Goal: Task Accomplishment & Management: Manage account settings

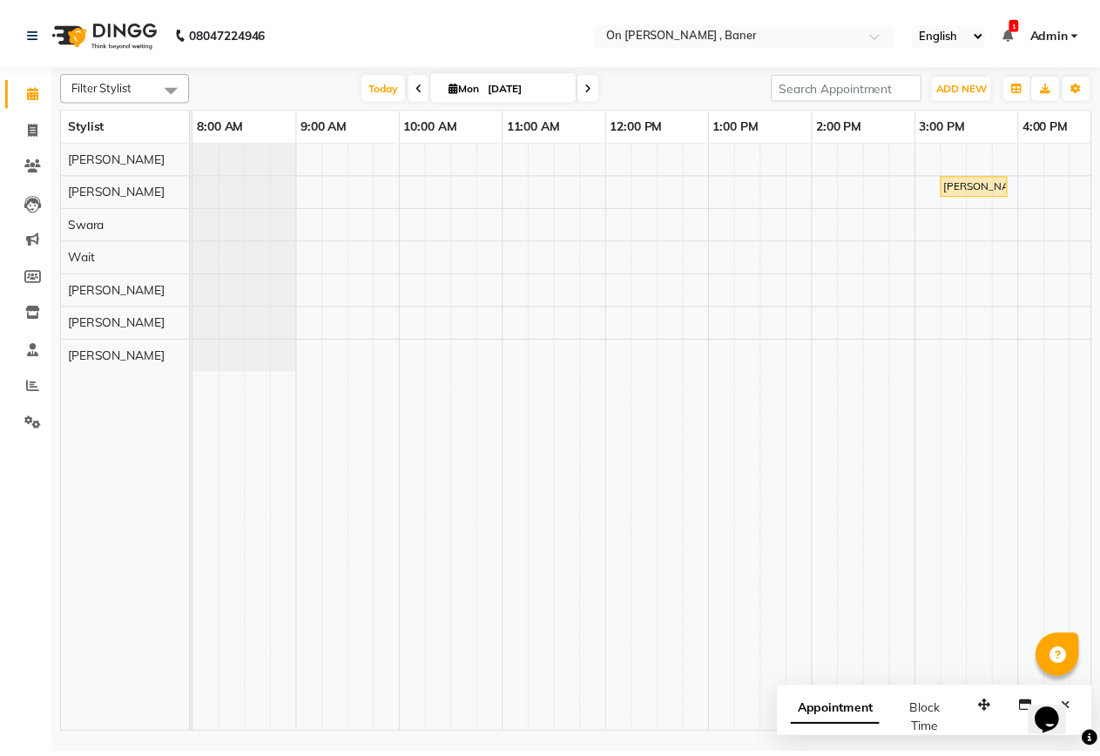
scroll to position [0, 657]
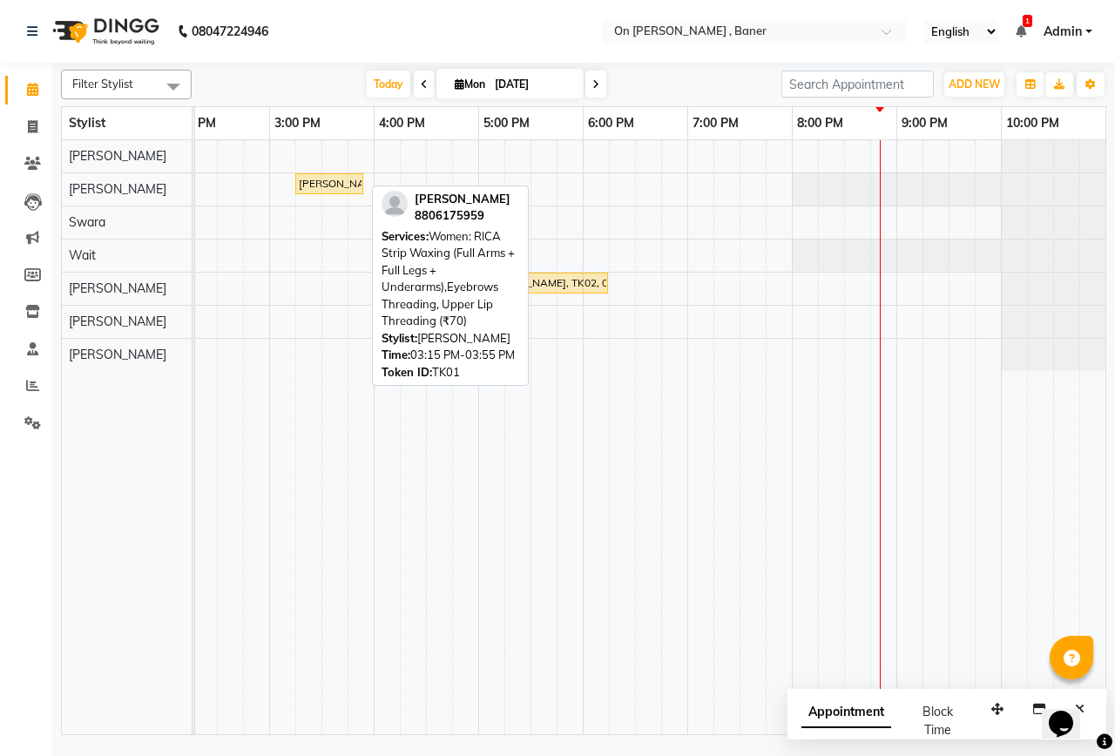
click at [339, 185] on div "[PERSON_NAME], TK01, 03:15 PM-03:55 PM, Women: RICA Strip Waxing (Full Arms + F…" at bounding box center [329, 184] width 64 height 16
select select "1"
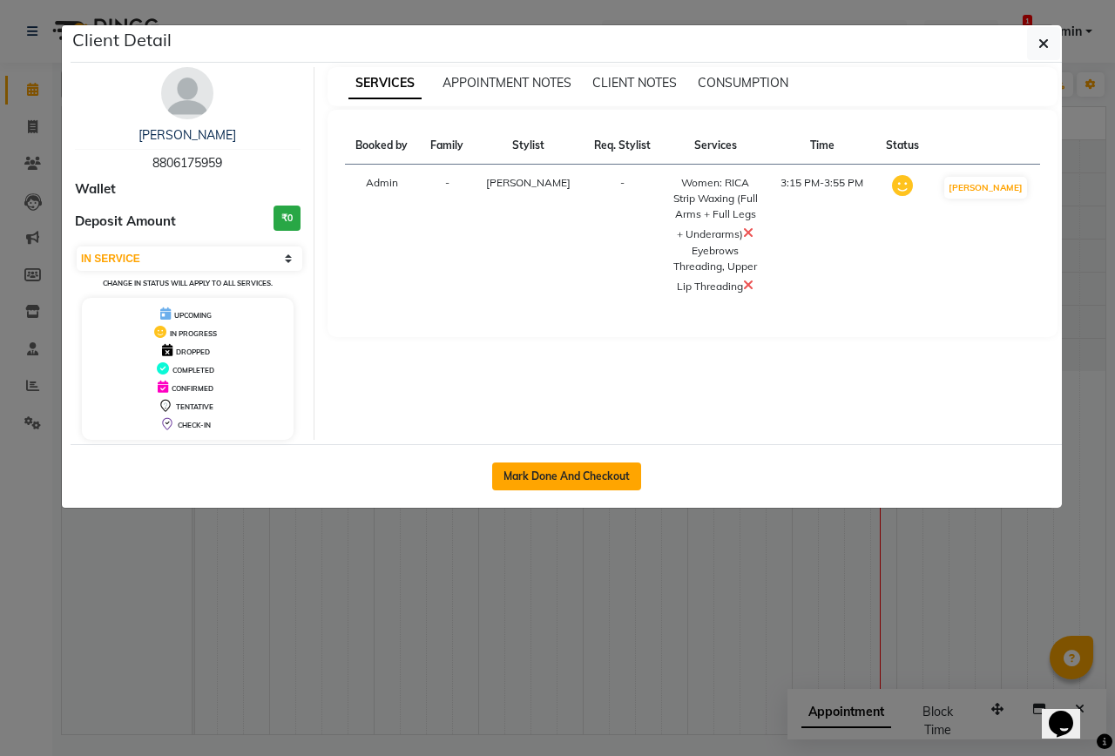
click at [527, 487] on button "Mark Done And Checkout" at bounding box center [566, 476] width 149 height 28
select select "service"
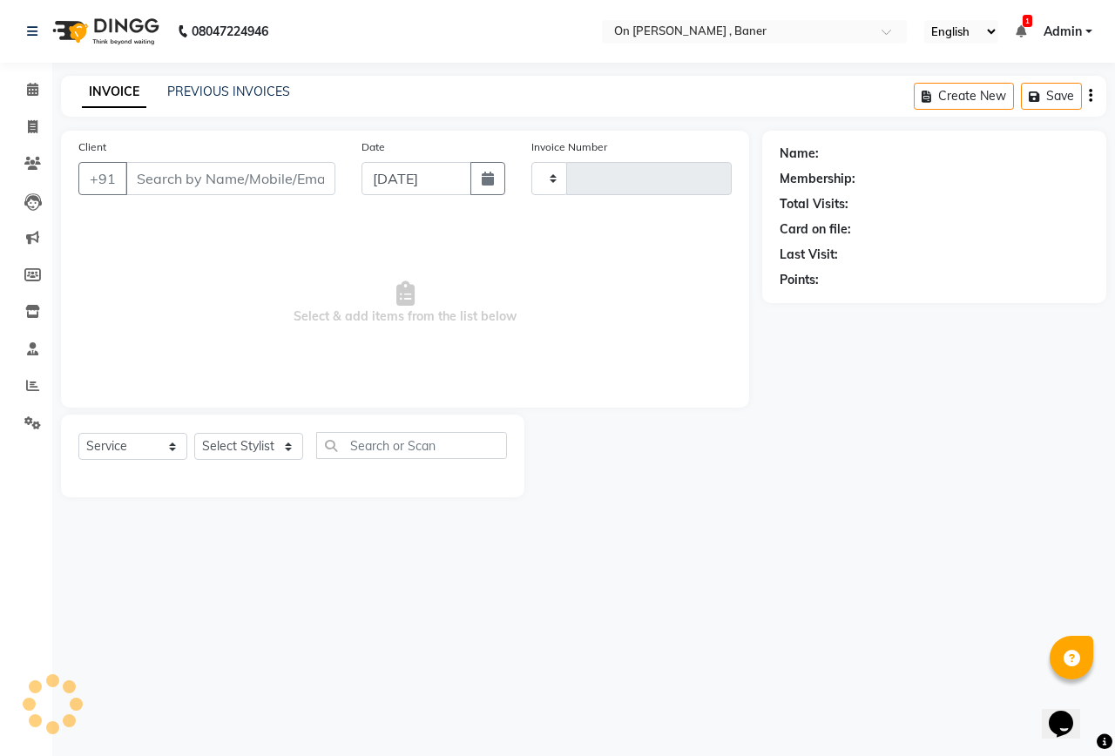
type input "0817"
select select "632"
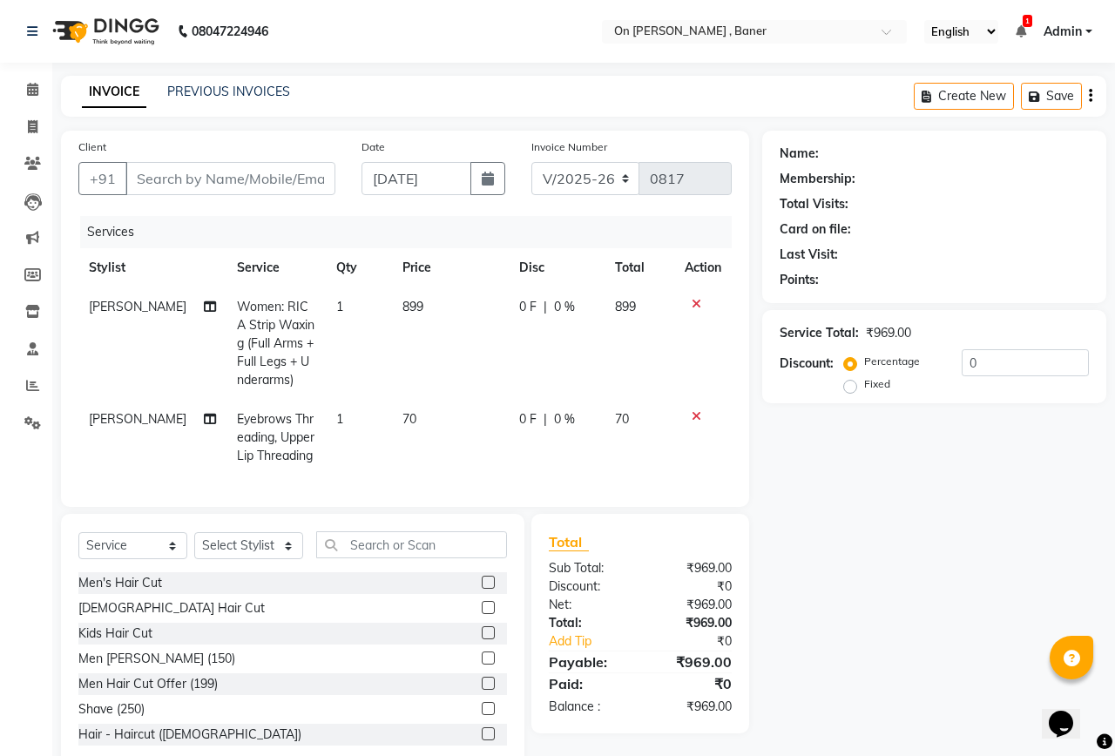
type input "8806175959"
select select "9050"
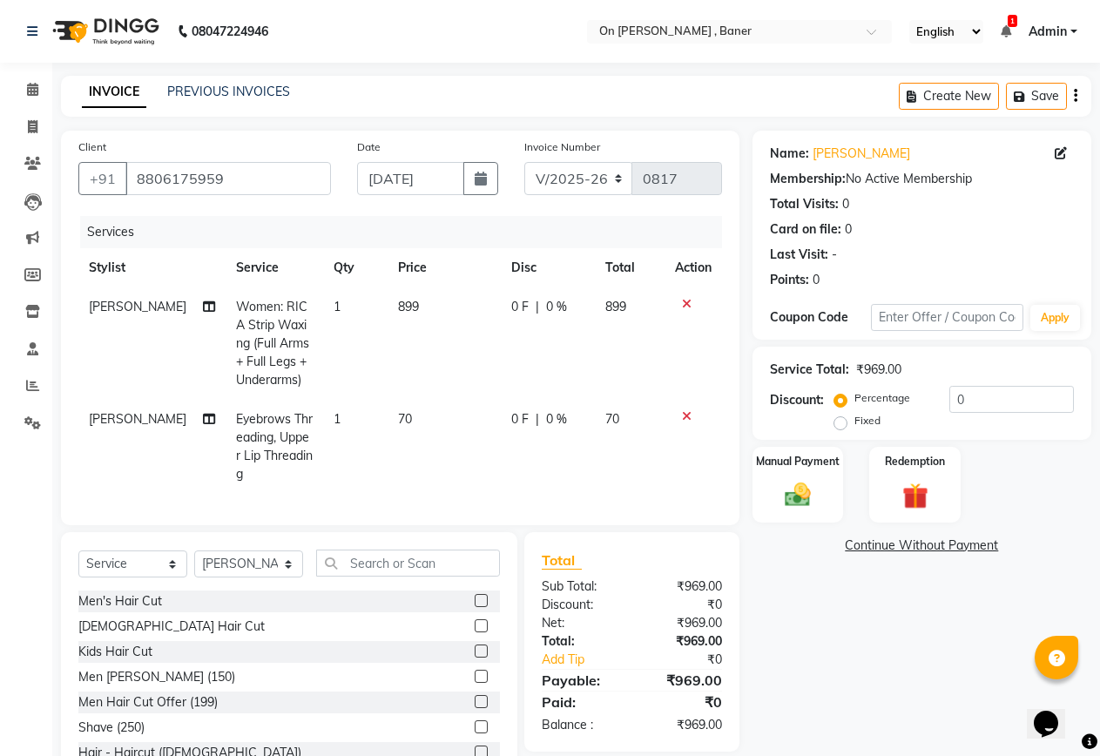
click at [550, 309] on span "0 %" at bounding box center [556, 307] width 21 height 18
select select "9050"
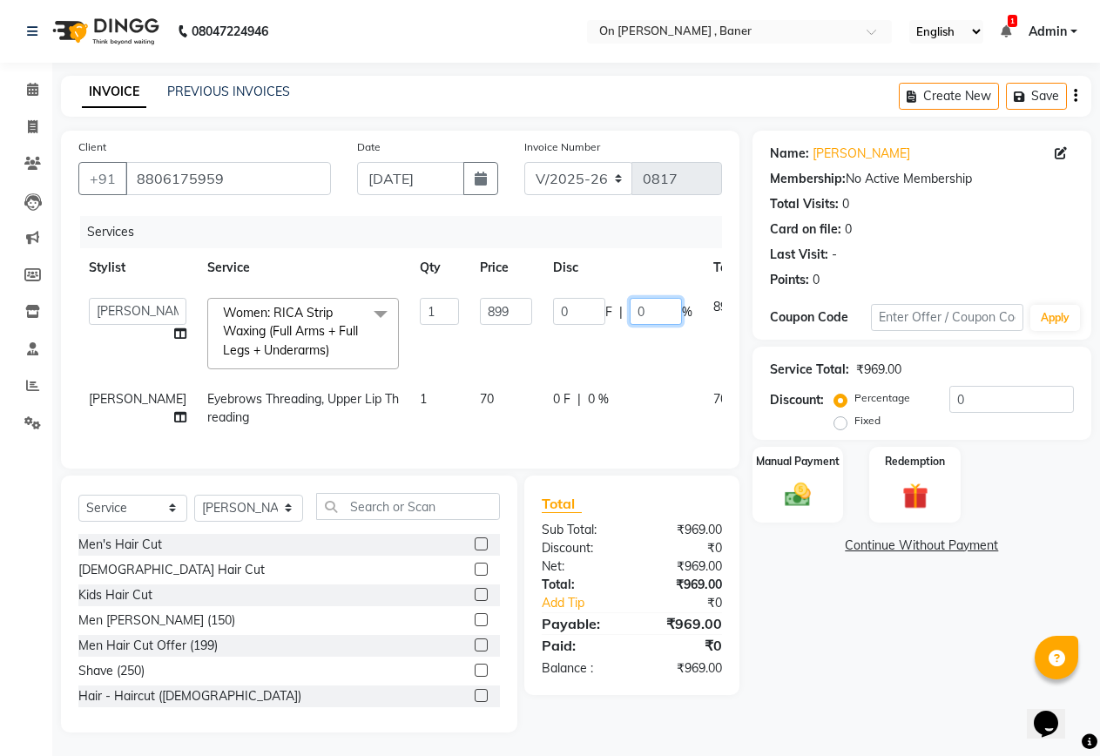
click at [630, 318] on input "0" at bounding box center [656, 311] width 52 height 27
type input "20"
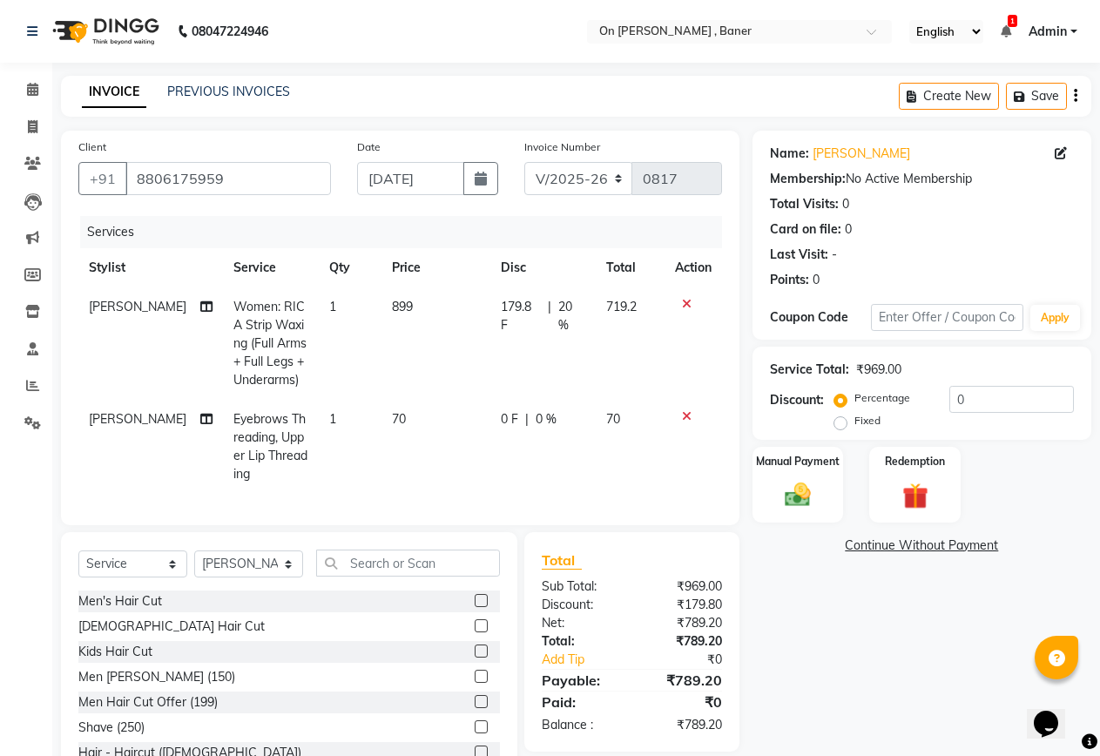
click at [943, 619] on div "Name: [PERSON_NAME] Membership: No Active Membership Total Visits: 0 Card on fi…" at bounding box center [928, 460] width 352 height 658
click at [825, 501] on div "Manual Payment" at bounding box center [798, 484] width 95 height 79
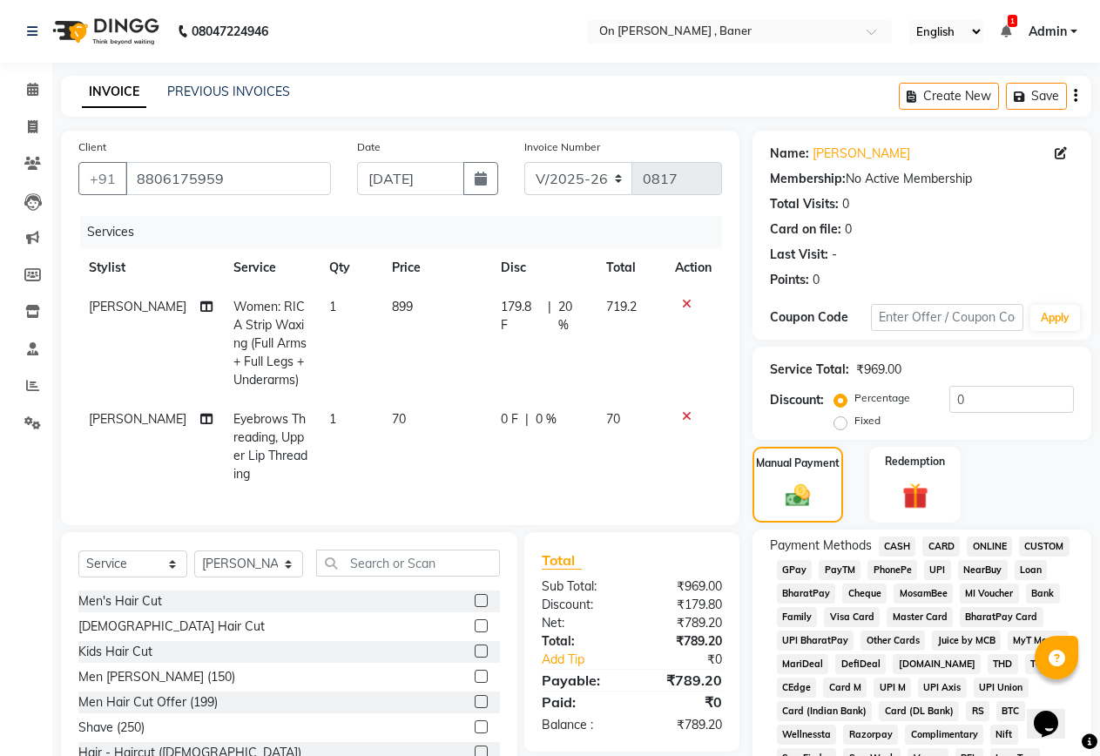
click at [804, 569] on span "GPay" at bounding box center [795, 570] width 36 height 20
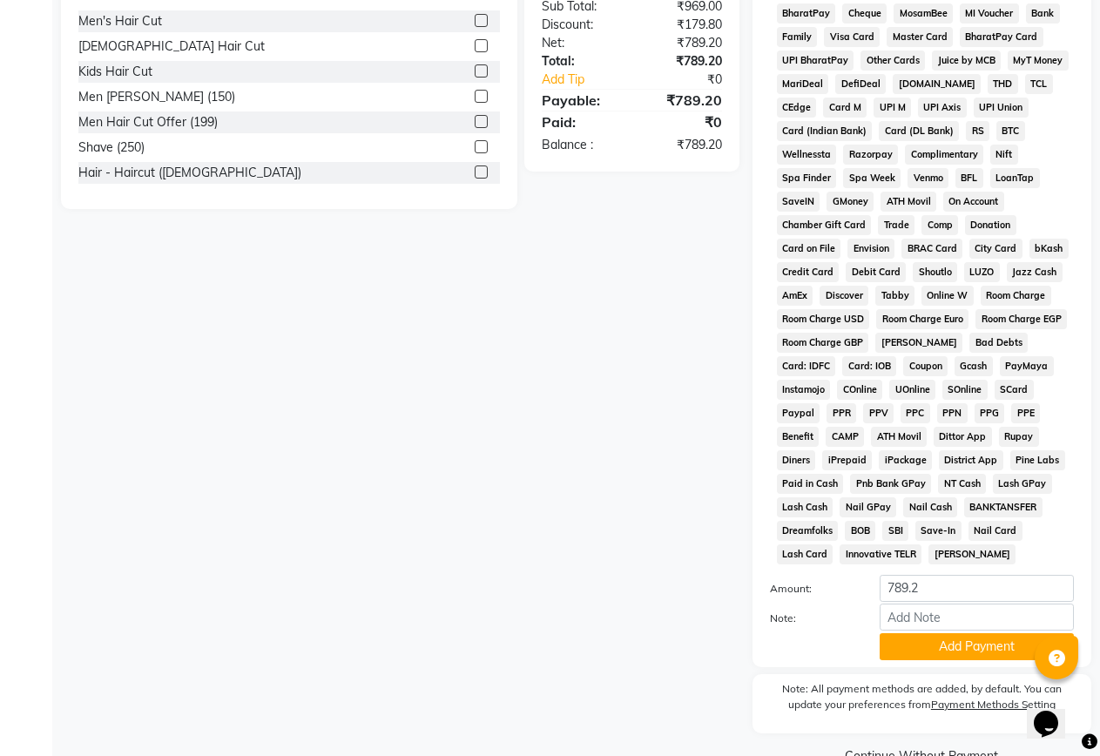
scroll to position [619, 0]
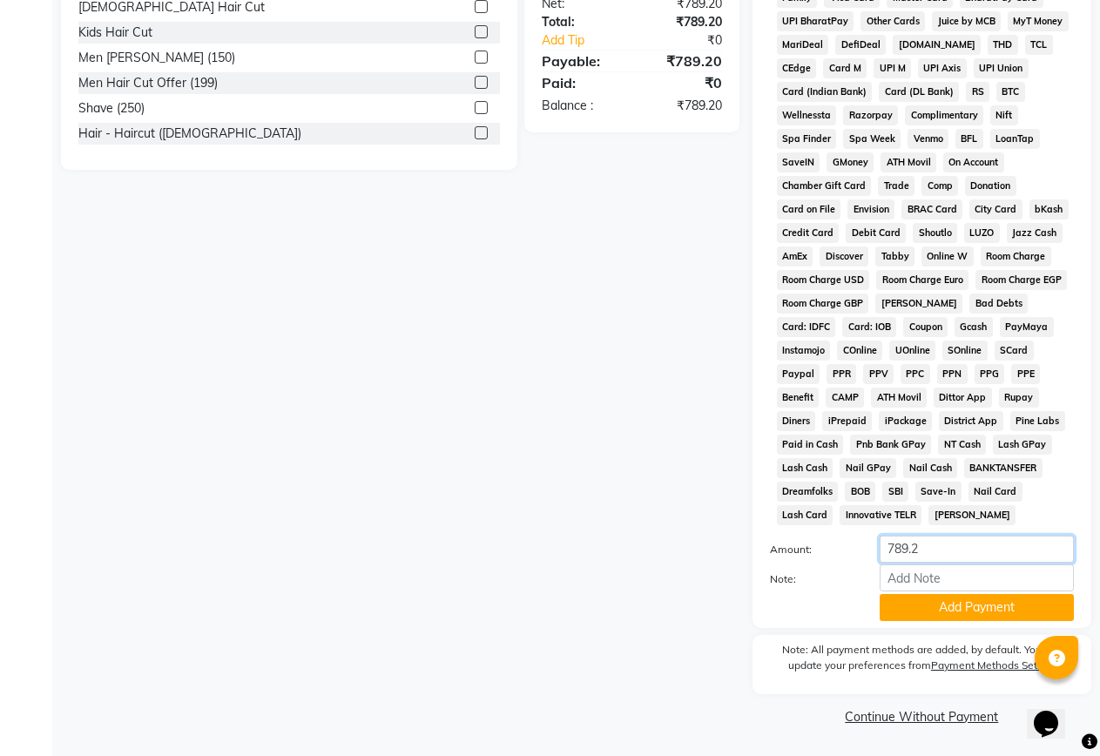
click at [896, 557] on input "789.2" at bounding box center [976, 548] width 194 height 27
type input "70"
click at [913, 606] on button "Add Payment" at bounding box center [976, 607] width 194 height 27
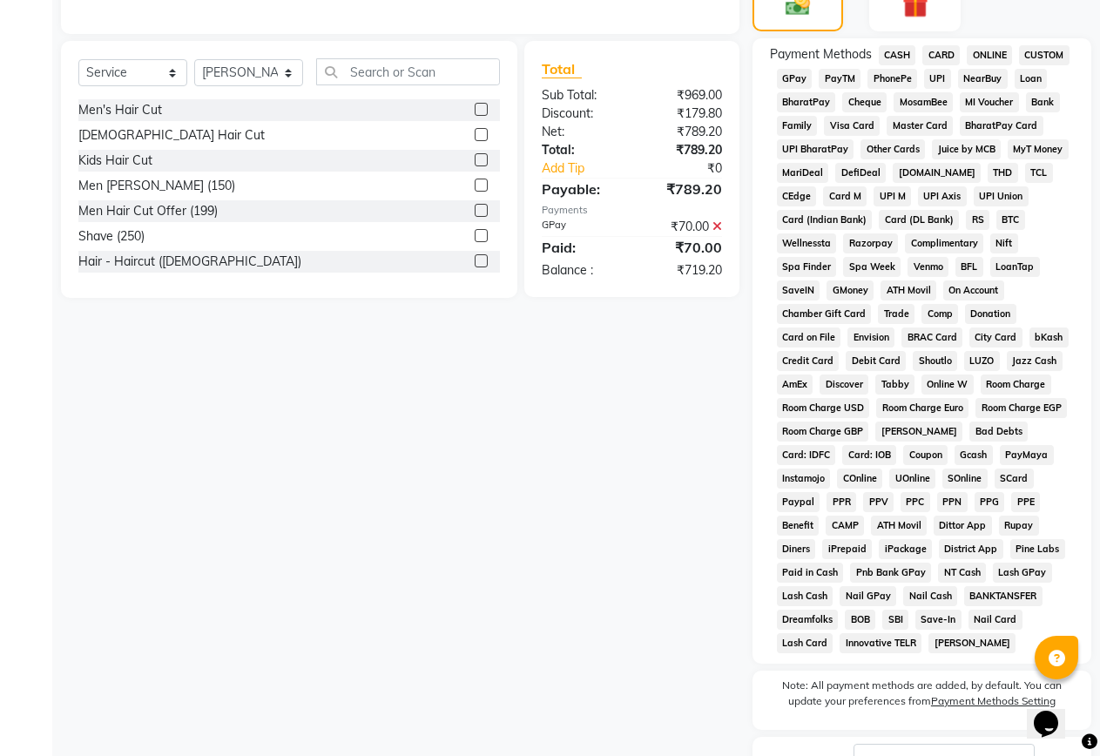
scroll to position [358, 0]
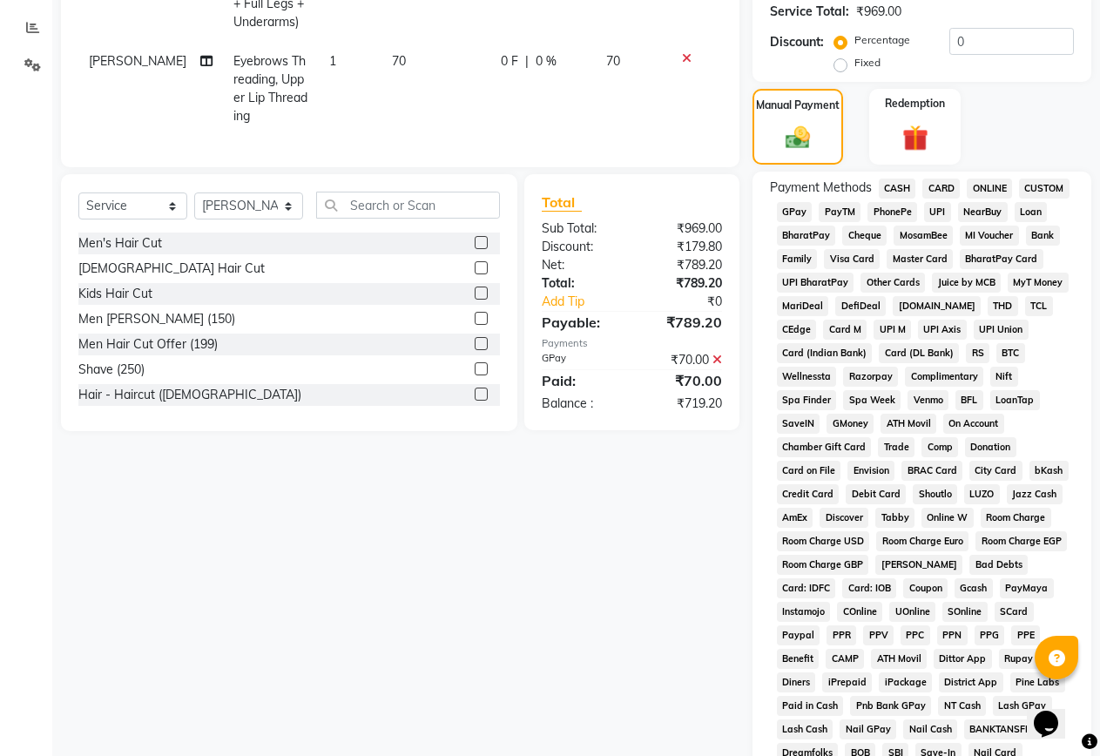
drag, startPoint x: 954, startPoint y: 205, endPoint x: 1014, endPoint y: 227, distance: 64.2
click at [955, 205] on div "NearBuy" at bounding box center [979, 214] width 57 height 24
click at [995, 212] on span "NearBuy" at bounding box center [983, 212] width 50 height 20
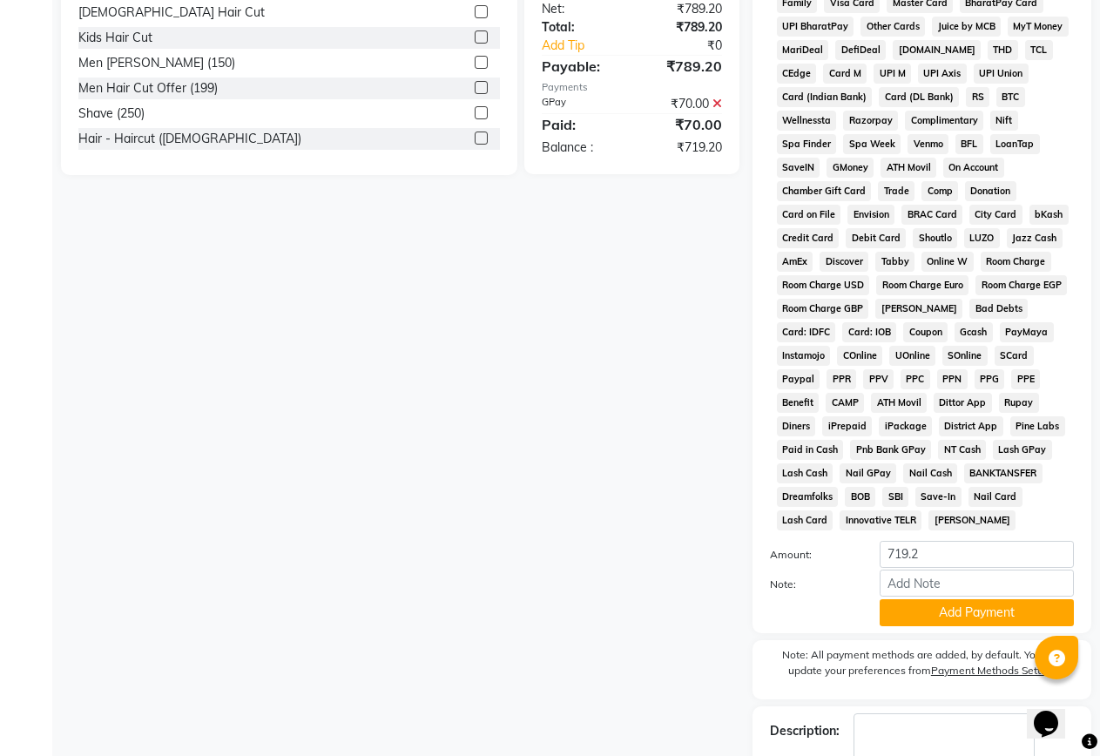
scroll to position [706, 0]
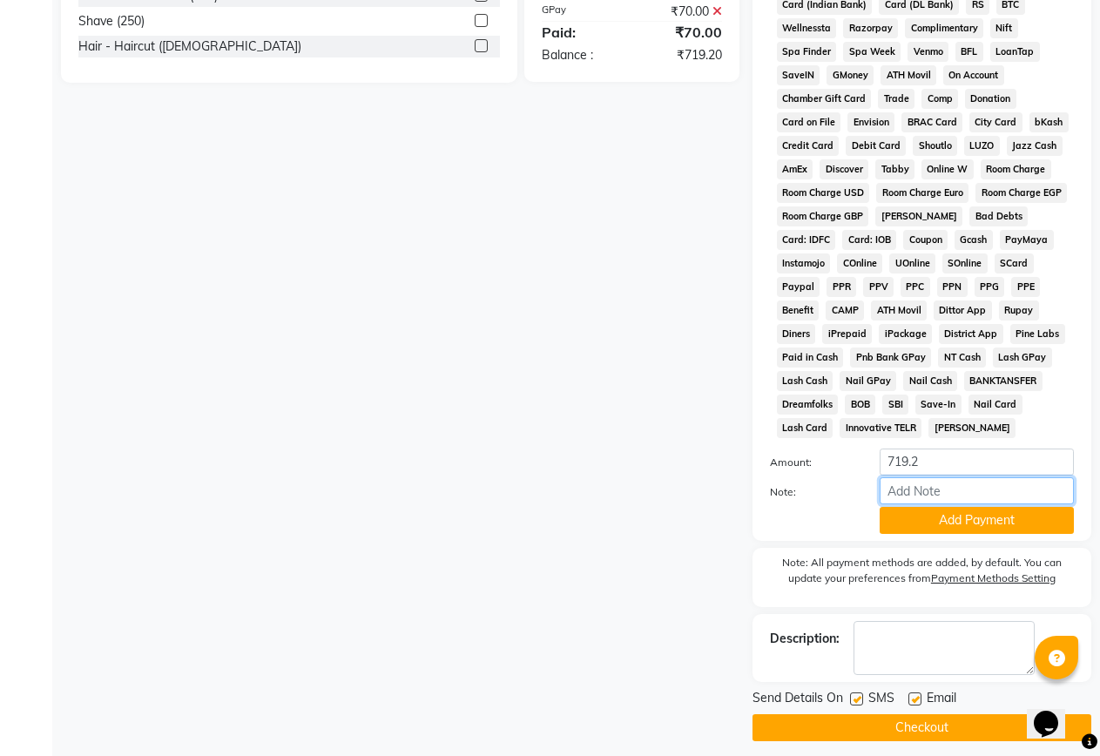
click at [929, 502] on input "Note:" at bounding box center [976, 490] width 194 height 27
click at [873, 507] on div "Add Payment" at bounding box center [976, 520] width 220 height 27
drag, startPoint x: 888, startPoint y: 516, endPoint x: 895, endPoint y: 535, distance: 20.4
click at [889, 519] on button "Add Payment" at bounding box center [976, 520] width 194 height 27
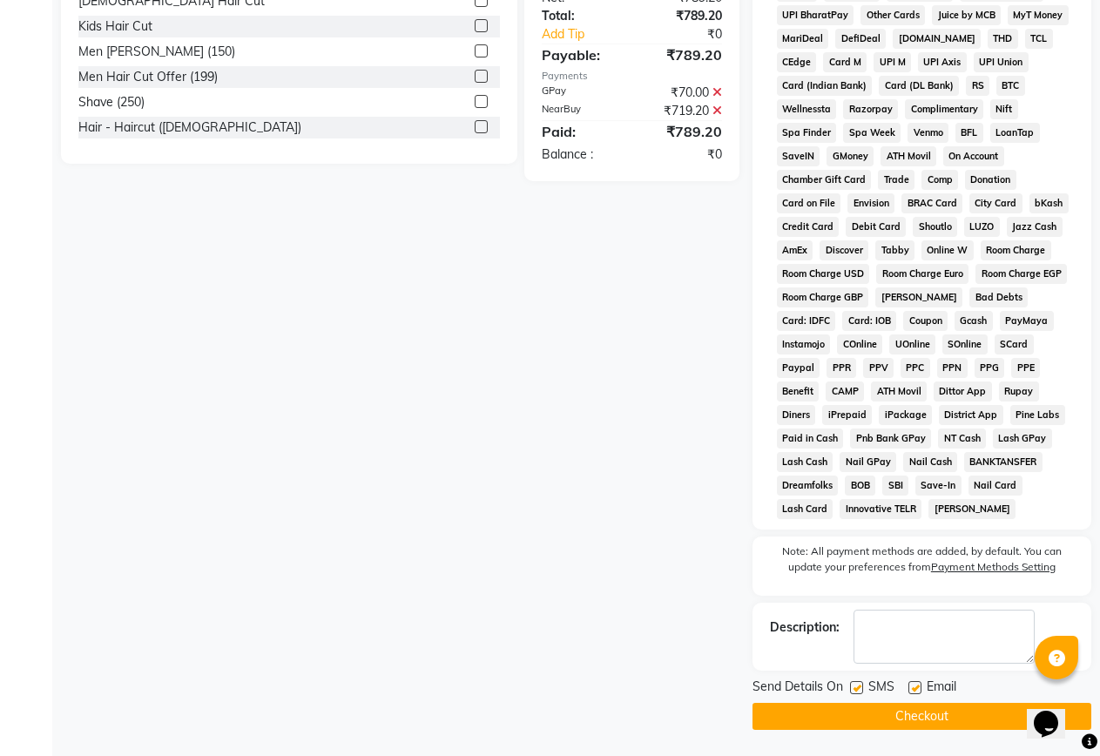
drag, startPoint x: 856, startPoint y: 683, endPoint x: 890, endPoint y: 720, distance: 50.5
click at [859, 696] on div at bounding box center [855, 690] width 11 height 18
click at [890, 720] on button "Checkout" at bounding box center [921, 716] width 339 height 27
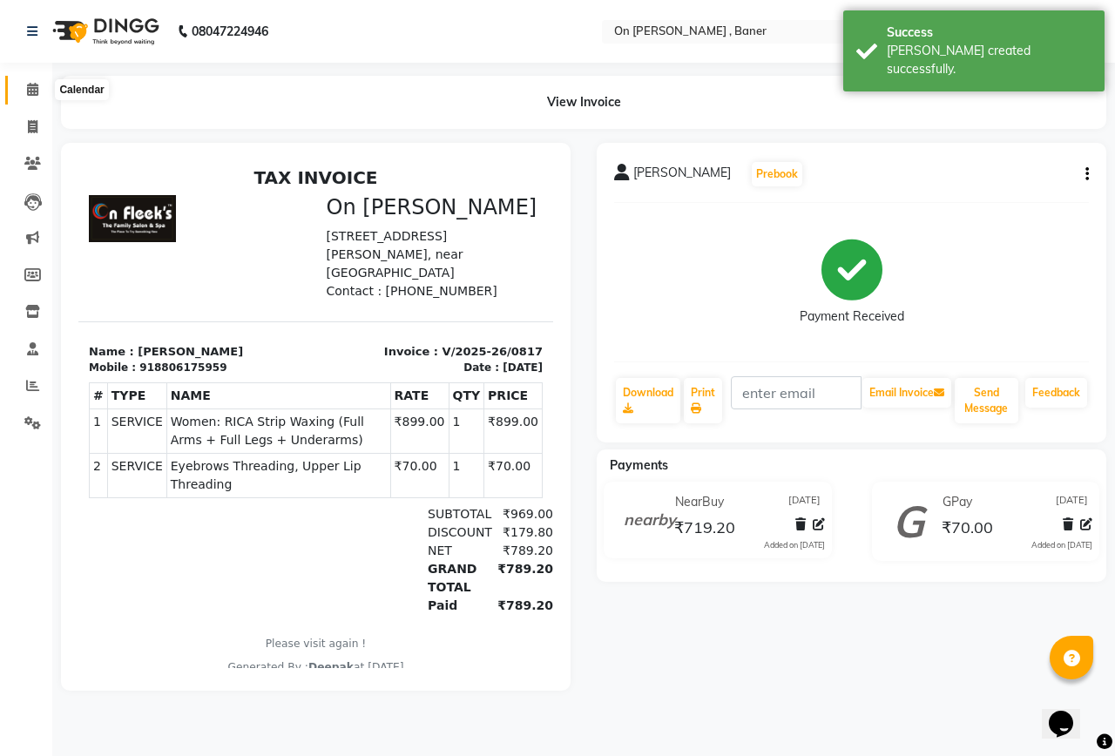
click at [27, 86] on icon at bounding box center [32, 89] width 11 height 13
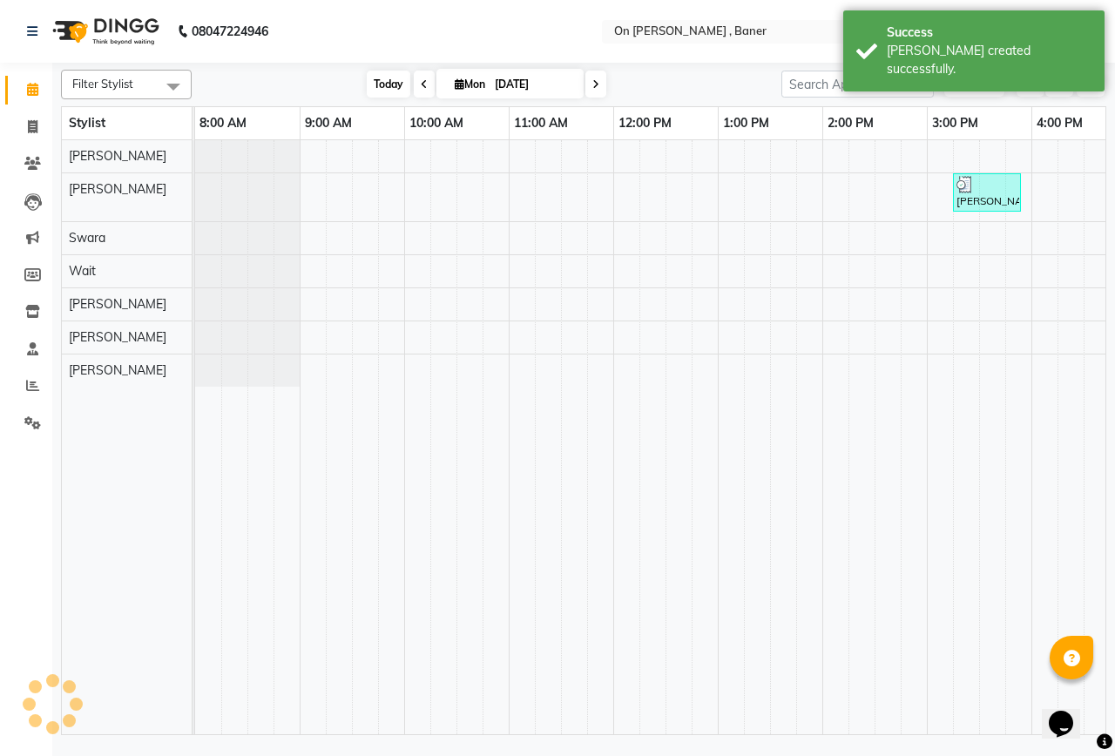
click at [373, 78] on span "Today" at bounding box center [389, 84] width 44 height 27
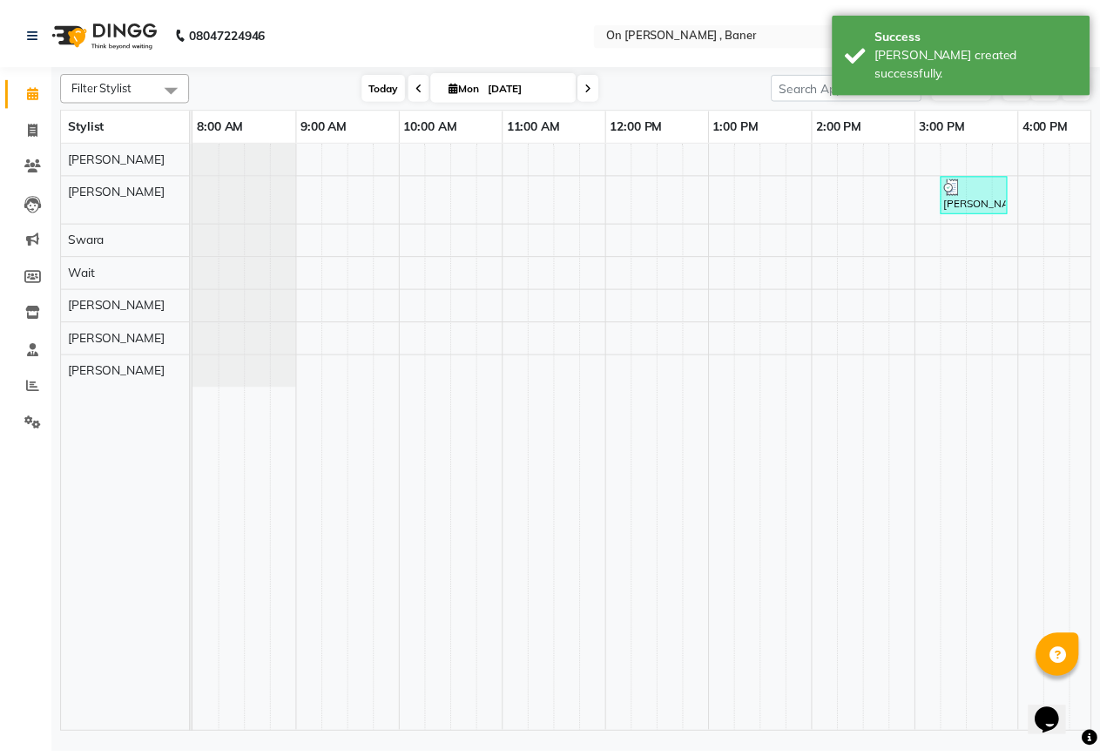
scroll to position [0, 657]
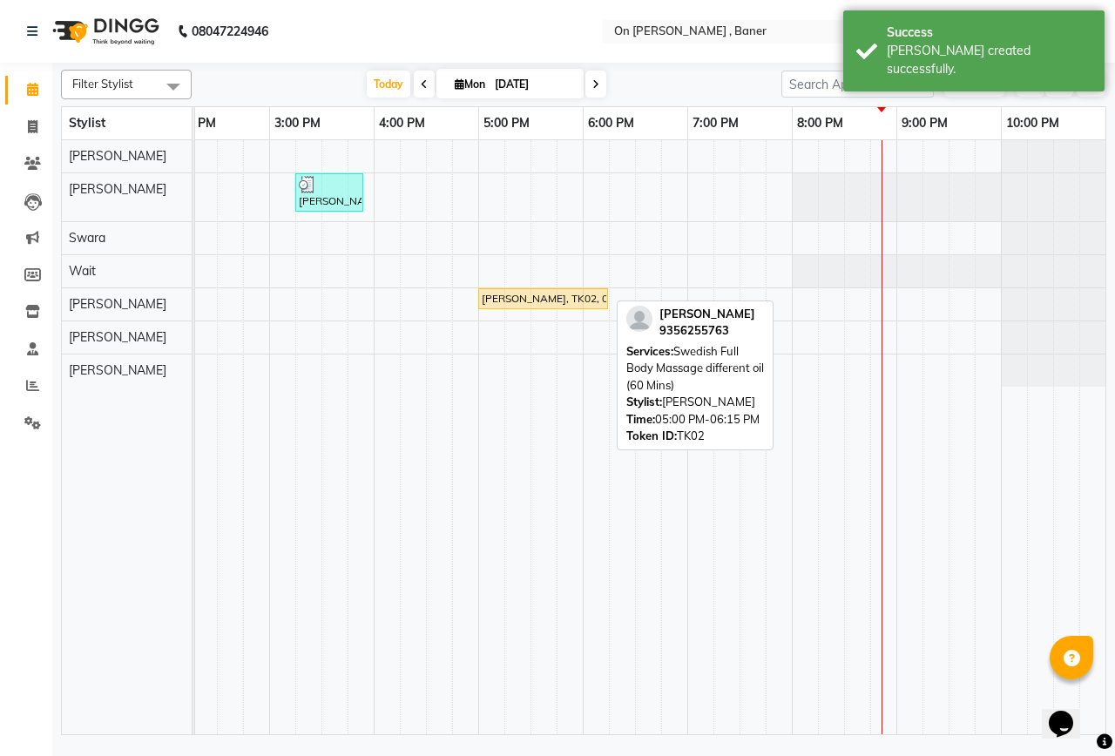
click at [509, 300] on div "[PERSON_NAME], TK02, 05:00 PM-06:15 PM, Swedish Full Body Massage different oil…" at bounding box center [543, 299] width 126 height 16
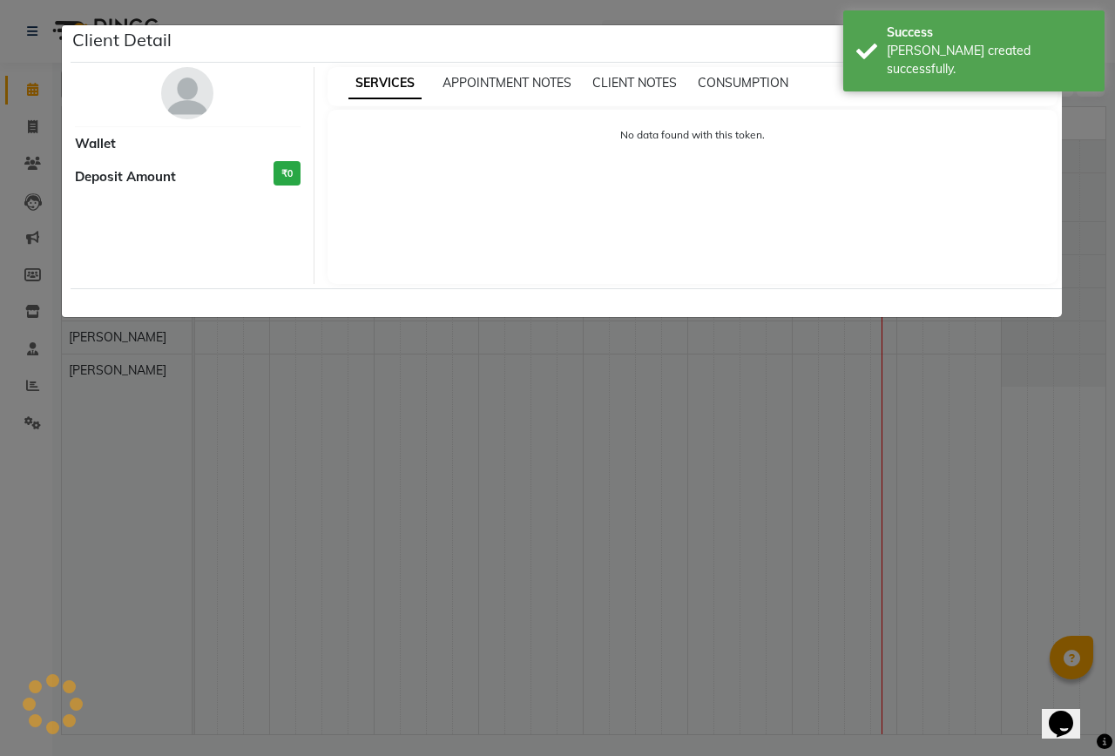
select select "1"
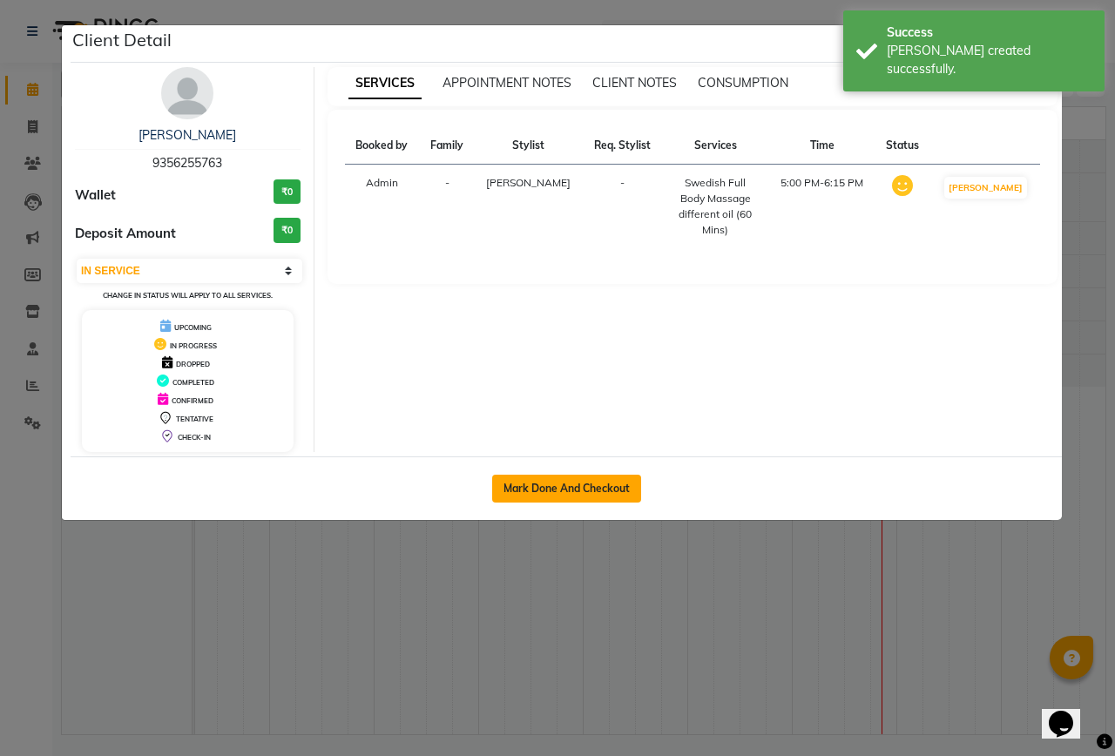
click at [559, 486] on button "Mark Done And Checkout" at bounding box center [566, 489] width 149 height 28
select select "632"
select select "service"
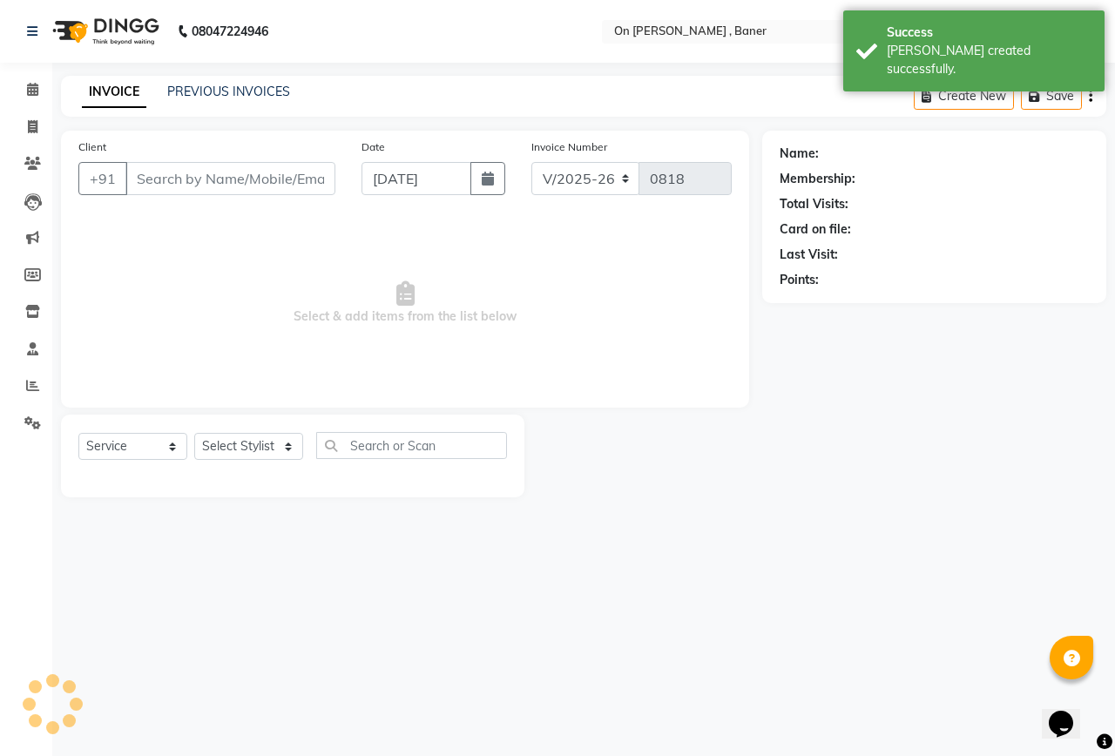
type input "9356255763"
select select "84499"
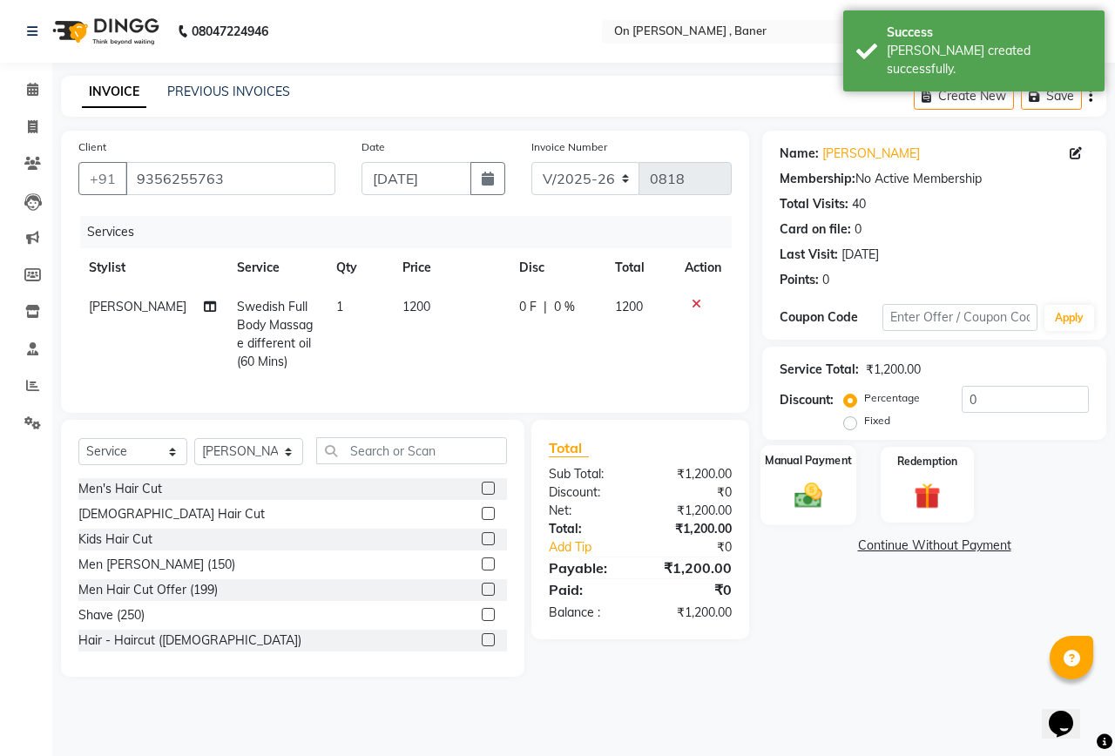
click at [803, 510] on img at bounding box center [807, 495] width 45 height 32
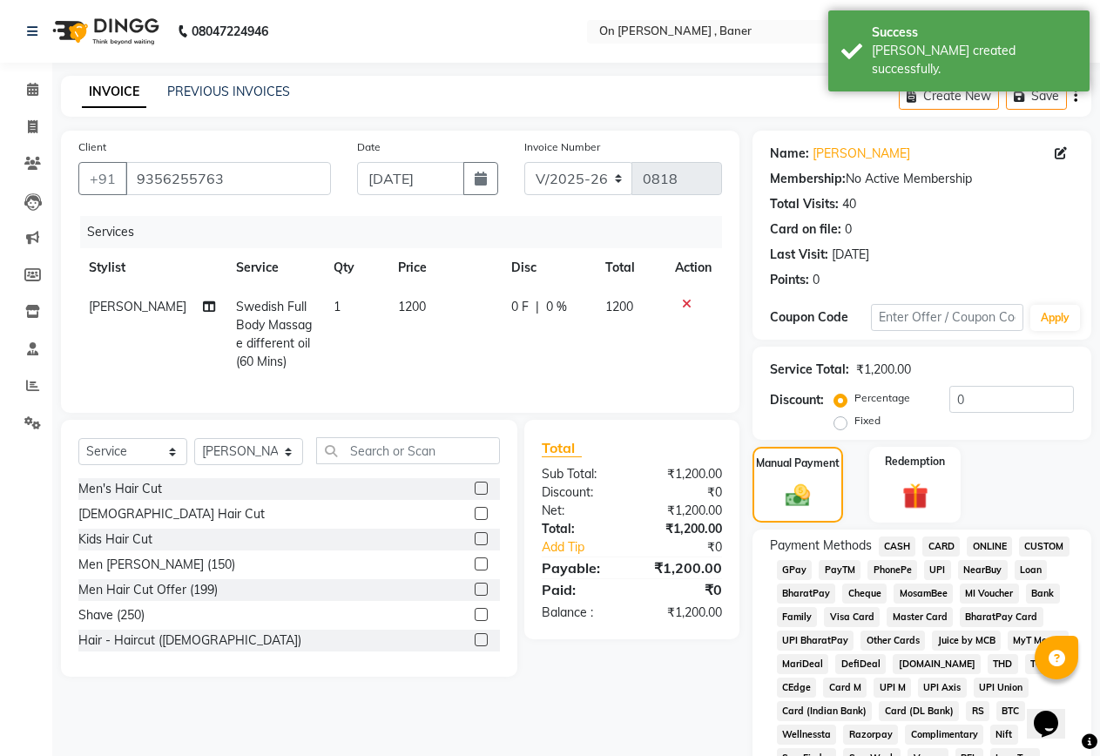
click at [901, 547] on span "CASH" at bounding box center [897, 546] width 37 height 20
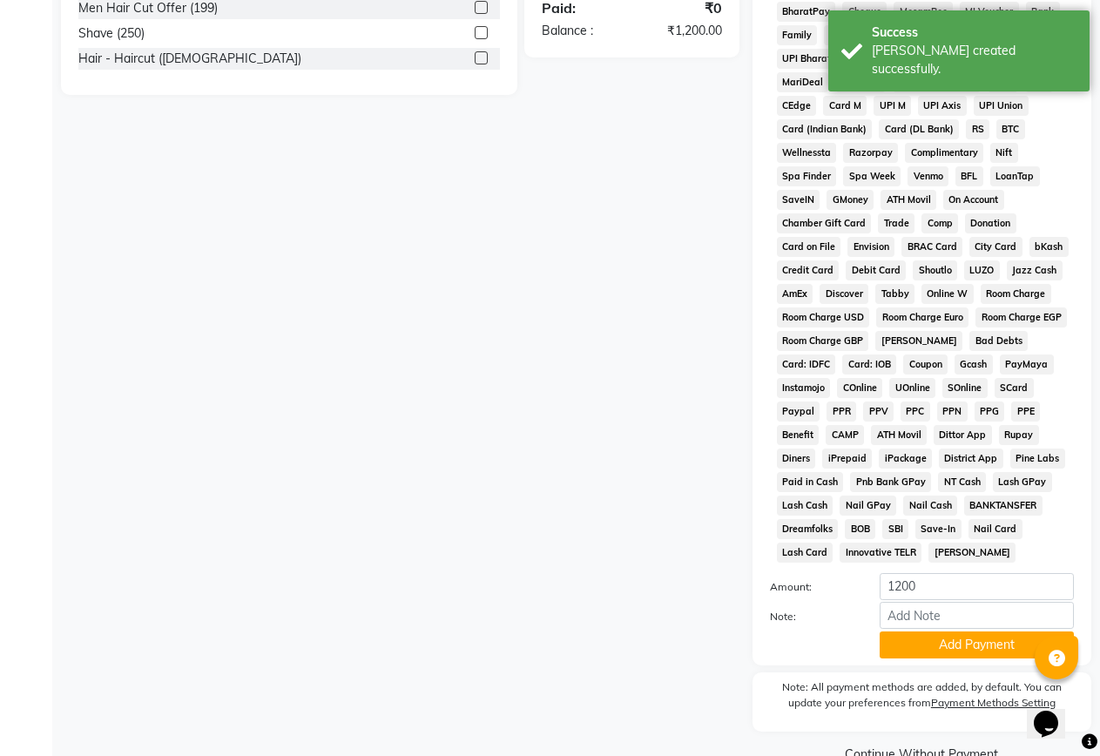
scroll to position [610, 0]
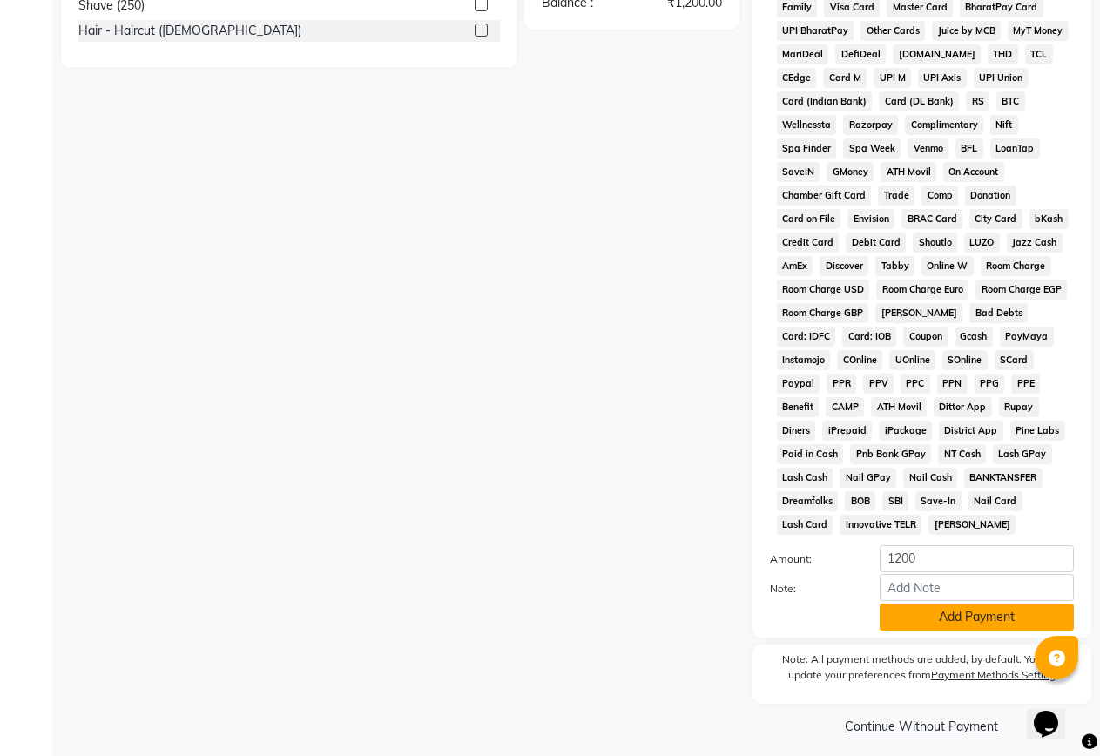
click at [904, 627] on button "Add Payment" at bounding box center [976, 616] width 194 height 27
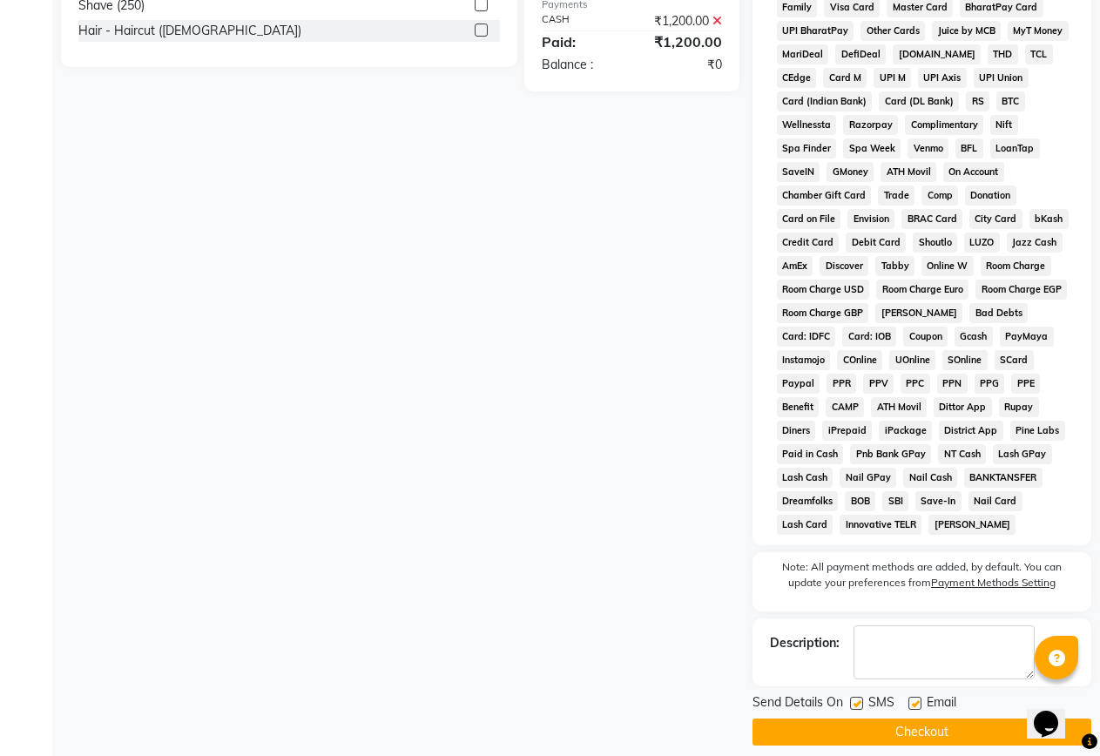
click at [857, 700] on label at bounding box center [856, 703] width 13 height 13
click at [857, 700] on input "checkbox" at bounding box center [855, 703] width 11 height 11
checkbox input "false"
drag, startPoint x: 890, startPoint y: 717, endPoint x: 923, endPoint y: 731, distance: 35.9
click at [892, 719] on button "Checkout" at bounding box center [921, 731] width 339 height 27
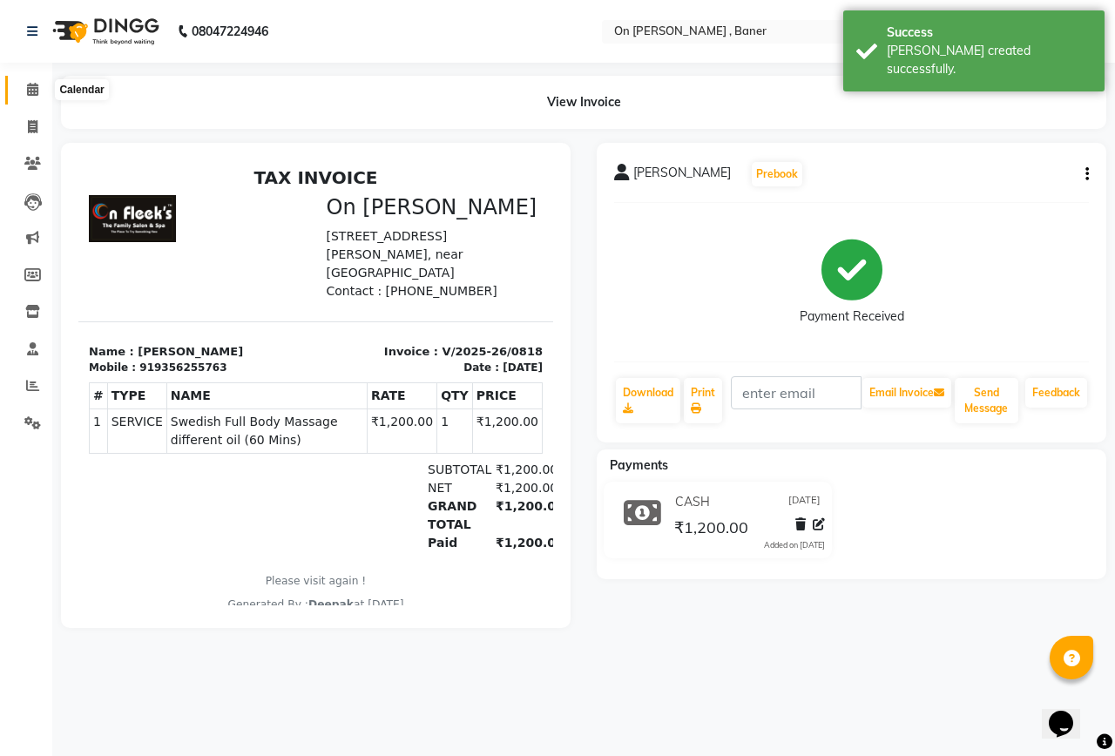
click at [36, 84] on icon at bounding box center [32, 89] width 11 height 13
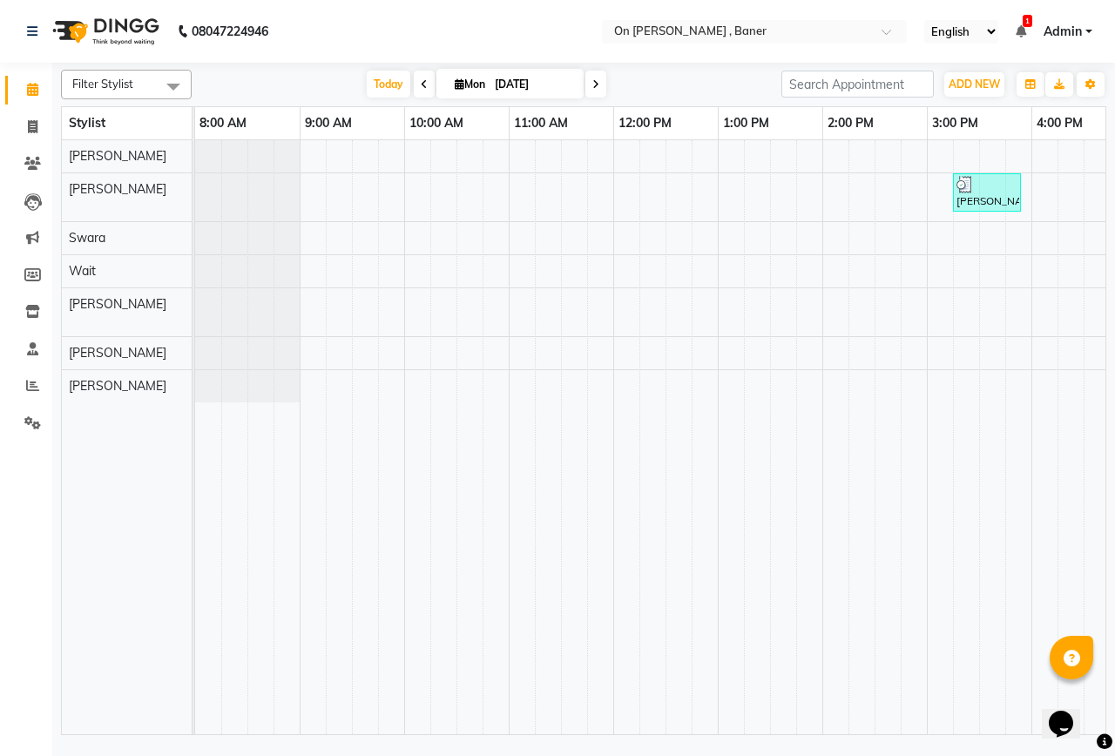
scroll to position [0, 657]
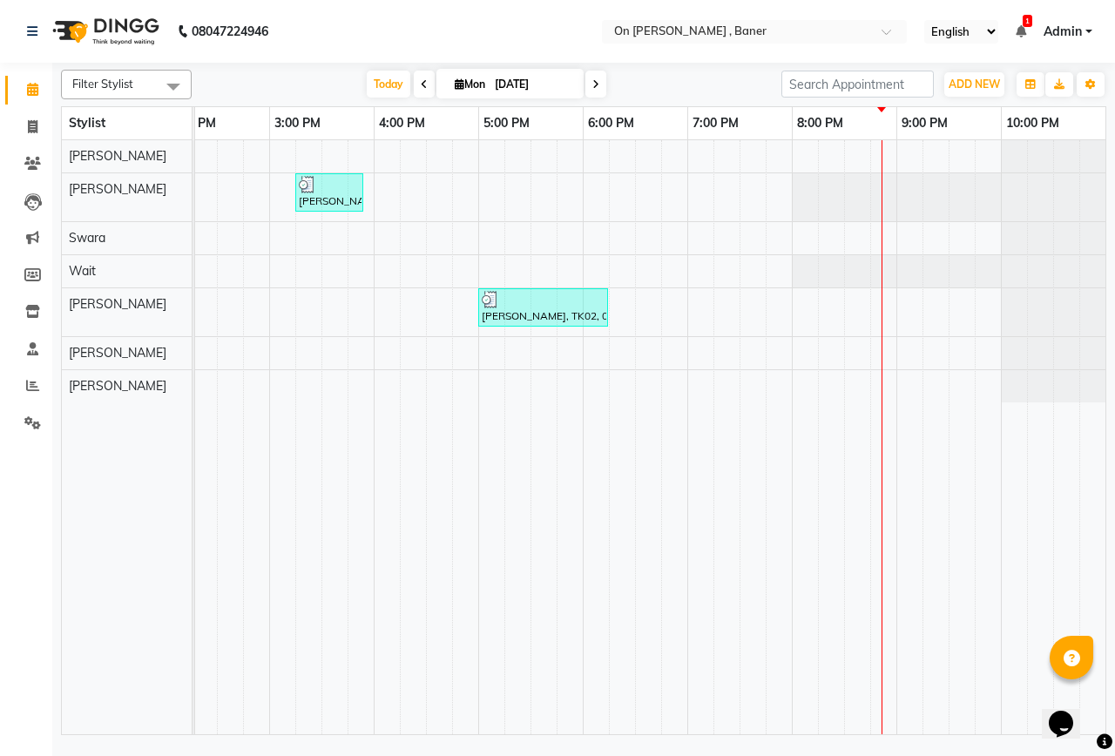
click at [717, 158] on div "[PERSON_NAME], TK01, 03:15 PM-03:55 PM, Women: RICA Strip Waxing (Full Arms + F…" at bounding box center [321, 437] width 1567 height 594
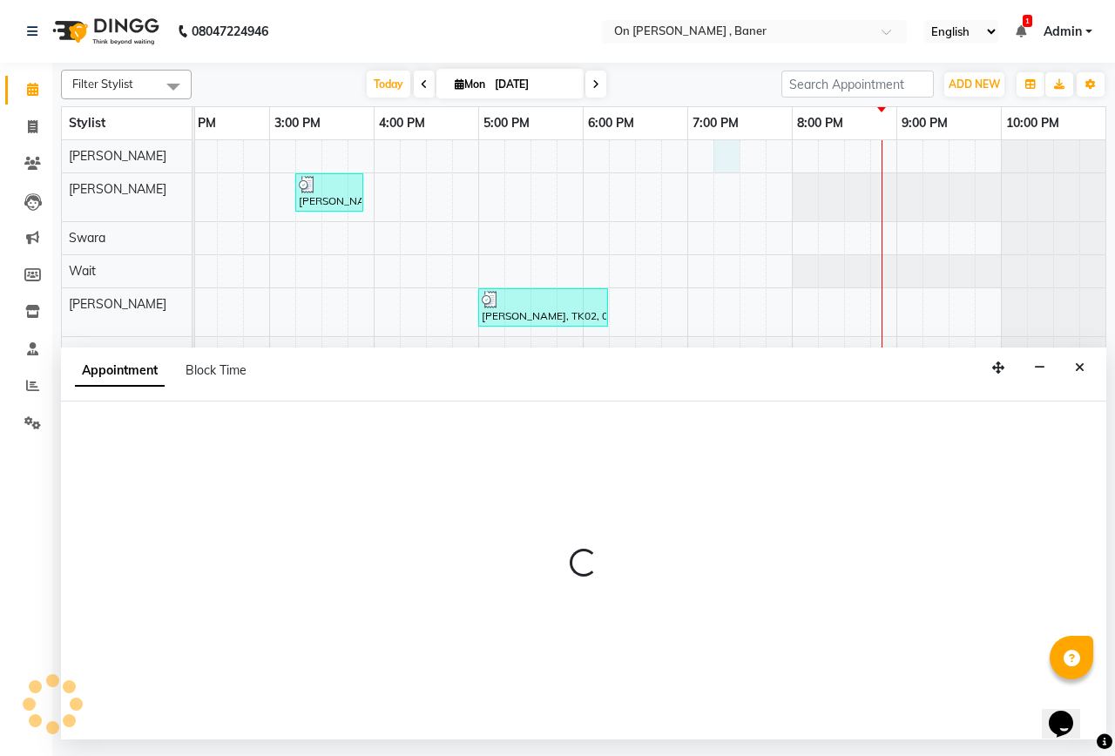
select select "25558"
select select "1155"
select select "tentative"
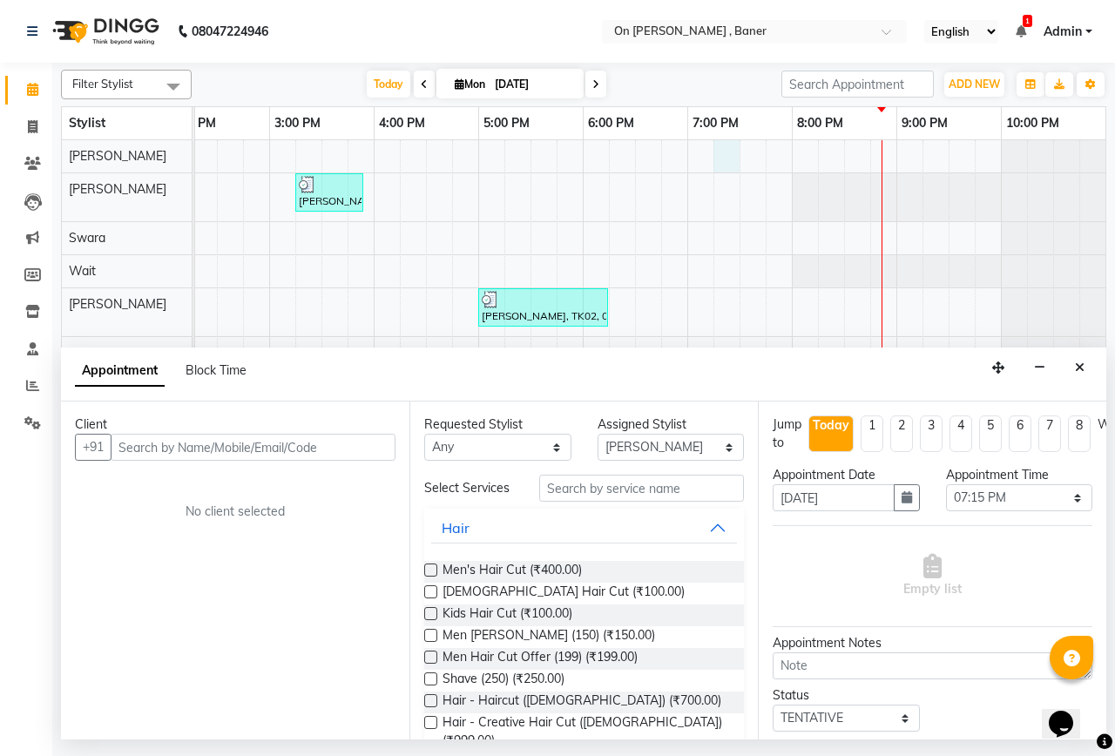
click at [327, 448] on input "text" at bounding box center [253, 447] width 285 height 27
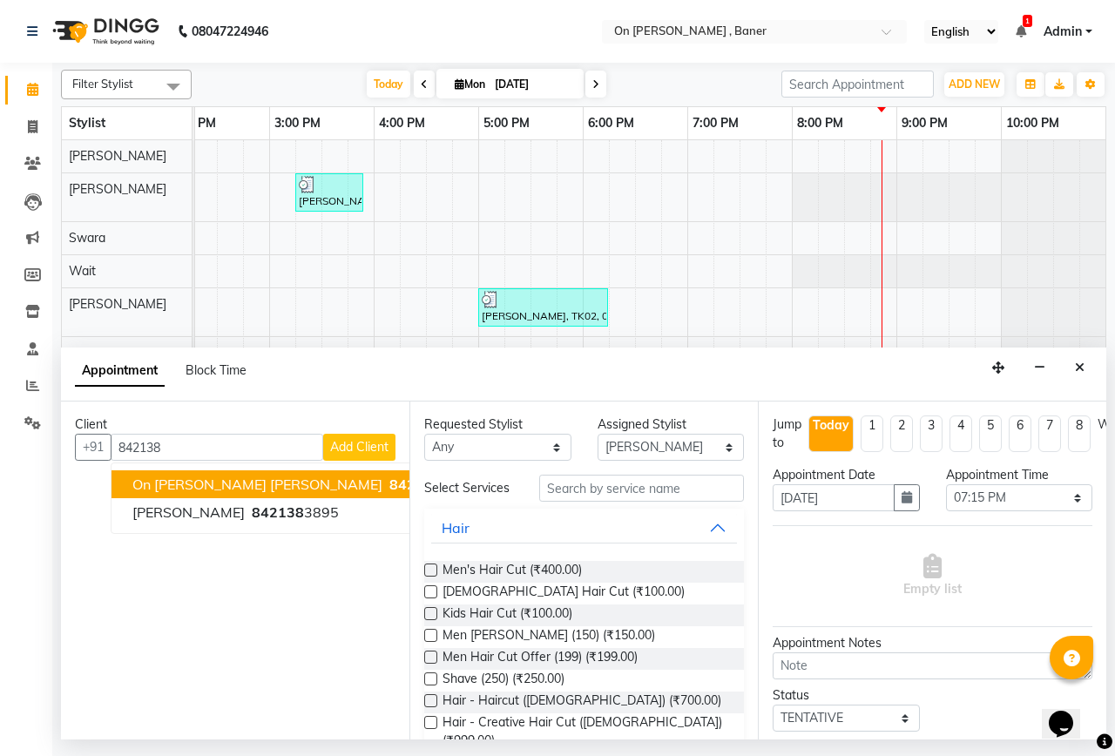
click at [389, 487] on span "842138" at bounding box center [415, 483] width 52 height 17
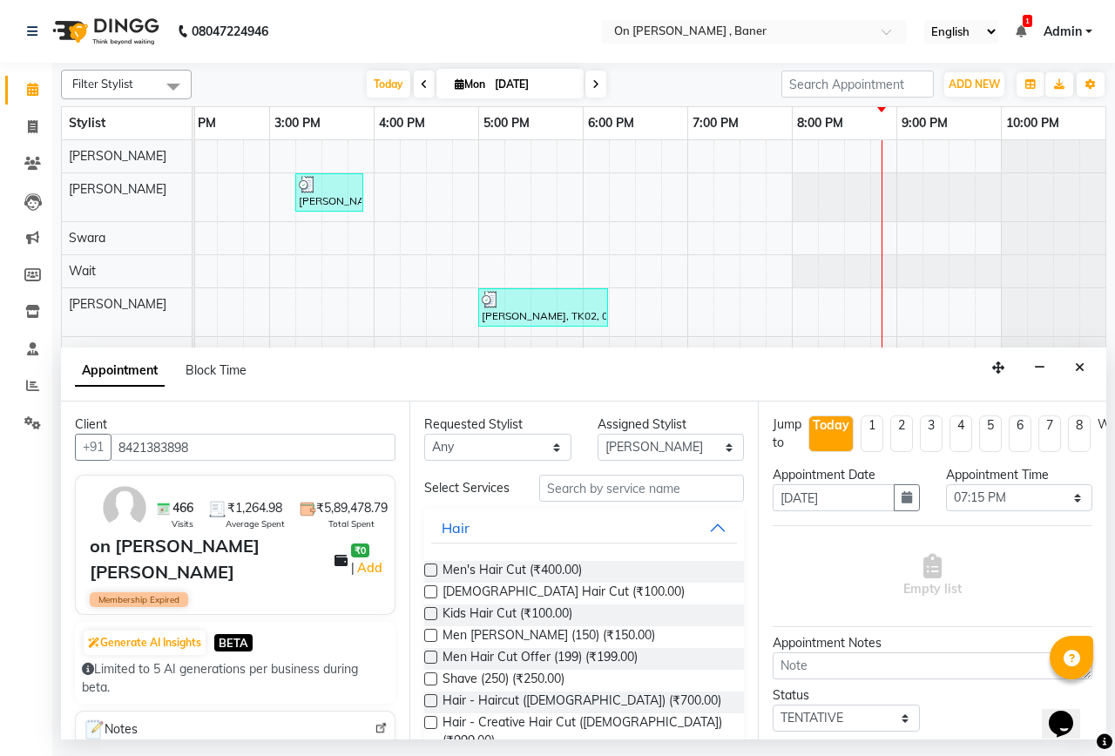
type input "8421383898"
click at [566, 502] on input "text" at bounding box center [641, 488] width 205 height 27
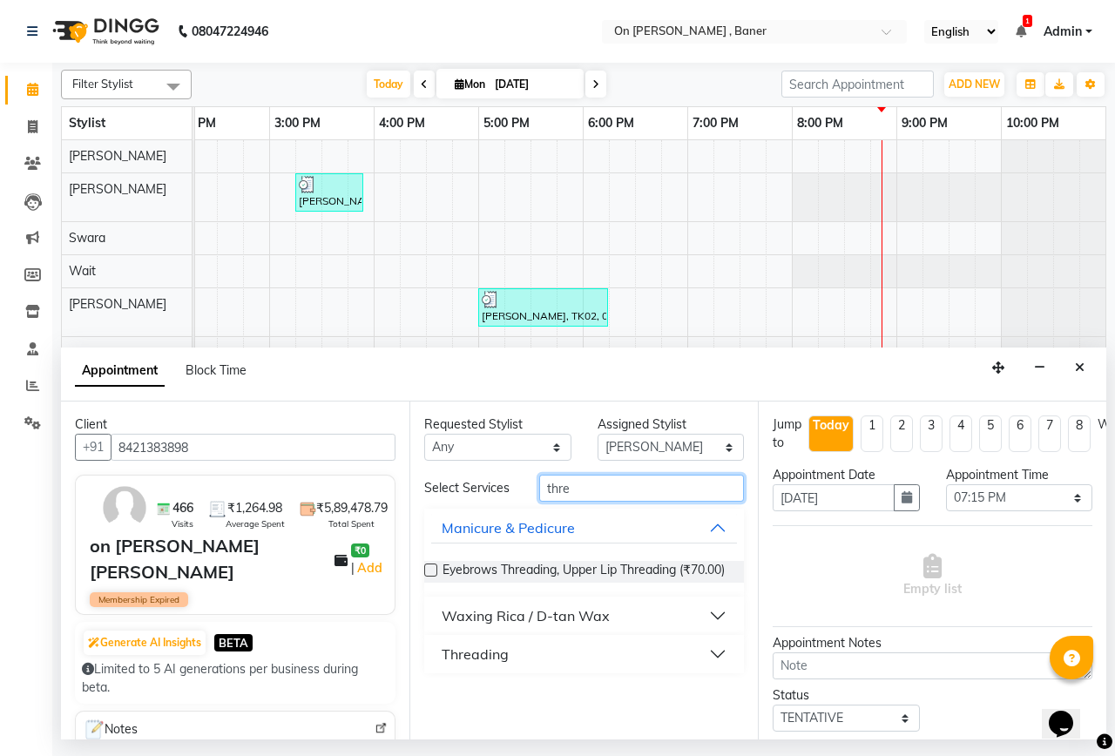
type input "thre"
drag, startPoint x: 553, startPoint y: 647, endPoint x: 562, endPoint y: 667, distance: 21.8
click at [553, 651] on button "Threading" at bounding box center [584, 653] width 306 height 31
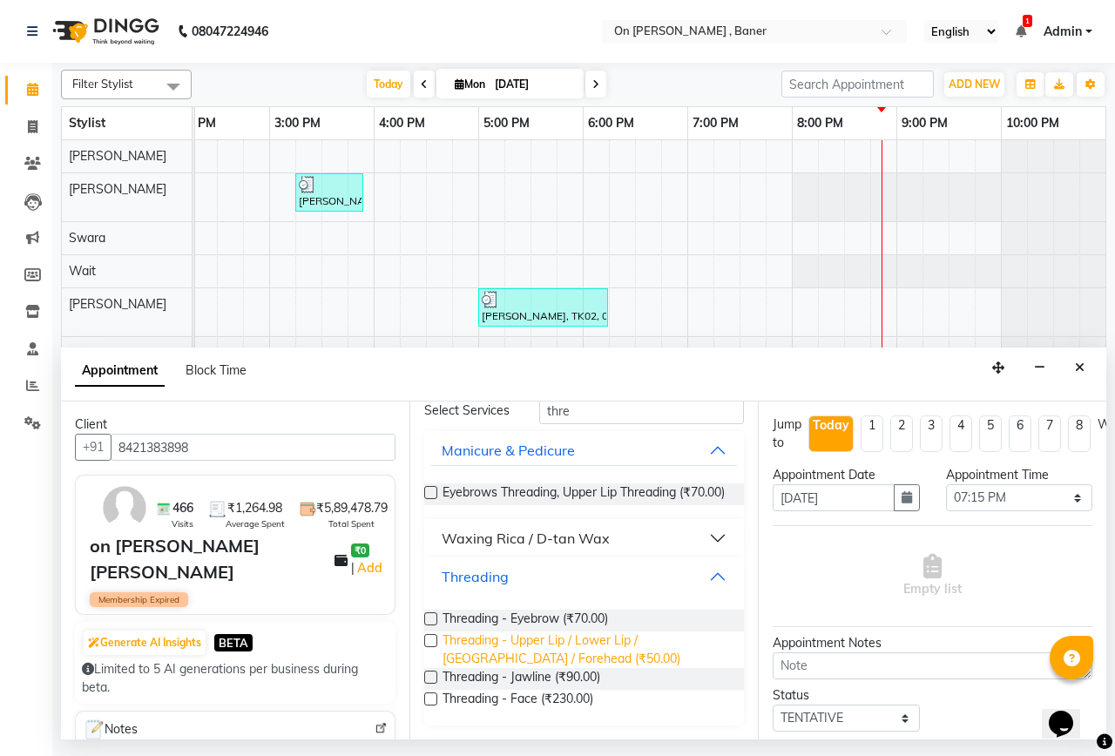
scroll to position [98, 0]
click at [582, 625] on span "Threading - Eyebrow (₹70.00)" at bounding box center [524, 621] width 165 height 22
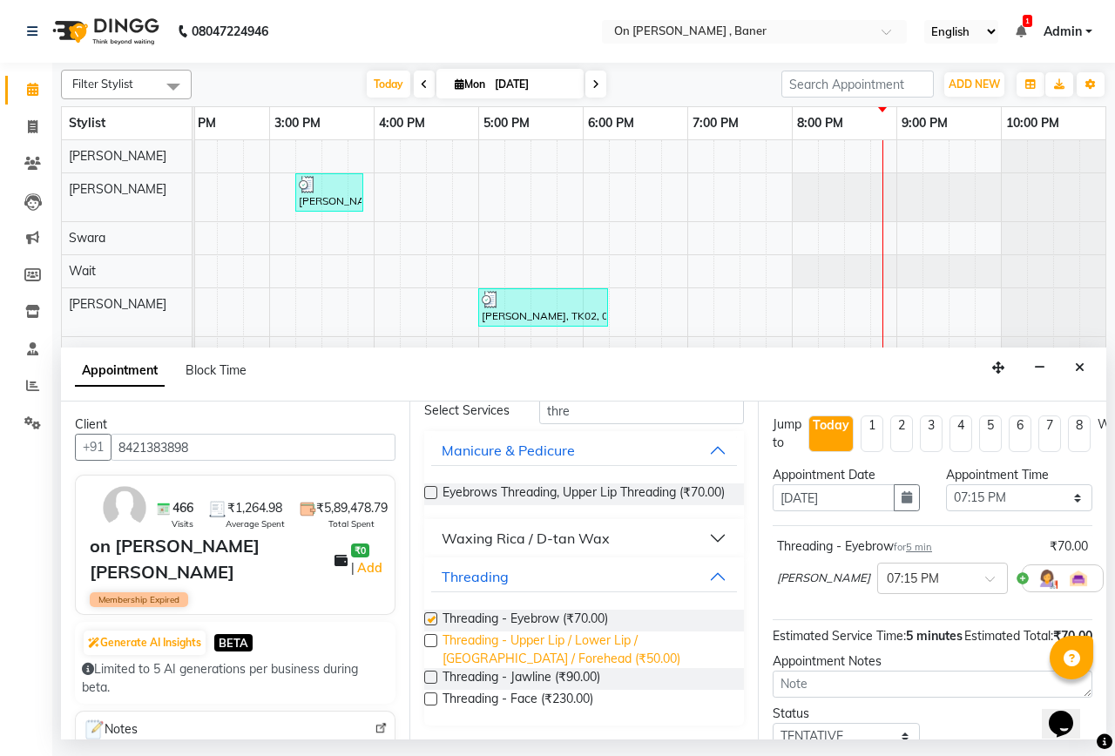
checkbox input "false"
click at [590, 654] on span "Threading - Upper Lip / Lower Lip / [GEOGRAPHIC_DATA] / Forehead (₹50.00)" at bounding box center [585, 649] width 287 height 37
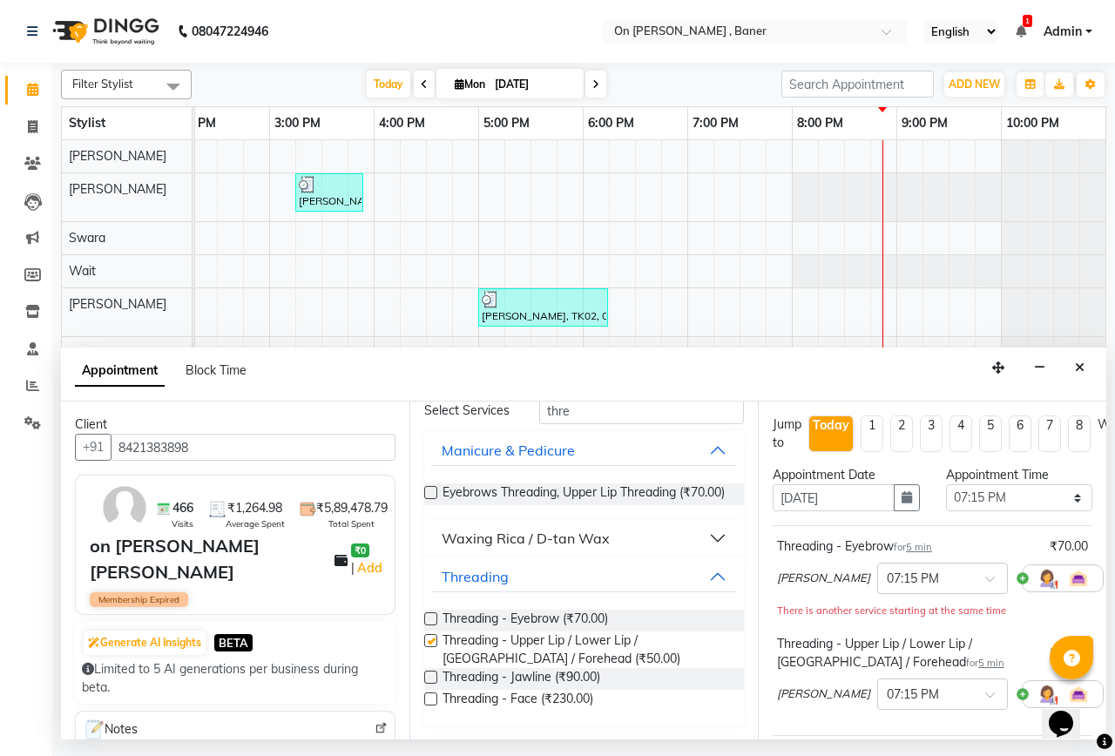
checkbox input "false"
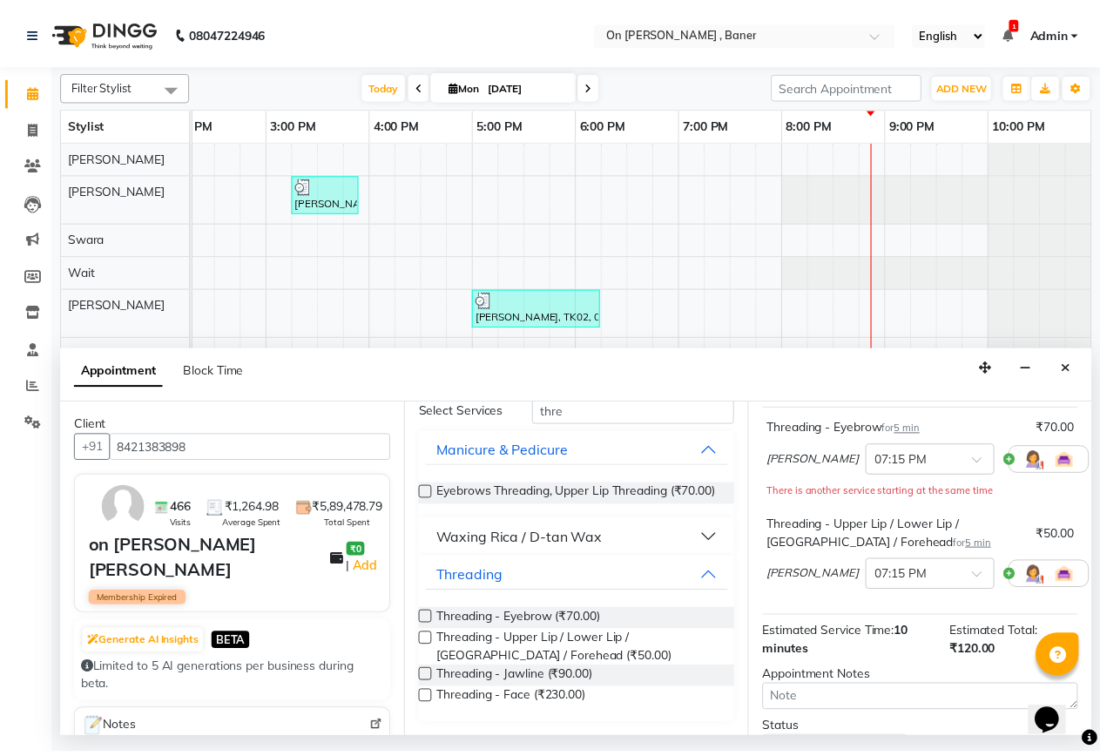
scroll to position [269, 0]
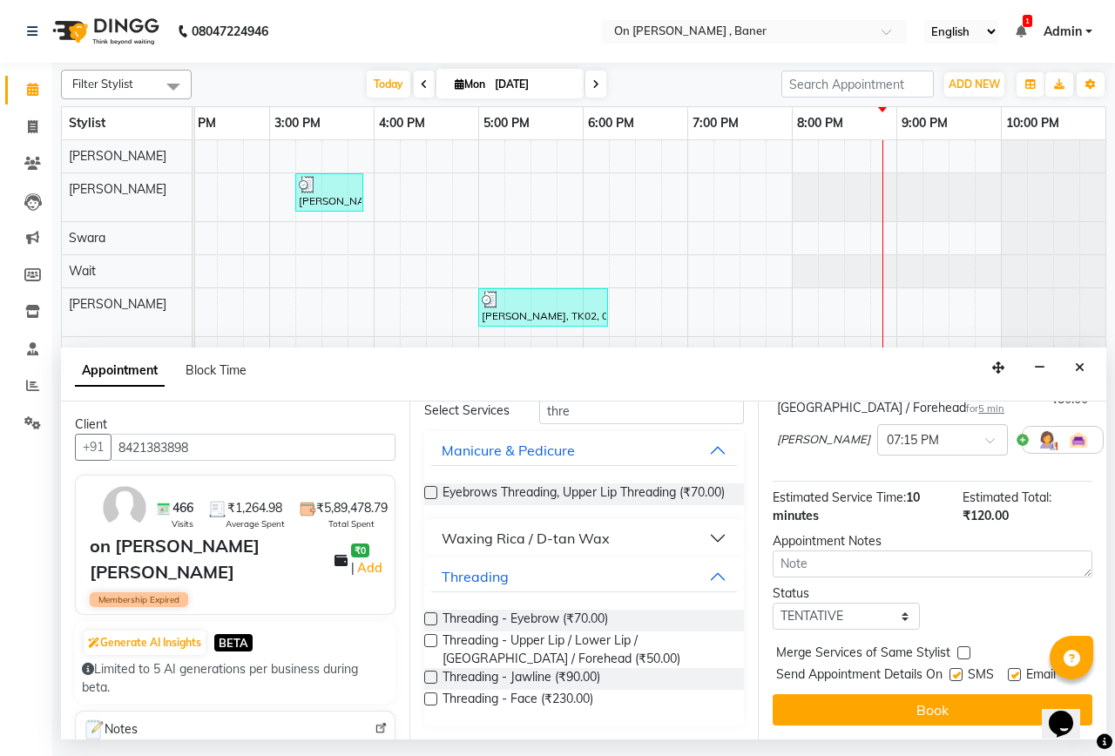
drag, startPoint x: 960, startPoint y: 639, endPoint x: 958, endPoint y: 659, distance: 20.2
click at [960, 647] on div at bounding box center [962, 656] width 11 height 18
drag, startPoint x: 958, startPoint y: 659, endPoint x: 960, endPoint y: 678, distance: 19.3
click at [958, 669] on div at bounding box center [954, 678] width 11 height 18
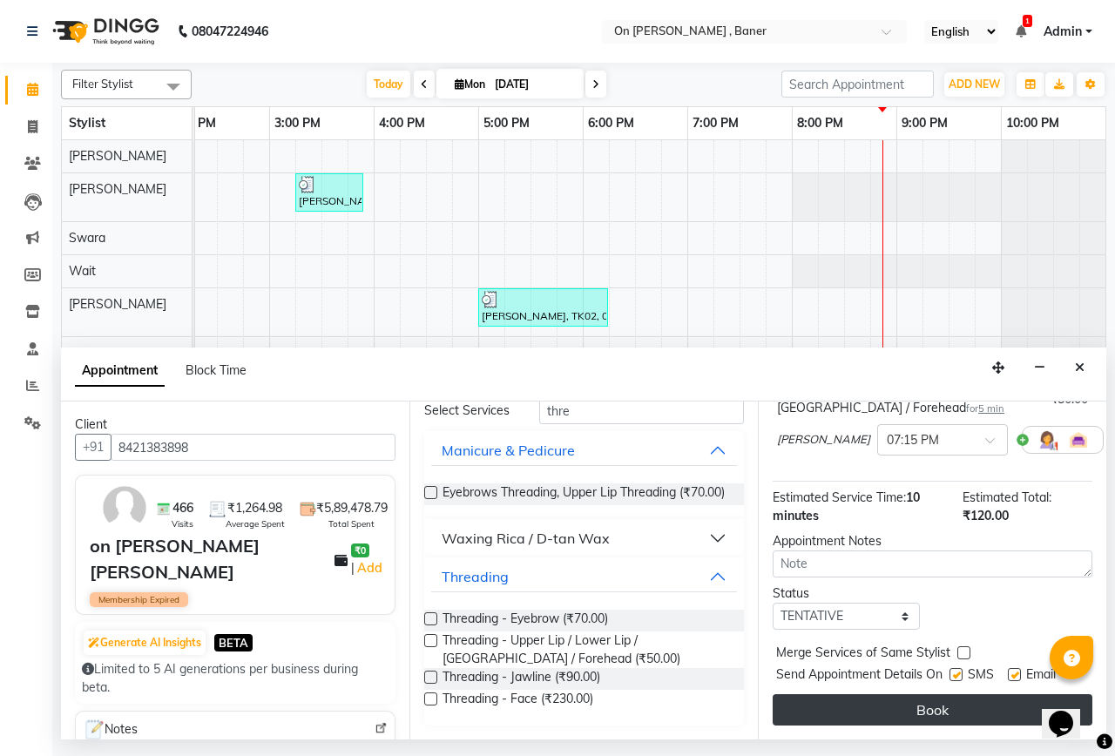
click at [967, 701] on button "Book" at bounding box center [932, 709] width 320 height 31
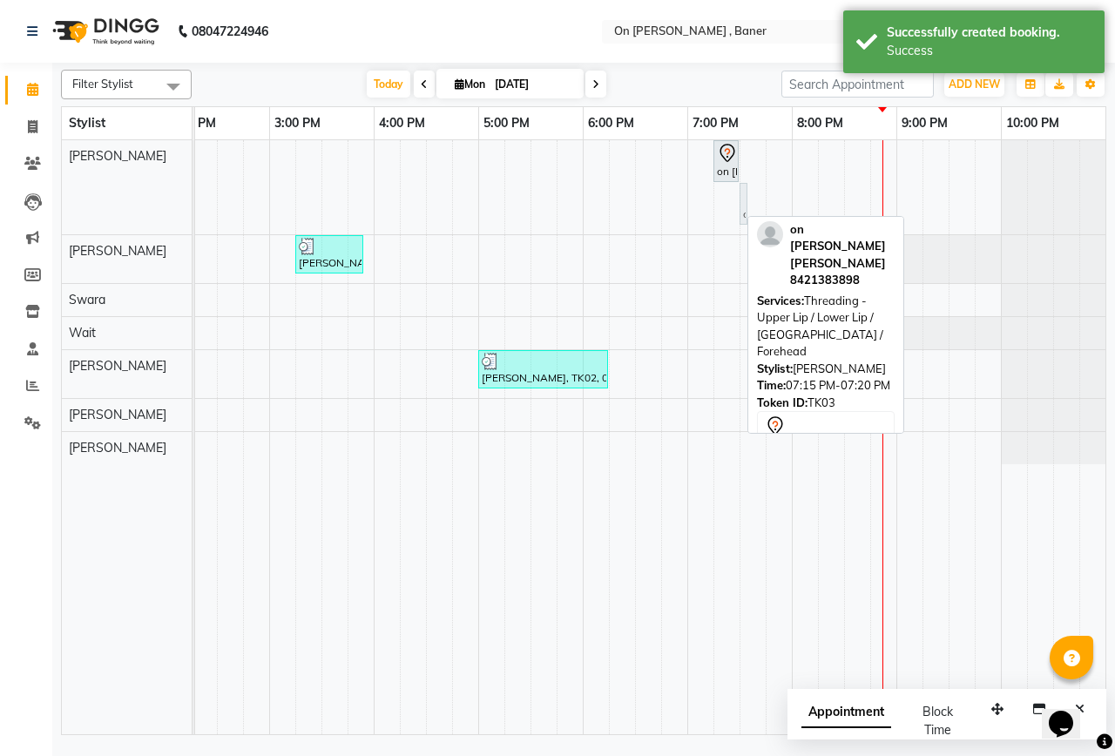
drag, startPoint x: 721, startPoint y: 196, endPoint x: 755, endPoint y: 170, distance: 42.8
click at [755, 172] on div "on [PERSON_NAME] [PERSON_NAME], TK03, 07:15 PM-07:20 PM, Threading - Eyebrow on…" at bounding box center [321, 437] width 1567 height 594
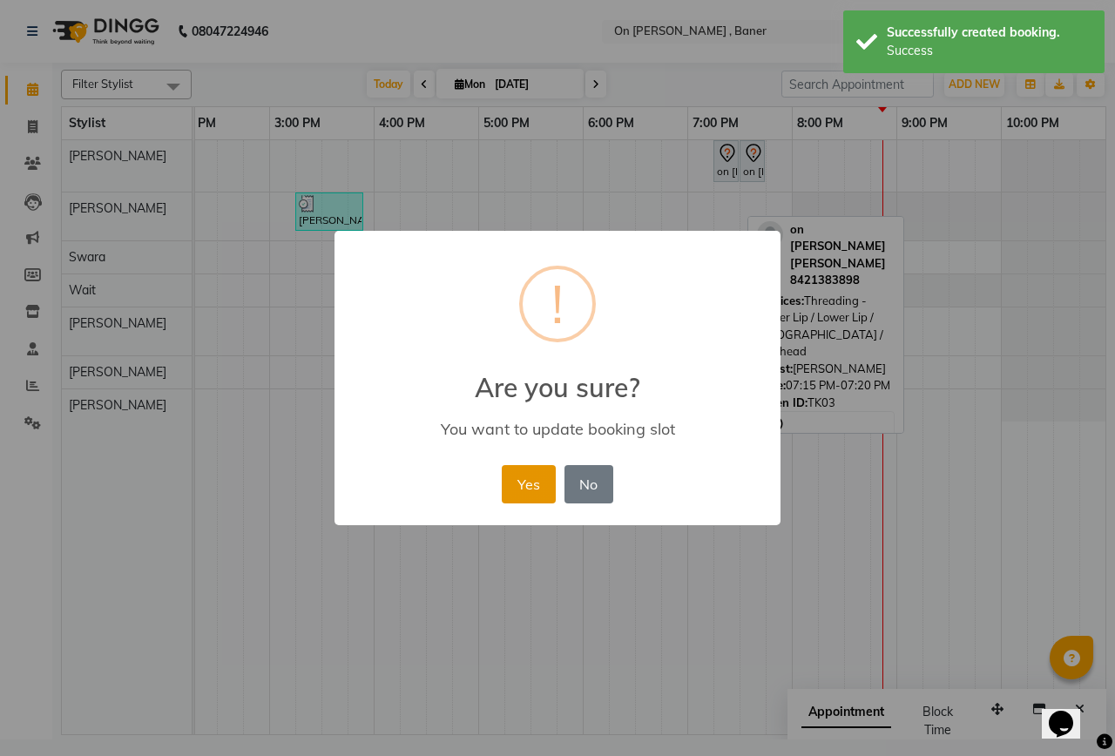
click at [528, 493] on button "Yes" at bounding box center [528, 484] width 53 height 38
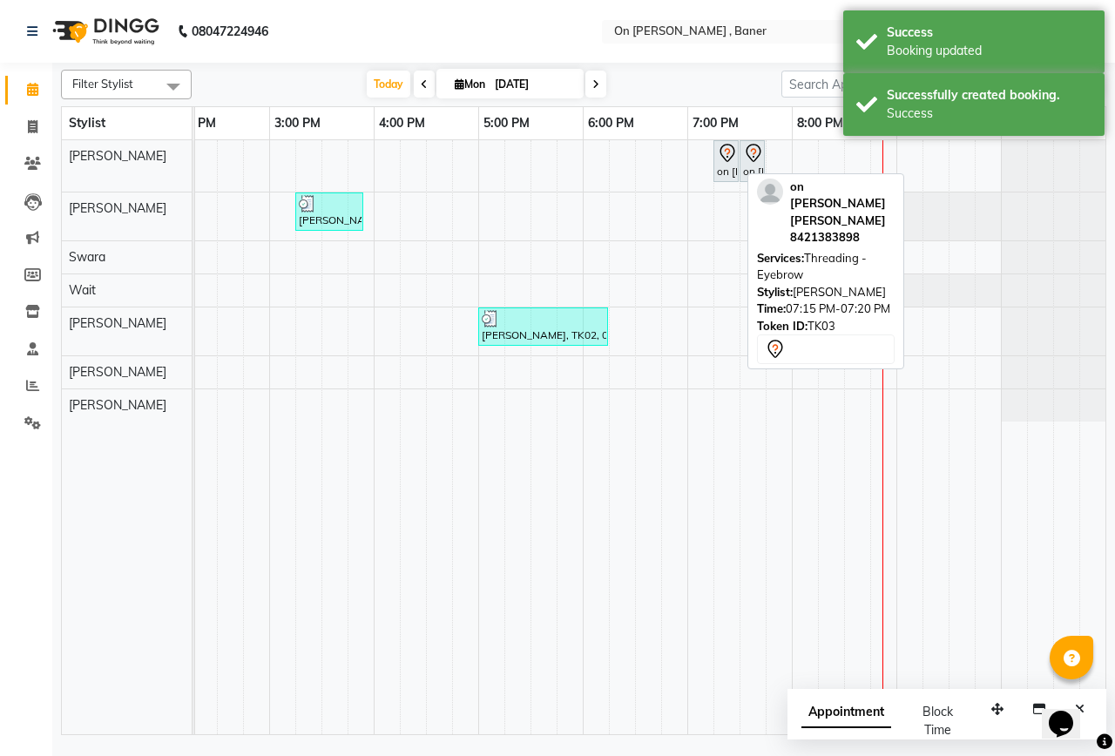
click at [721, 166] on div "on [PERSON_NAME] [PERSON_NAME], TK03, 07:15 PM-07:20 PM, Threading - Eyebrow" at bounding box center [726, 161] width 22 height 37
select select "7"
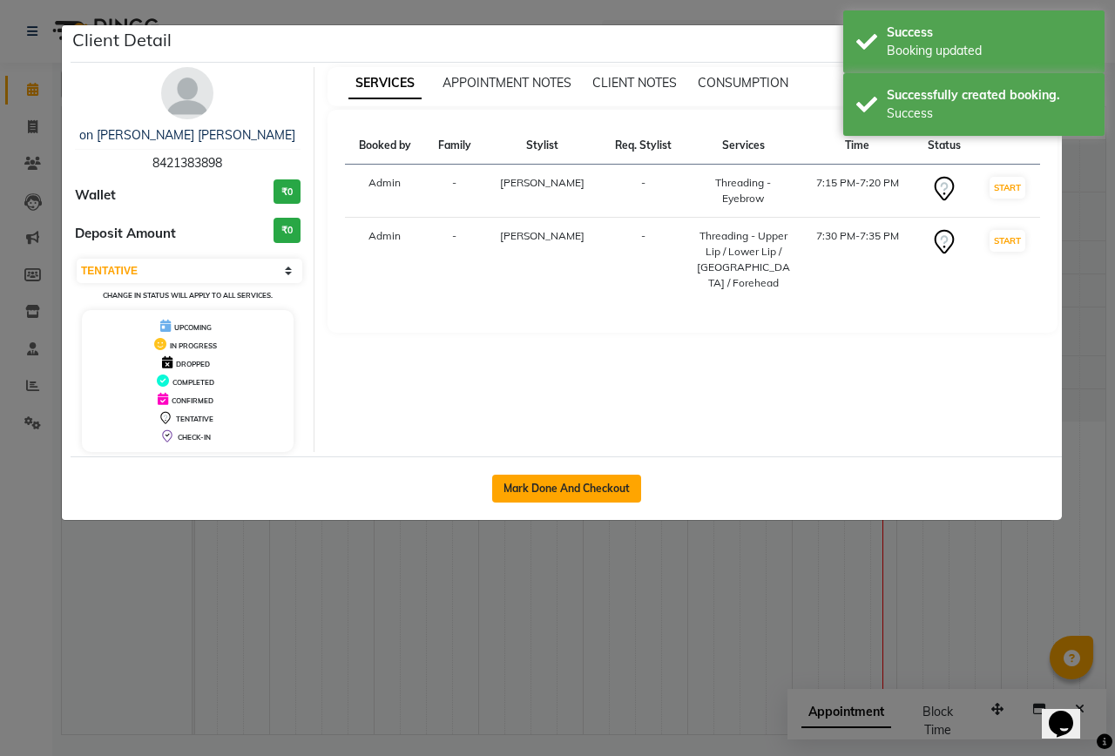
click at [583, 495] on button "Mark Done And Checkout" at bounding box center [566, 489] width 149 height 28
select select "service"
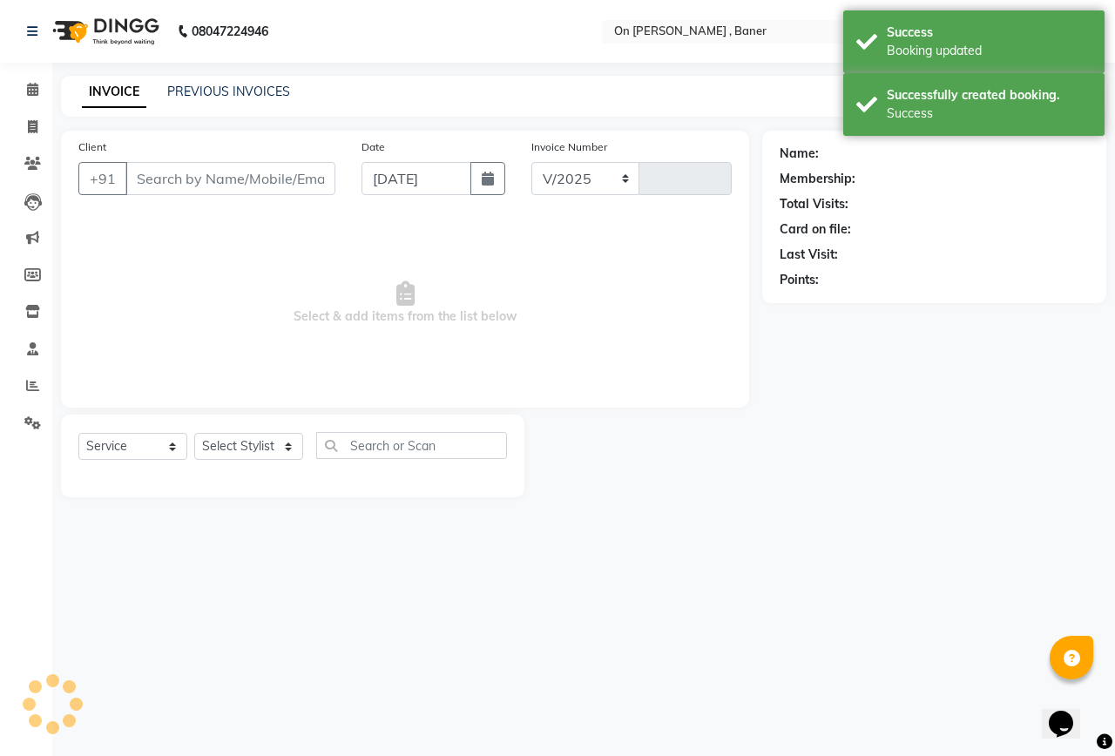
select select "632"
type input "0819"
type input "8421383898"
select select "25558"
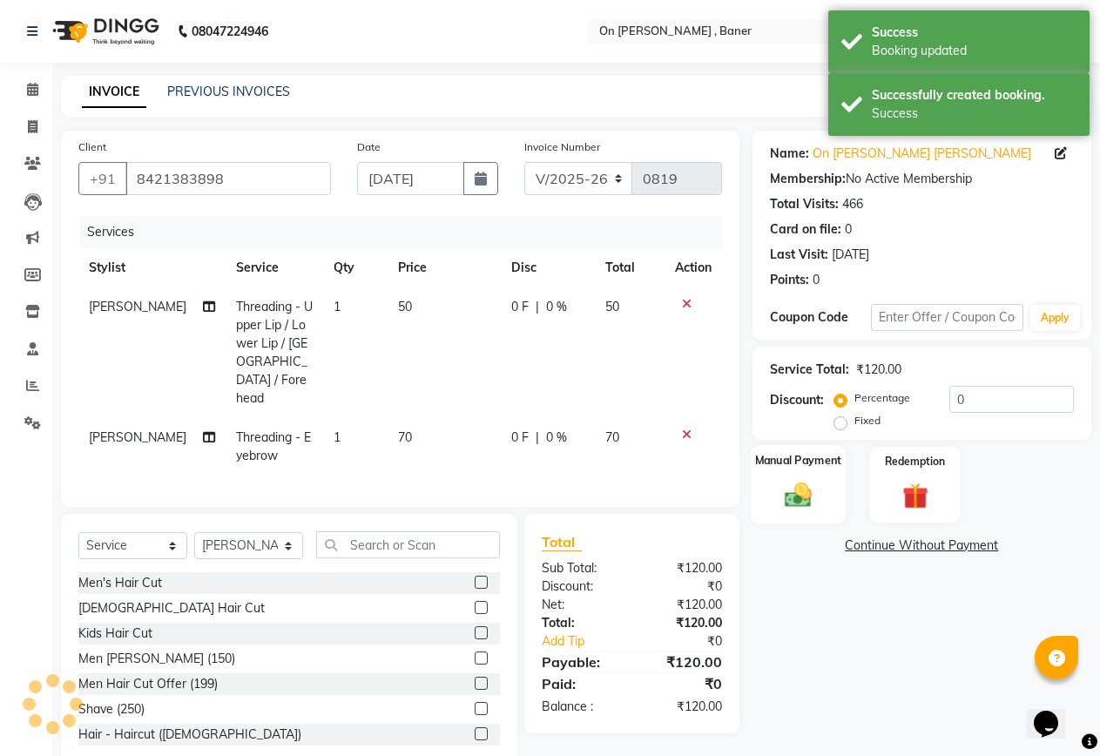
click at [823, 496] on div "Manual Payment" at bounding box center [798, 484] width 95 height 79
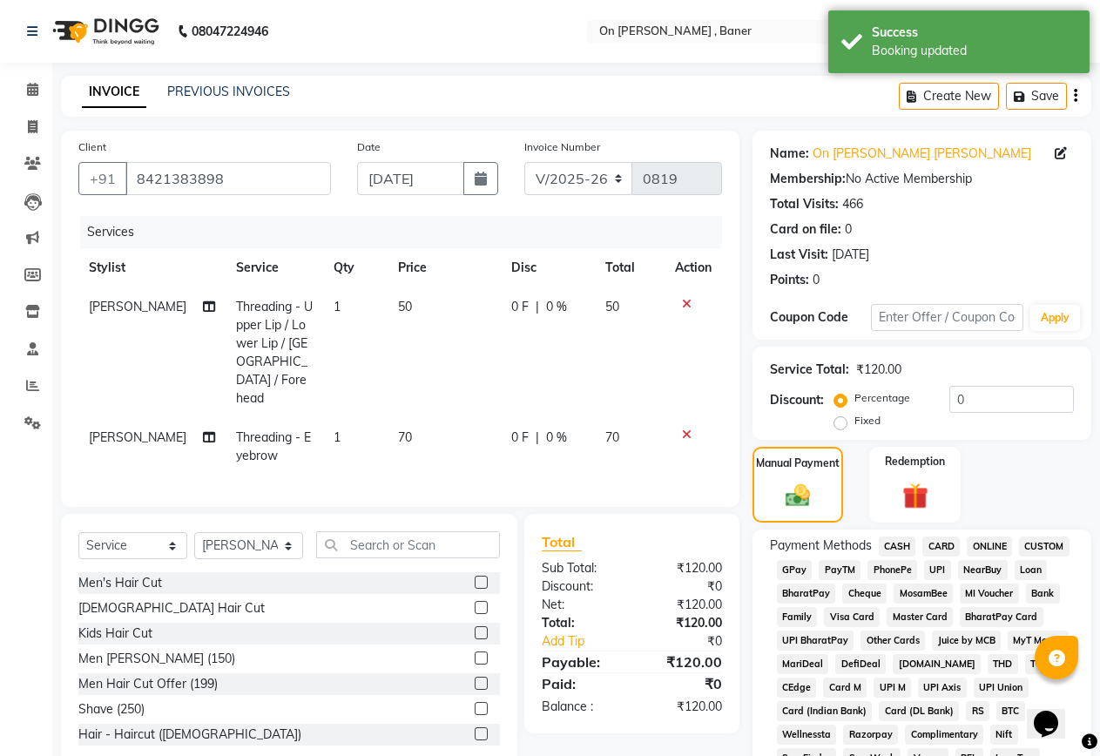
click at [788, 565] on span "GPay" at bounding box center [795, 570] width 36 height 20
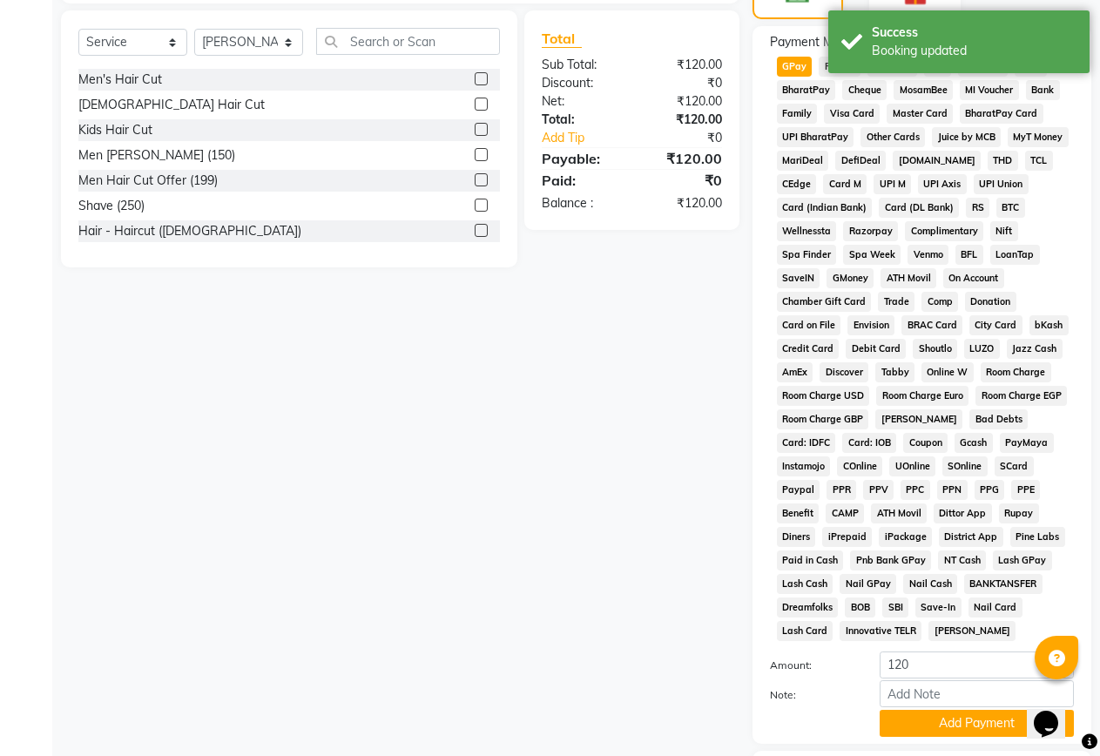
scroll to position [522, 0]
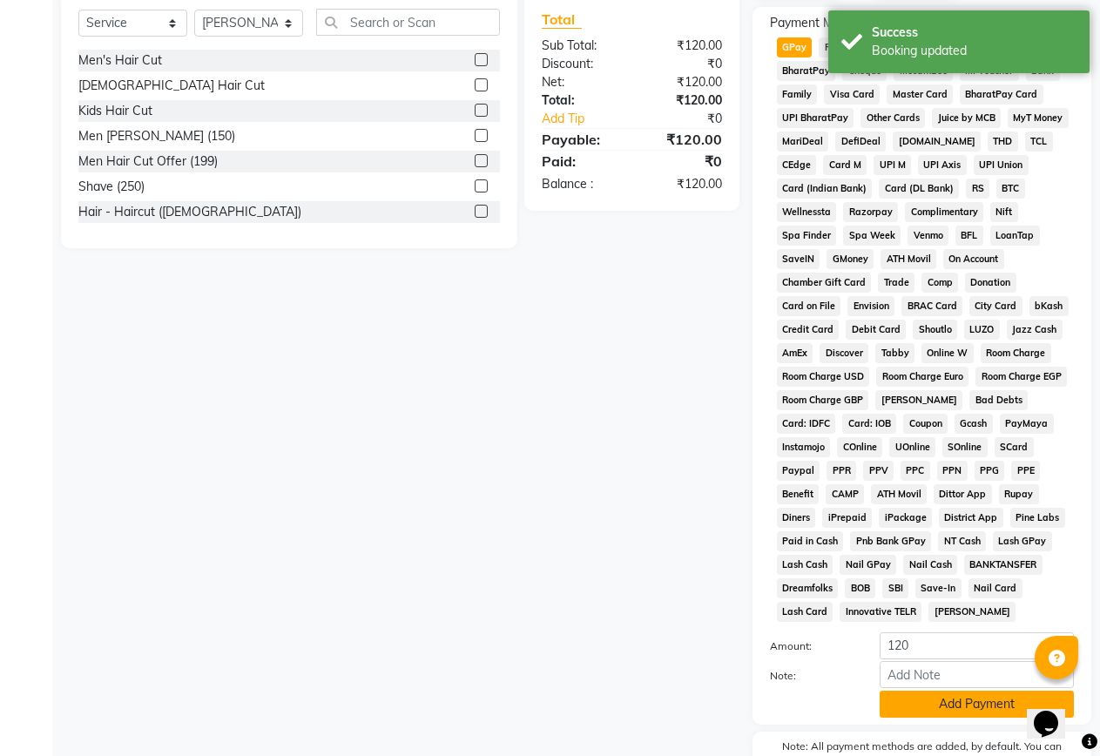
click at [894, 705] on button "Add Payment" at bounding box center [976, 703] width 194 height 27
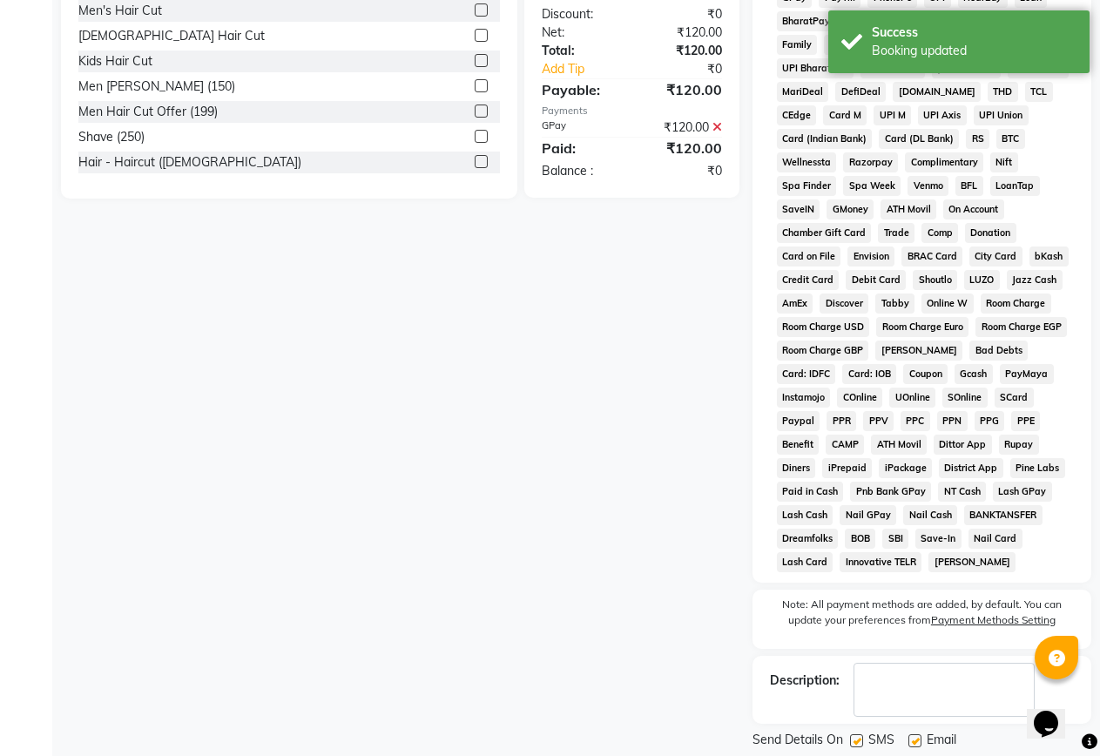
scroll to position [625, 0]
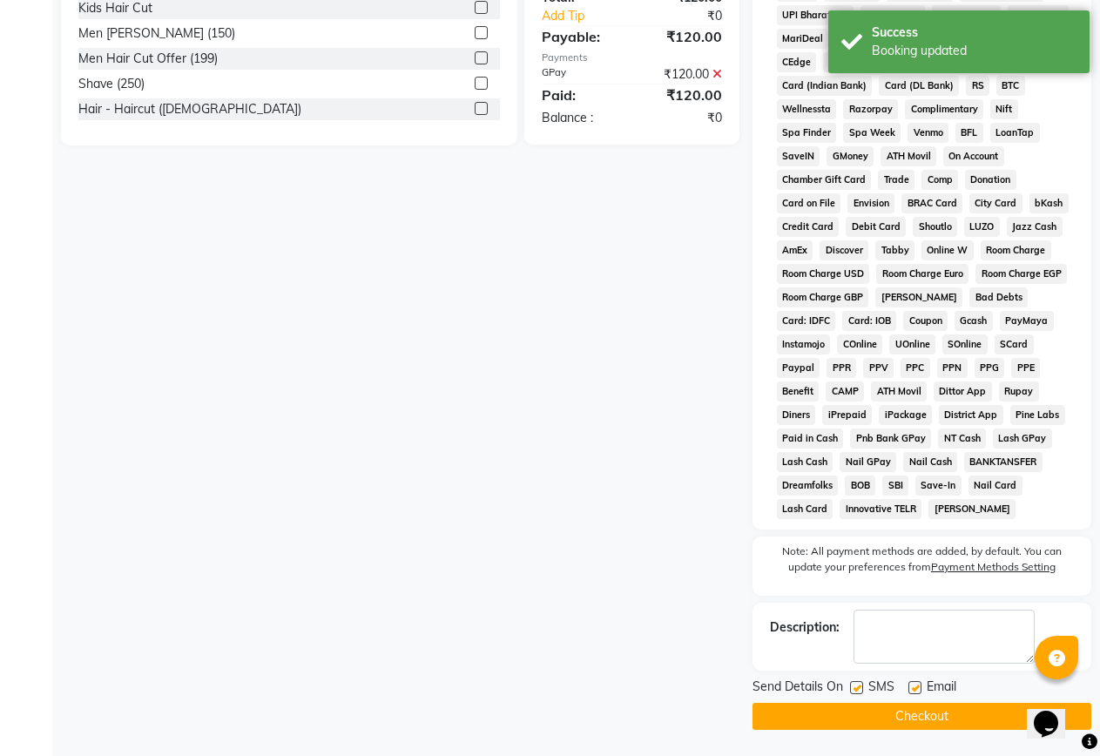
drag, startPoint x: 855, startPoint y: 685, endPoint x: 882, endPoint y: 726, distance: 49.0
click at [857, 690] on label at bounding box center [856, 687] width 13 height 13
click at [857, 690] on input "checkbox" at bounding box center [855, 688] width 11 height 11
checkbox input "false"
click at [882, 726] on button "Checkout" at bounding box center [921, 716] width 339 height 27
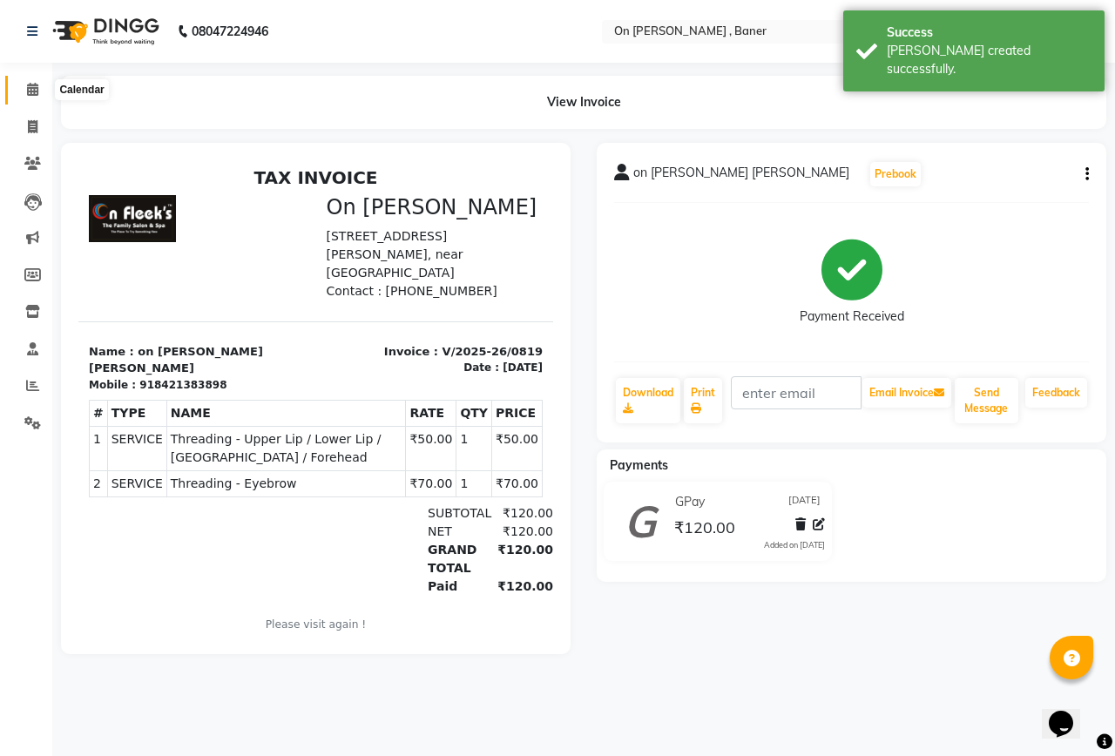
click at [30, 89] on icon at bounding box center [32, 89] width 11 height 13
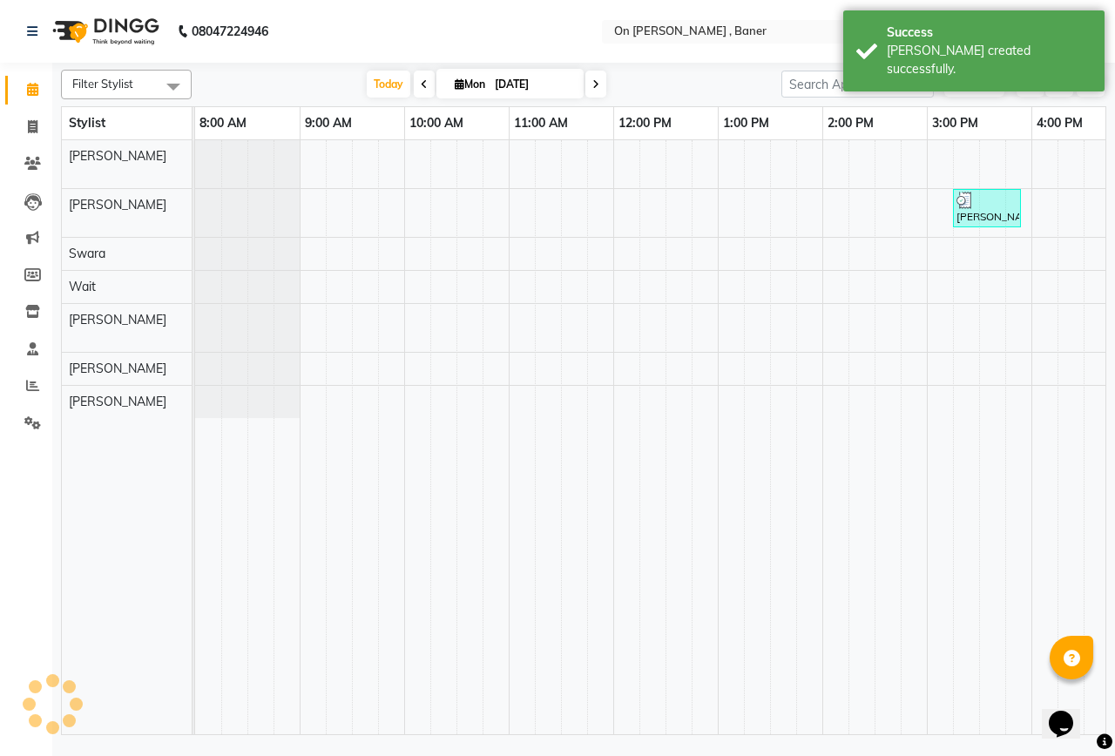
click at [357, 64] on div "Filter Stylist Select All [PERSON_NAME] Swara Wait [PERSON_NAME] [PERSON_NAME] …" at bounding box center [583, 399] width 1045 height 672
click at [374, 73] on span "Today" at bounding box center [389, 84] width 44 height 27
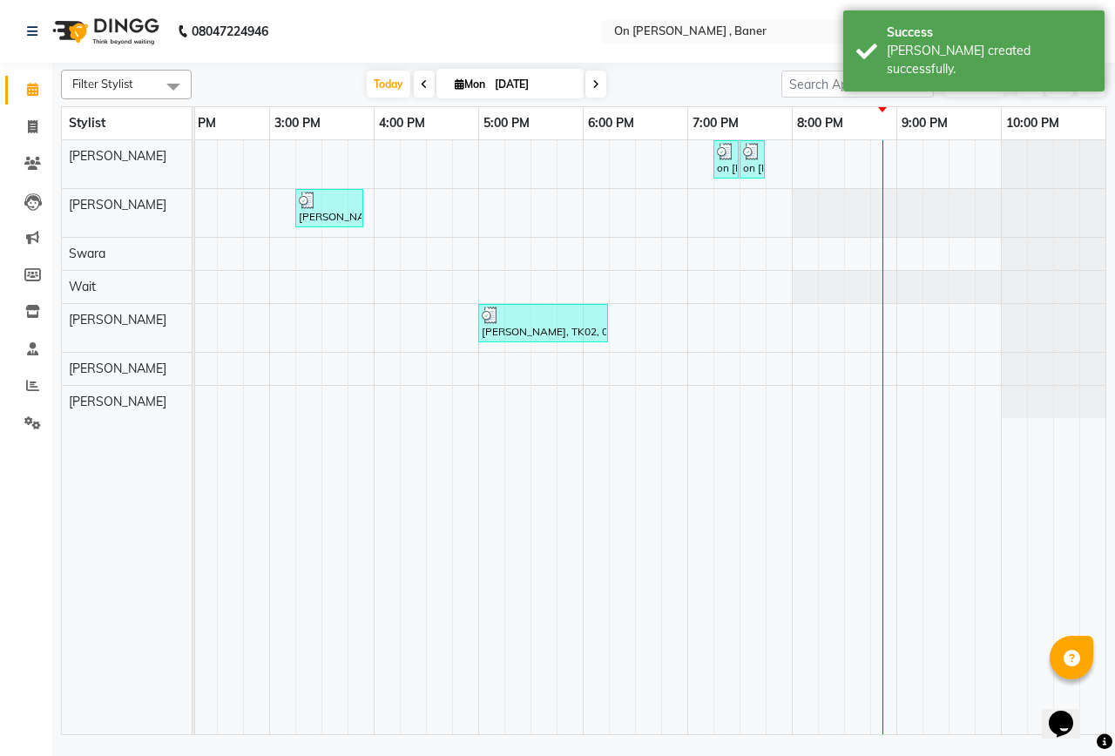
click at [732, 79] on div "[DATE] [DATE]" at bounding box center [486, 84] width 572 height 26
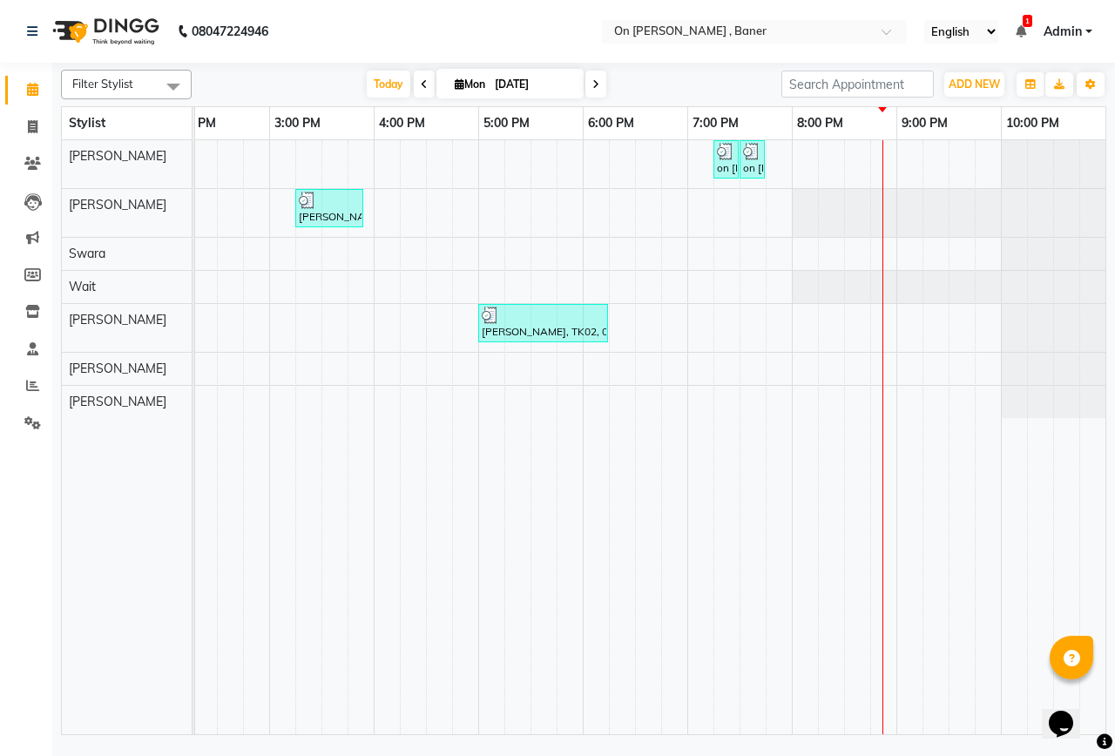
click at [659, 324] on div "on [PERSON_NAME] [PERSON_NAME], TK03, 07:15 PM-07:20 PM, Threading - Eyebrow on…" at bounding box center [321, 437] width 1567 height 594
select select "84499"
select select "tentative"
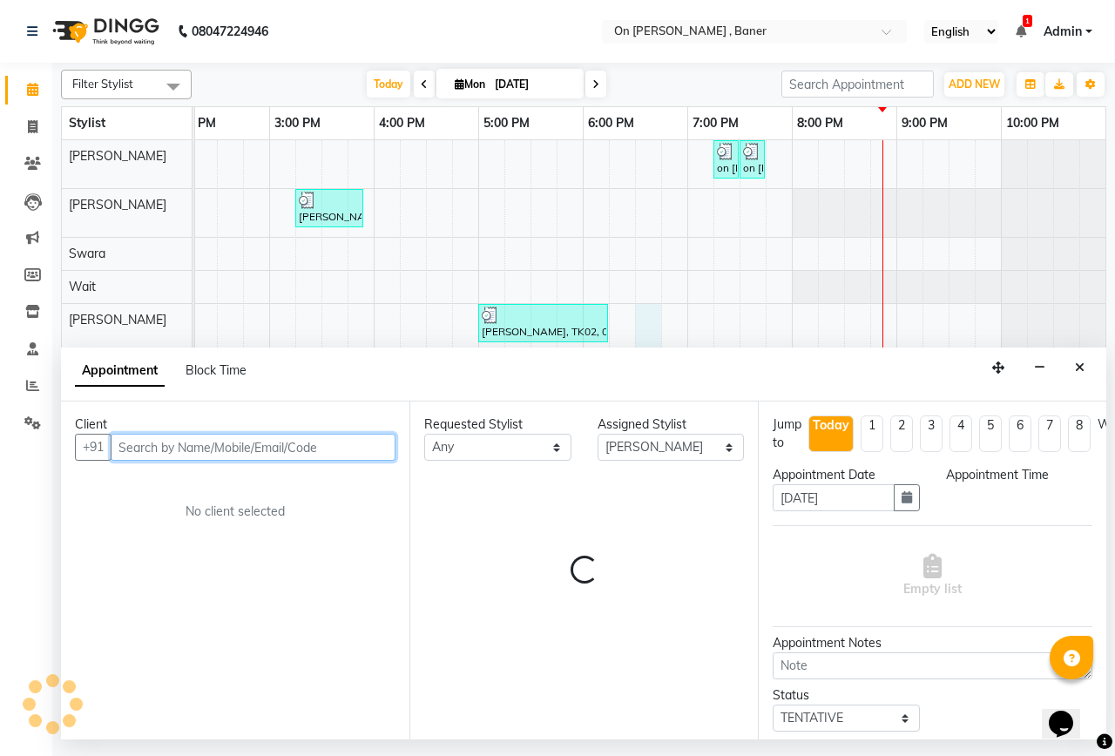
select select "1110"
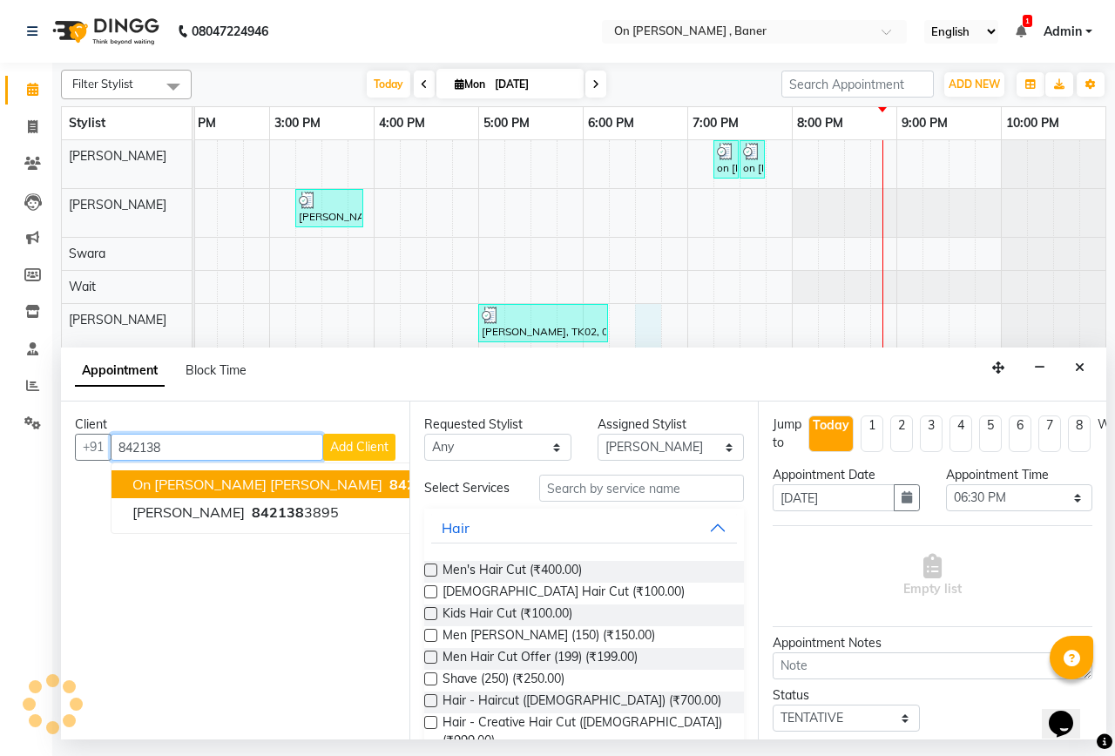
click at [389, 478] on span "842138" at bounding box center [415, 483] width 52 height 17
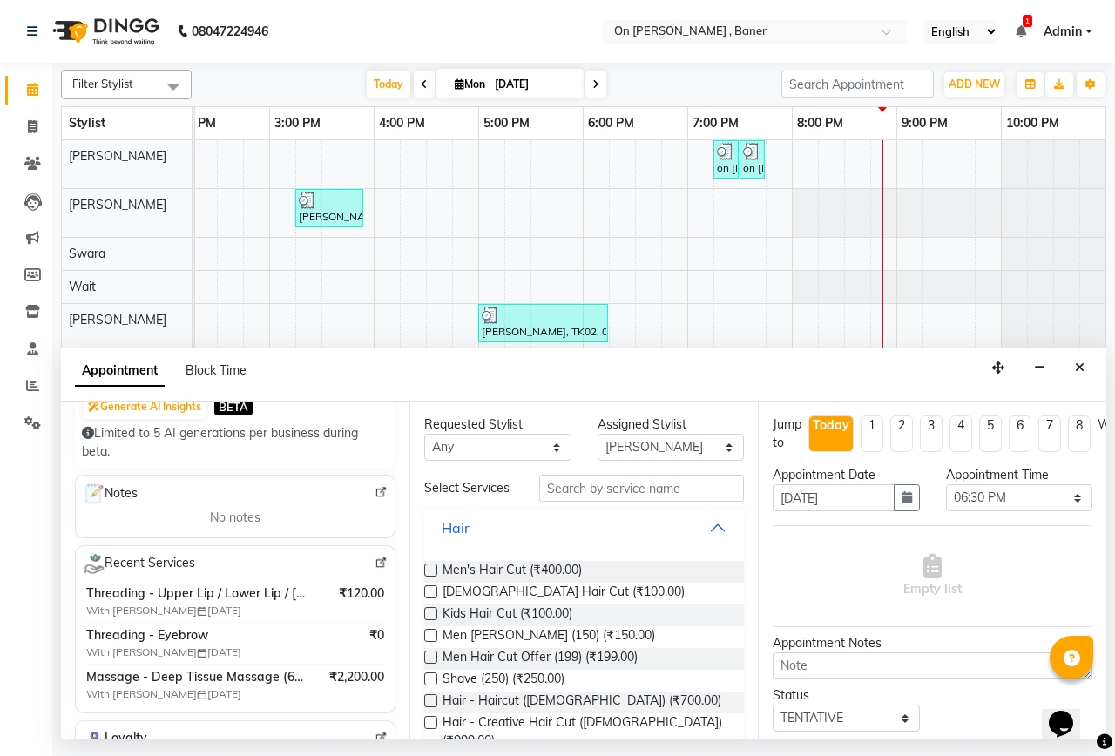
scroll to position [0, 0]
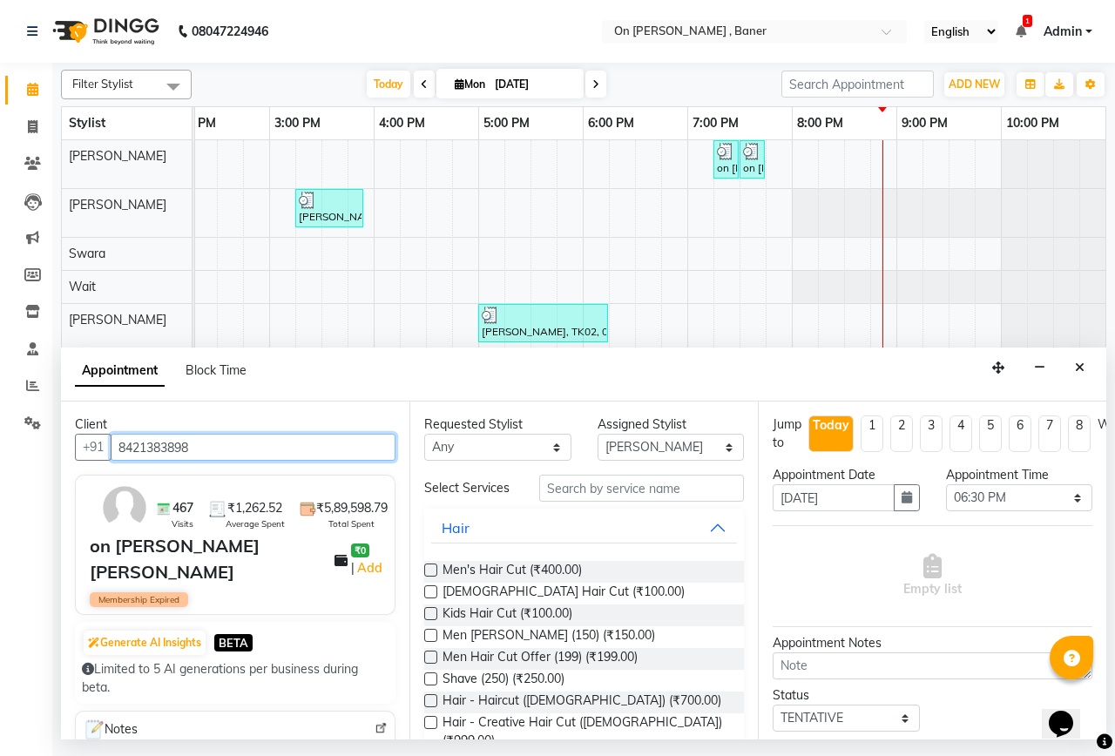
click at [241, 442] on input "8421383898" at bounding box center [253, 447] width 285 height 27
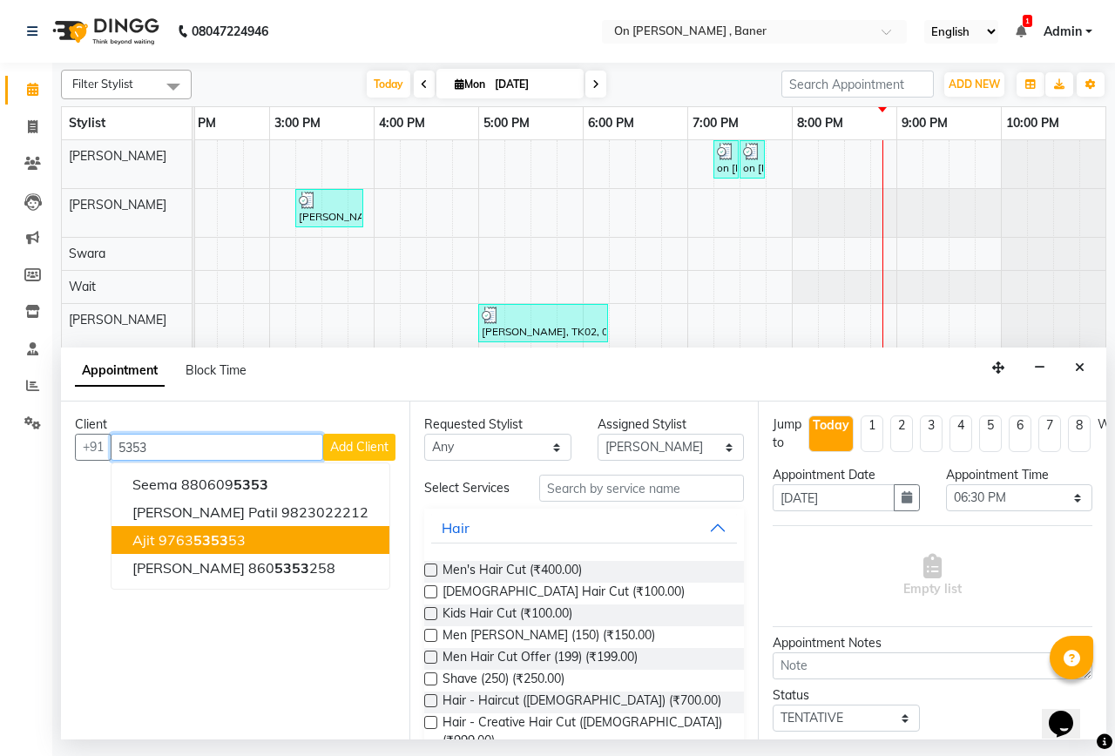
click at [222, 543] on span "5353" at bounding box center [210, 539] width 35 height 17
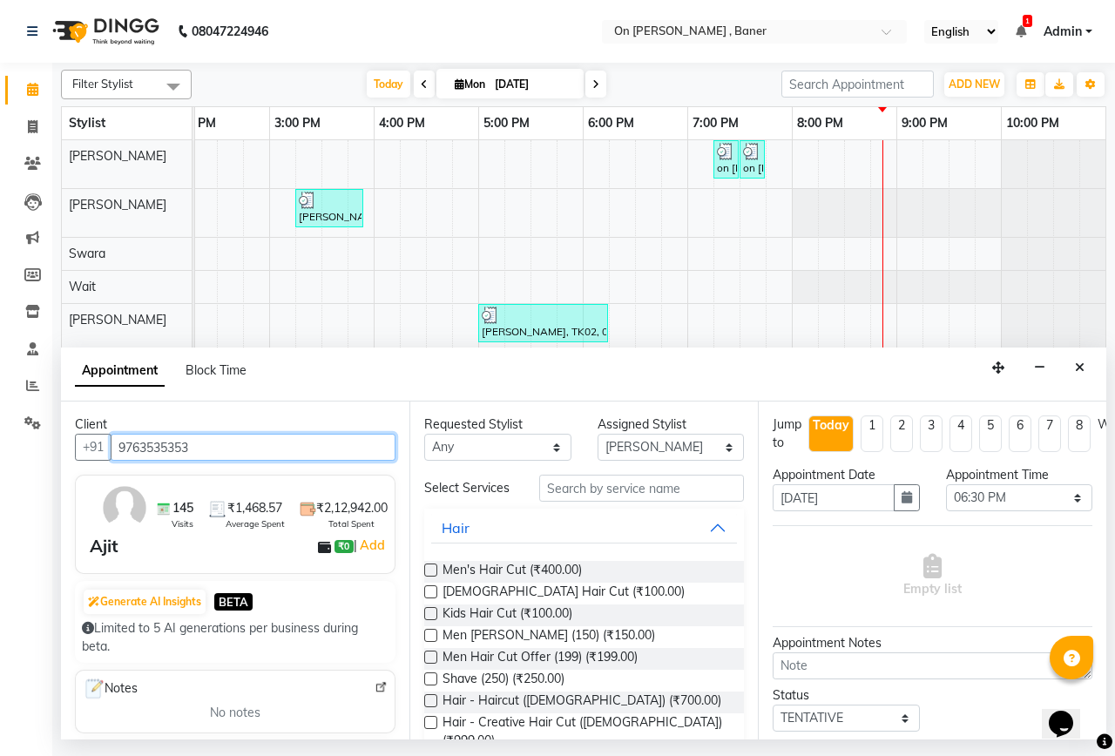
type input "9763535353"
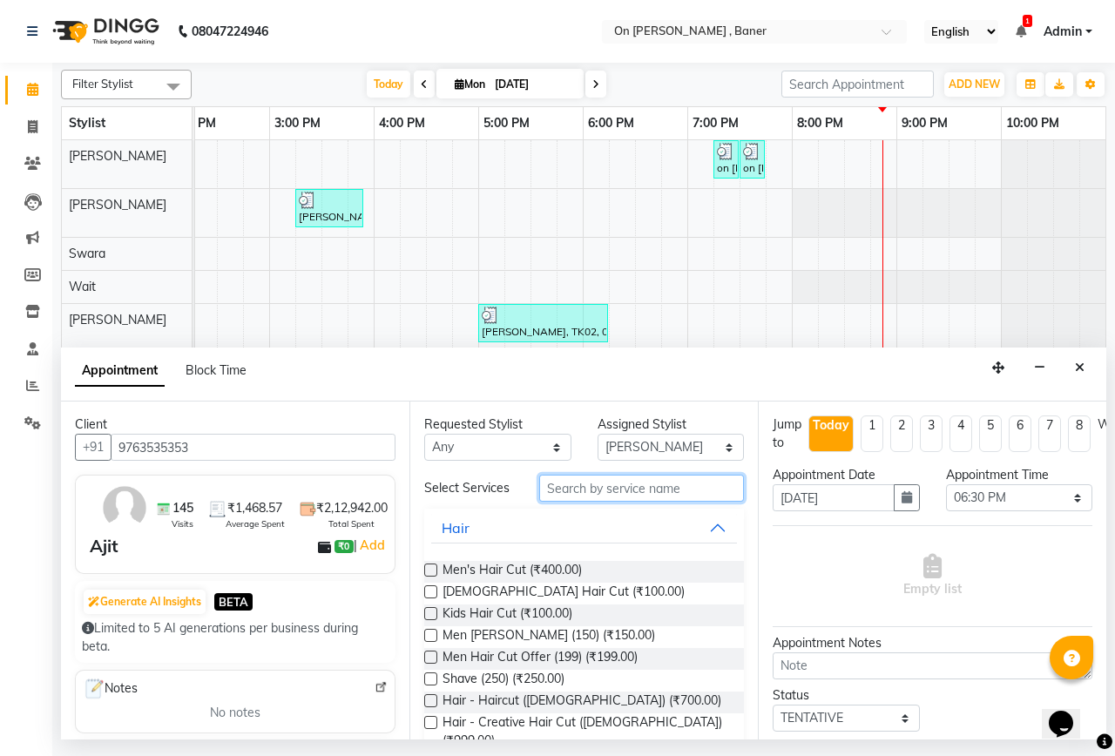
click at [596, 496] on input "text" at bounding box center [641, 488] width 205 height 27
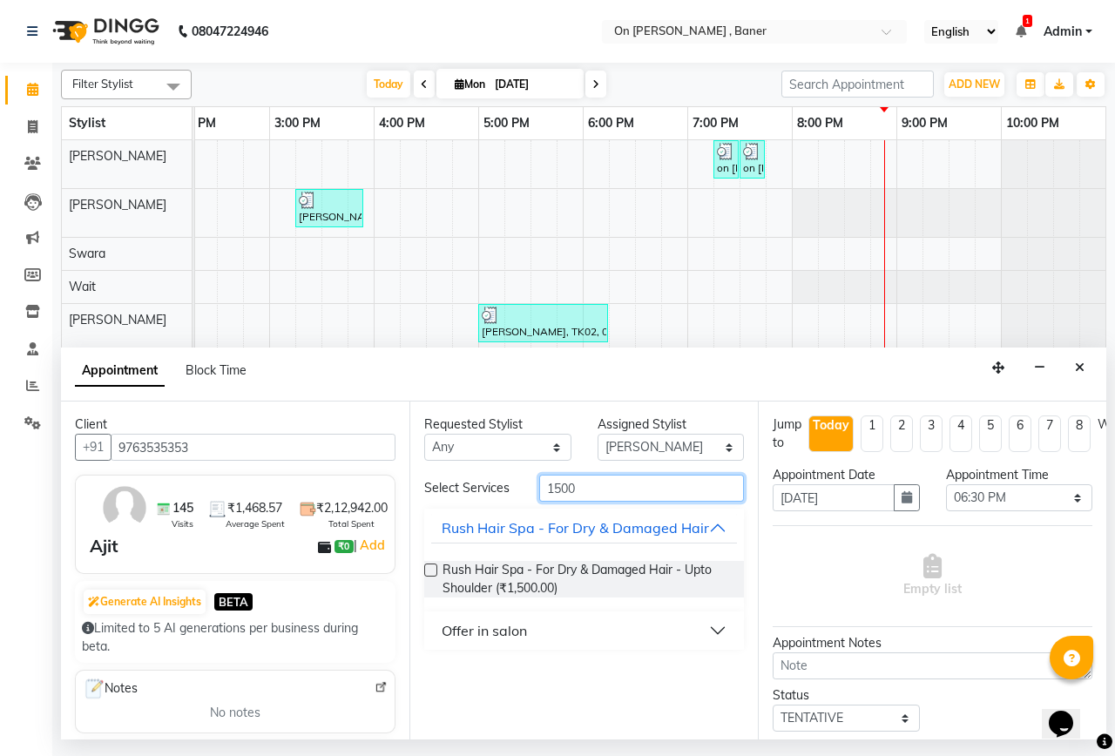
type input "1500"
click at [475, 641] on div "Offer in salon" at bounding box center [483, 630] width 85 height 21
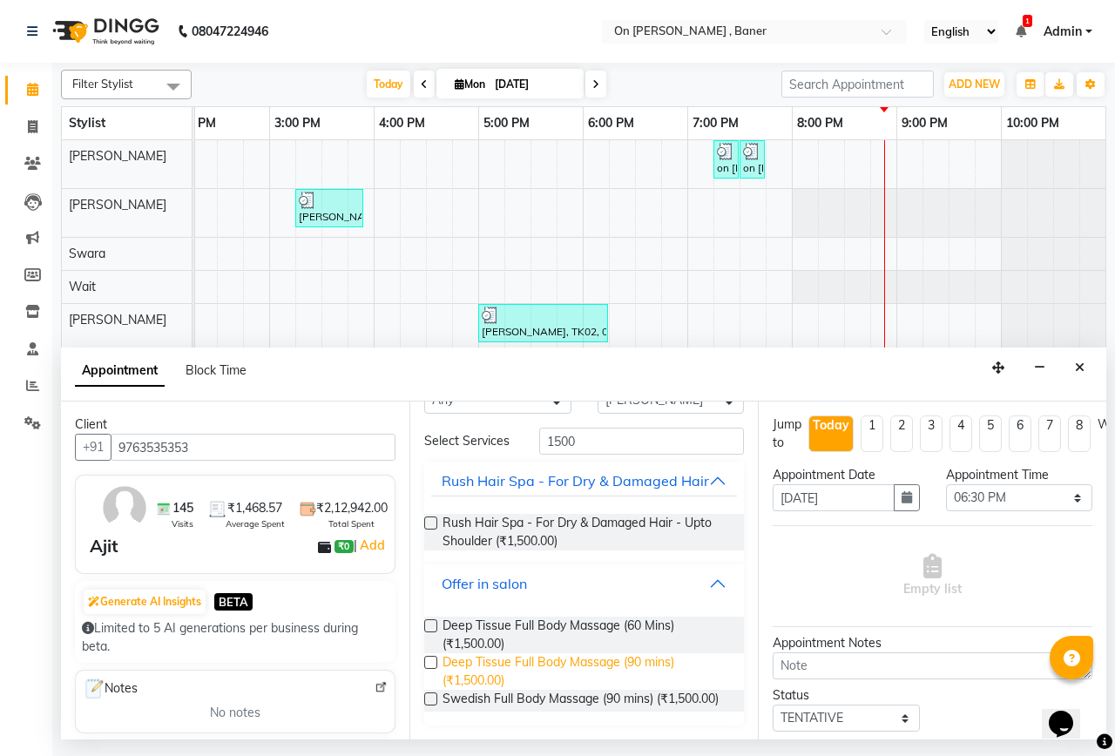
scroll to position [85, 0]
click at [525, 669] on span "Deep Tissue Full Body Massage (90 mins) (₹1,500.00)" at bounding box center [585, 671] width 287 height 37
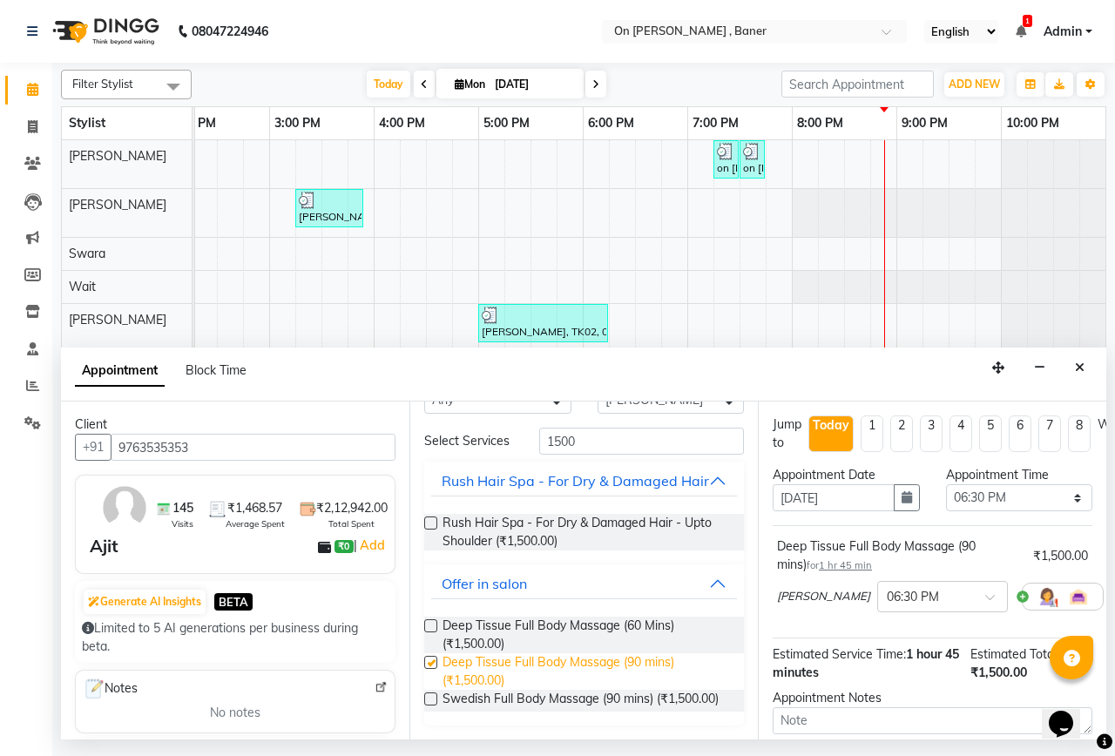
checkbox input "false"
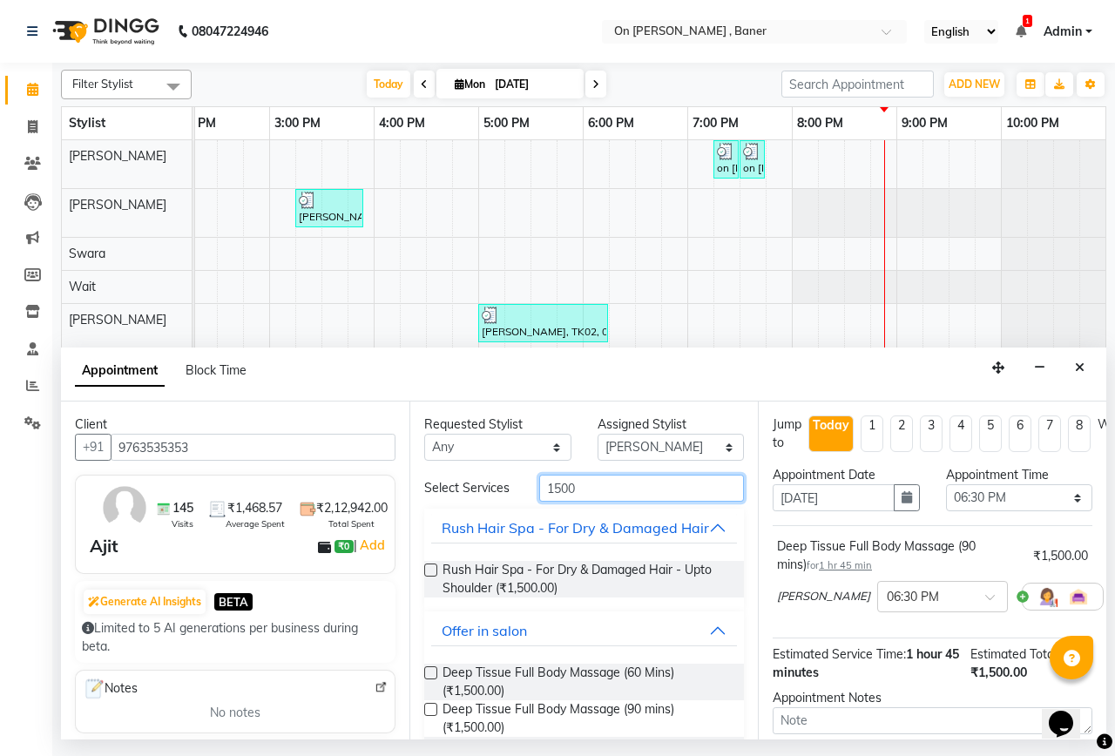
click at [546, 502] on input "1500" at bounding box center [641, 488] width 205 height 27
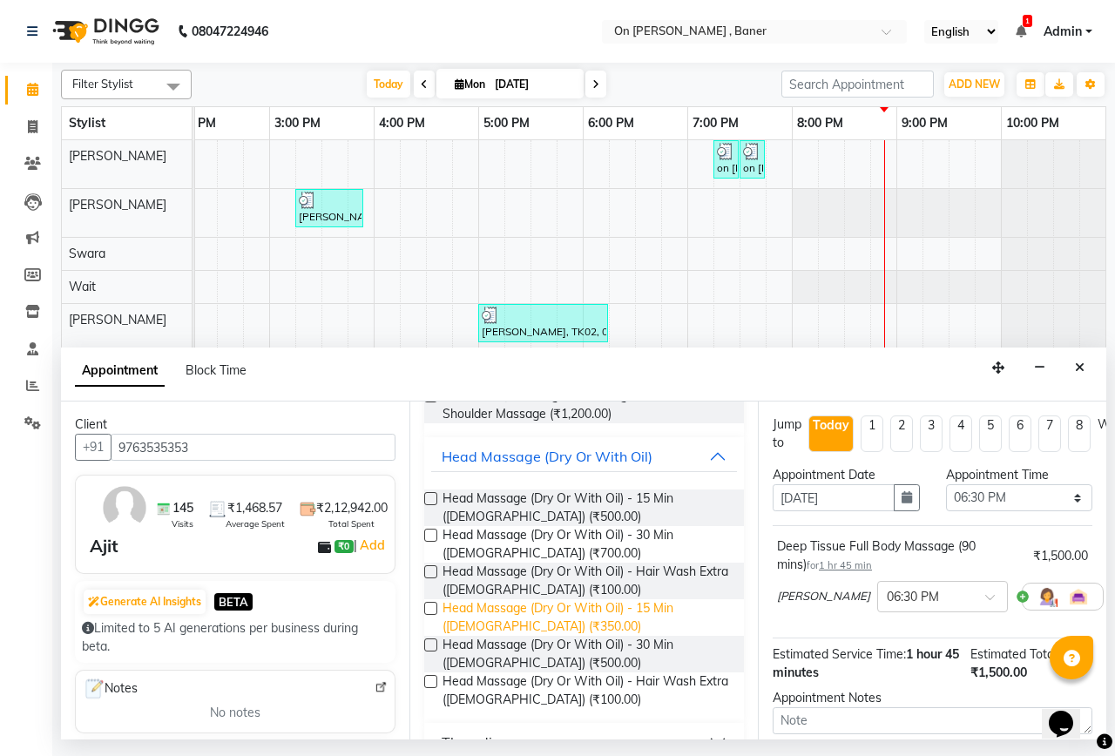
type input "head"
click at [595, 613] on span "Head Massage (Dry Or With Oil) - 15 Min ([DEMOGRAPHIC_DATA]) (₹350.00)" at bounding box center [585, 617] width 287 height 37
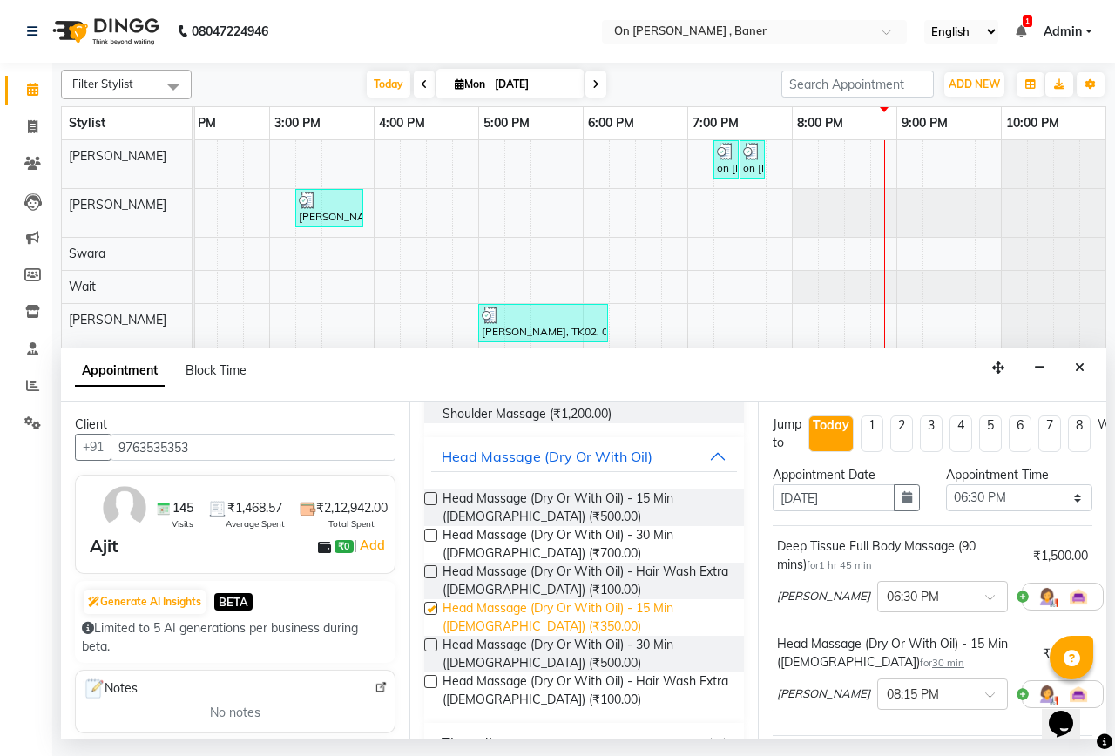
checkbox input "false"
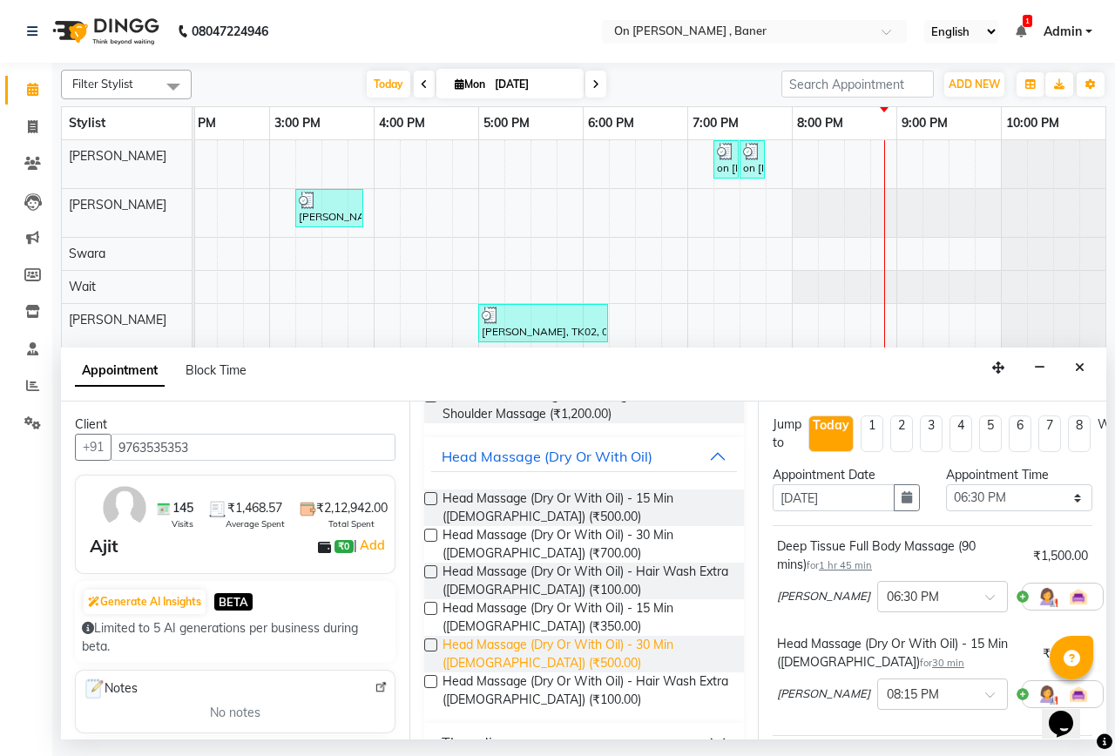
click at [594, 658] on span "Head Massage (Dry Or With Oil) - 30 Min ([DEMOGRAPHIC_DATA]) (₹500.00)" at bounding box center [585, 654] width 287 height 37
checkbox input "false"
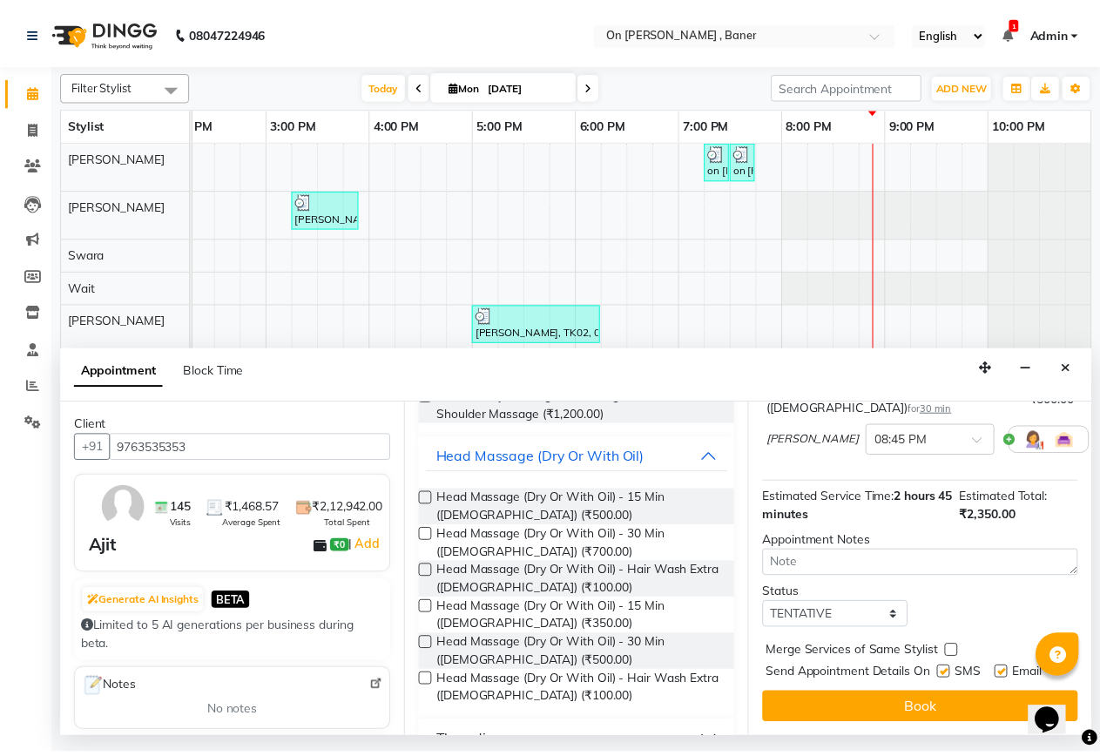
scroll to position [367, 0]
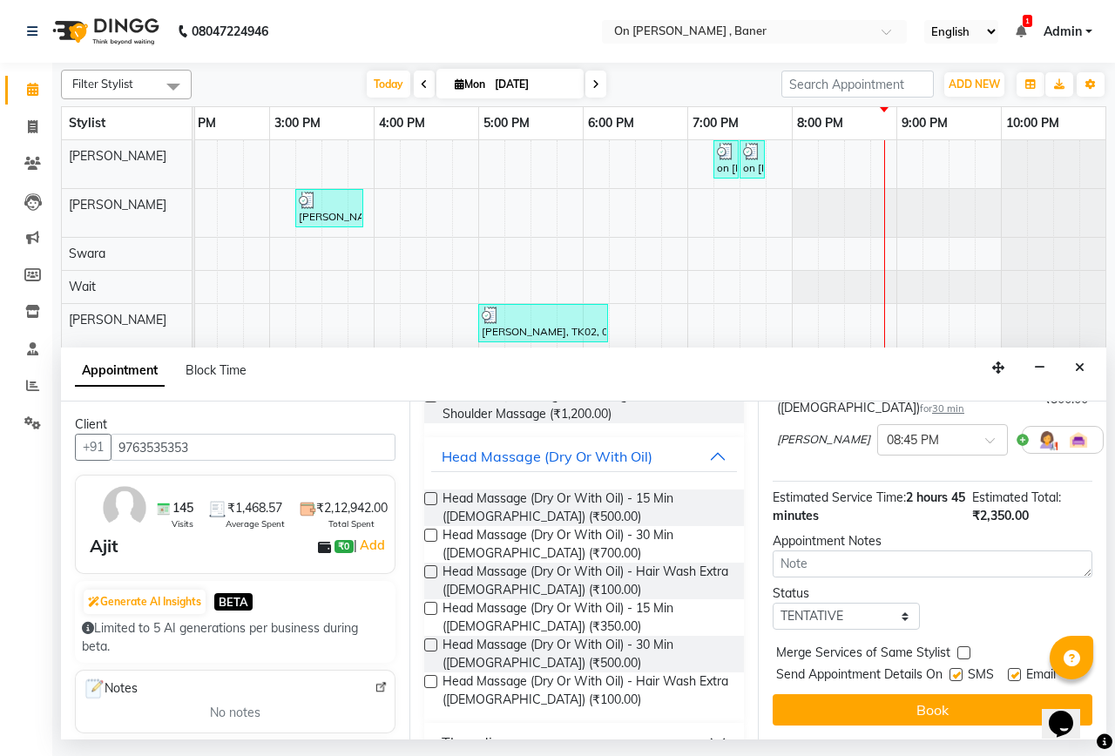
click at [961, 646] on label at bounding box center [963, 652] width 13 height 13
click at [961, 649] on input "checkbox" at bounding box center [962, 654] width 11 height 11
checkbox input "true"
click at [956, 668] on label at bounding box center [955, 674] width 13 height 13
click at [956, 670] on input "checkbox" at bounding box center [954, 675] width 11 height 11
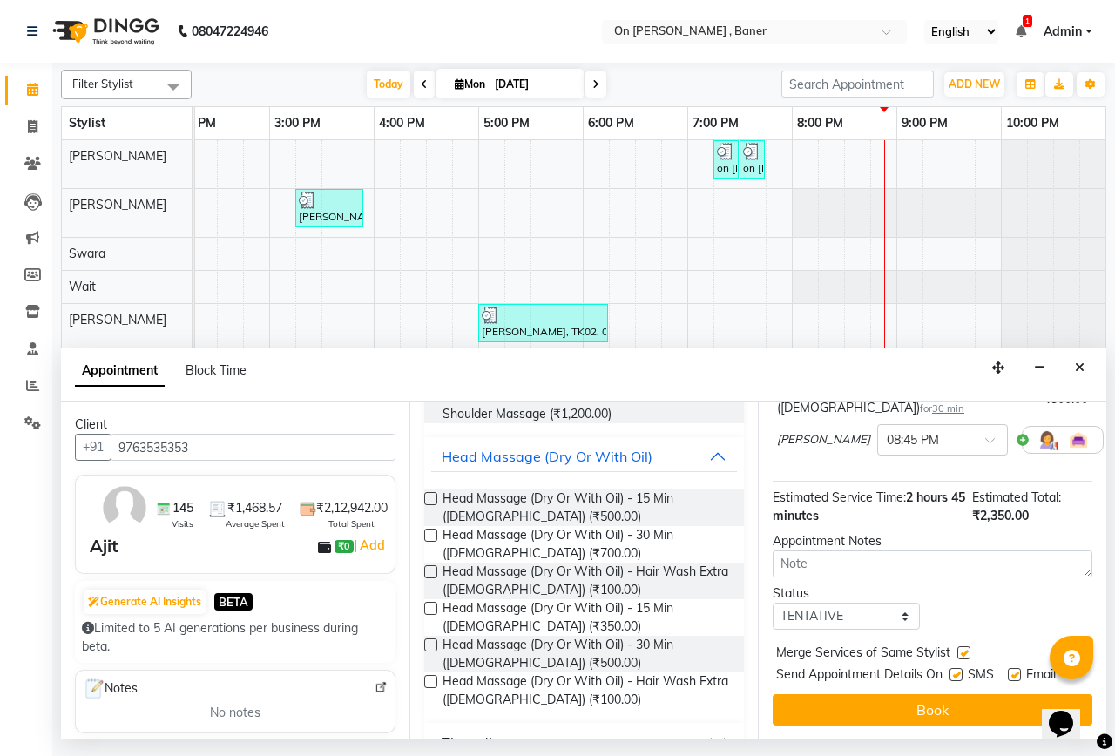
checkbox input "false"
drag, startPoint x: 828, startPoint y: 592, endPoint x: 834, endPoint y: 602, distance: 11.4
click at [828, 603] on select "Select TENTATIVE CONFIRM CHECK-IN UPCOMING" at bounding box center [845, 616] width 147 height 27
select select "confirm booking"
click at [772, 603] on select "Select TENTATIVE CONFIRM CHECK-IN UPCOMING" at bounding box center [845, 616] width 147 height 27
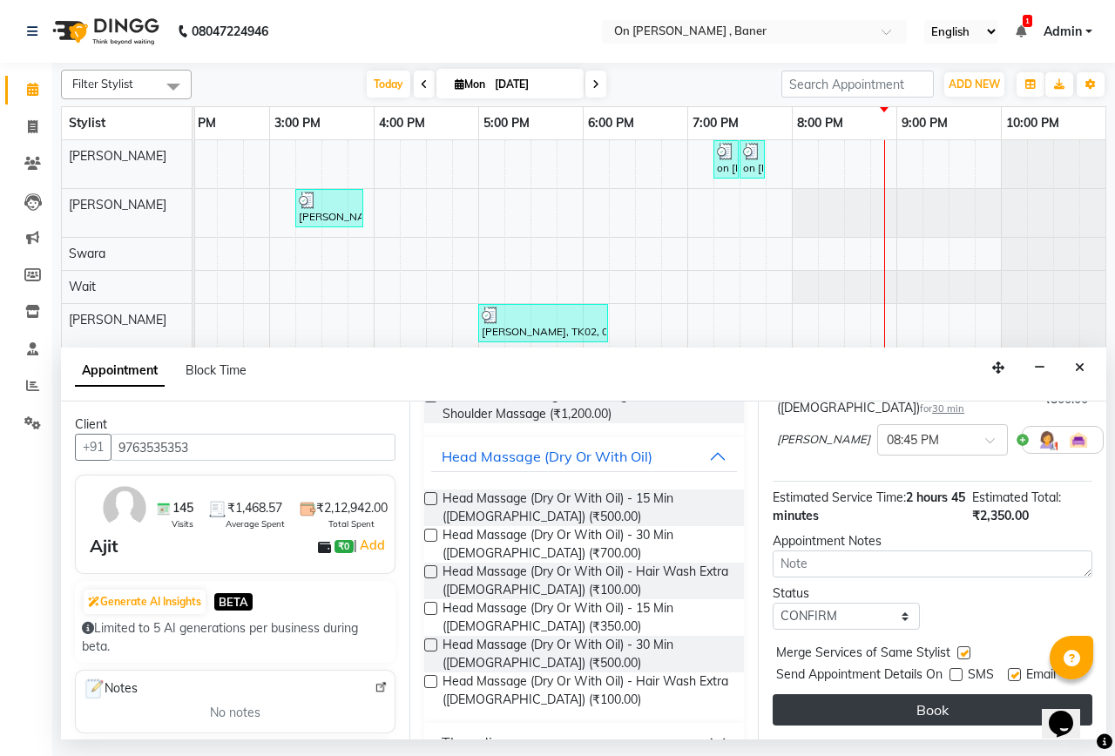
click at [925, 694] on button "Book" at bounding box center [932, 709] width 320 height 31
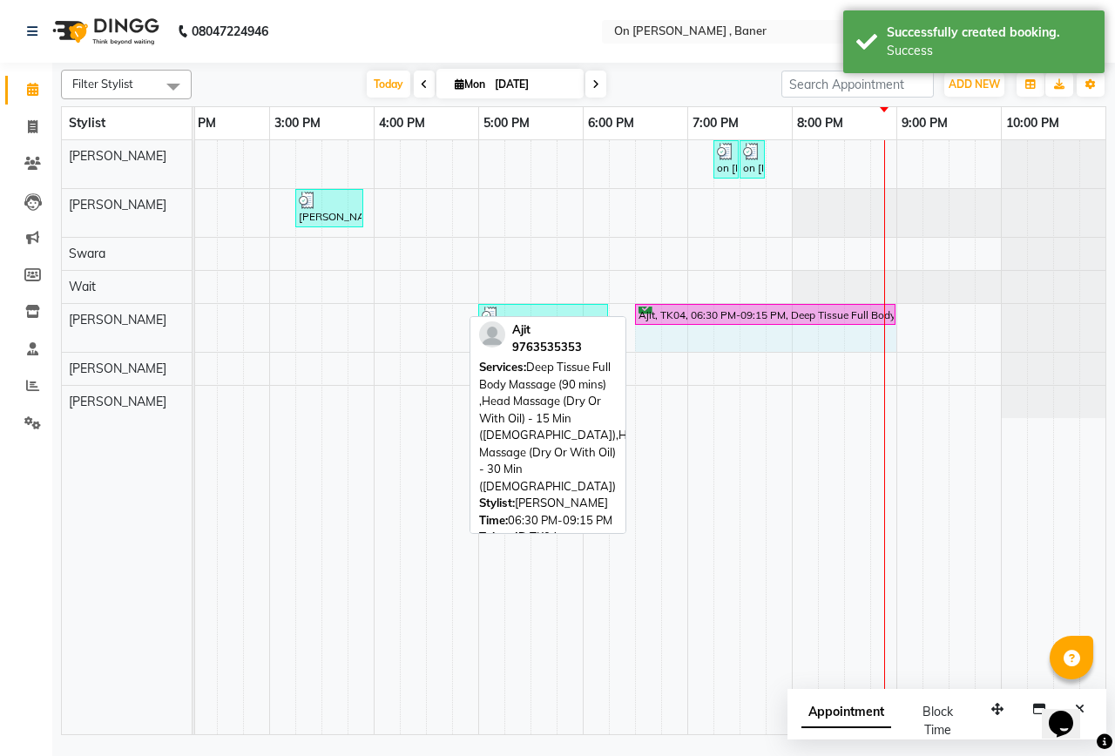
drag, startPoint x: 918, startPoint y: 307, endPoint x: 891, endPoint y: 318, distance: 28.9
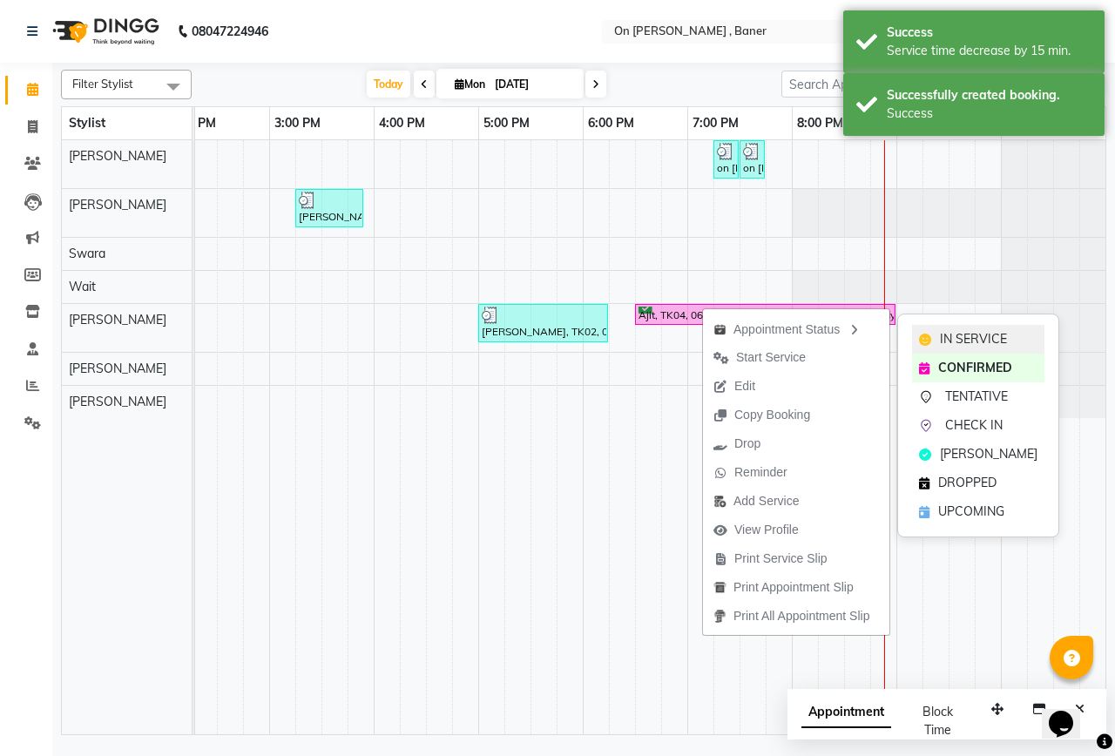
click at [963, 341] on span "IN SERVICE" at bounding box center [973, 339] width 67 height 18
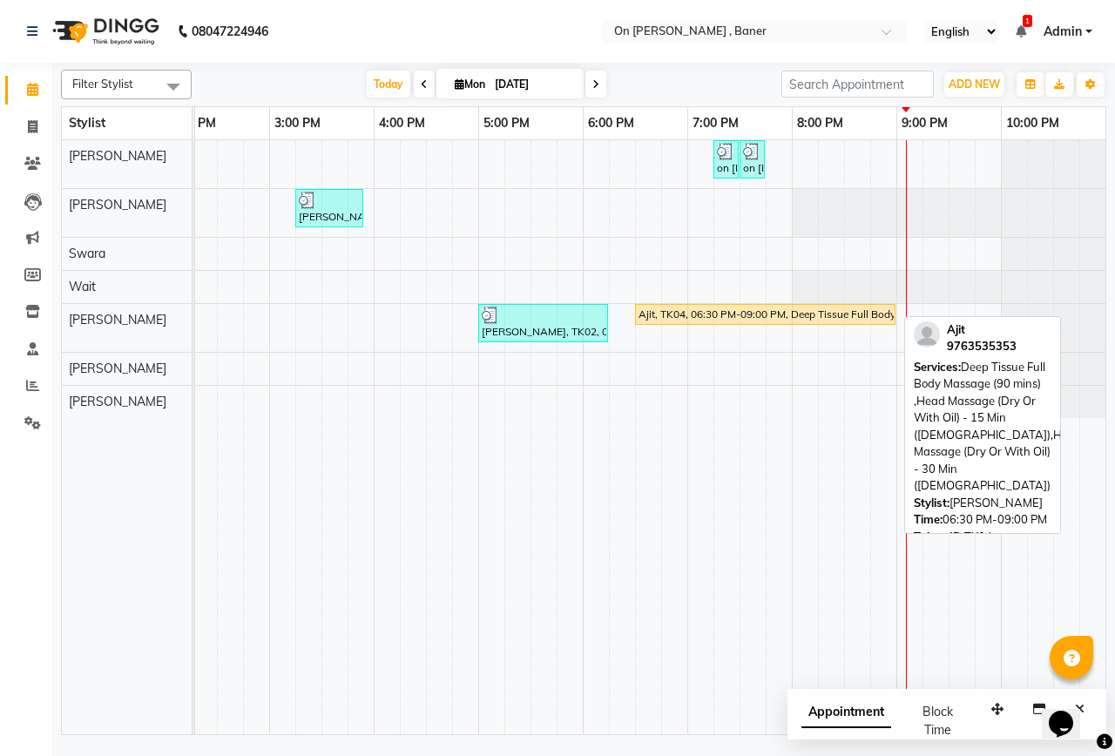
click at [830, 312] on div "Ajit, TK04, 06:30 PM-09:00 PM, Deep Tissue Full Body Massage (90 mins) ,Head Ma…" at bounding box center [764, 314] width 257 height 16
select select "1"
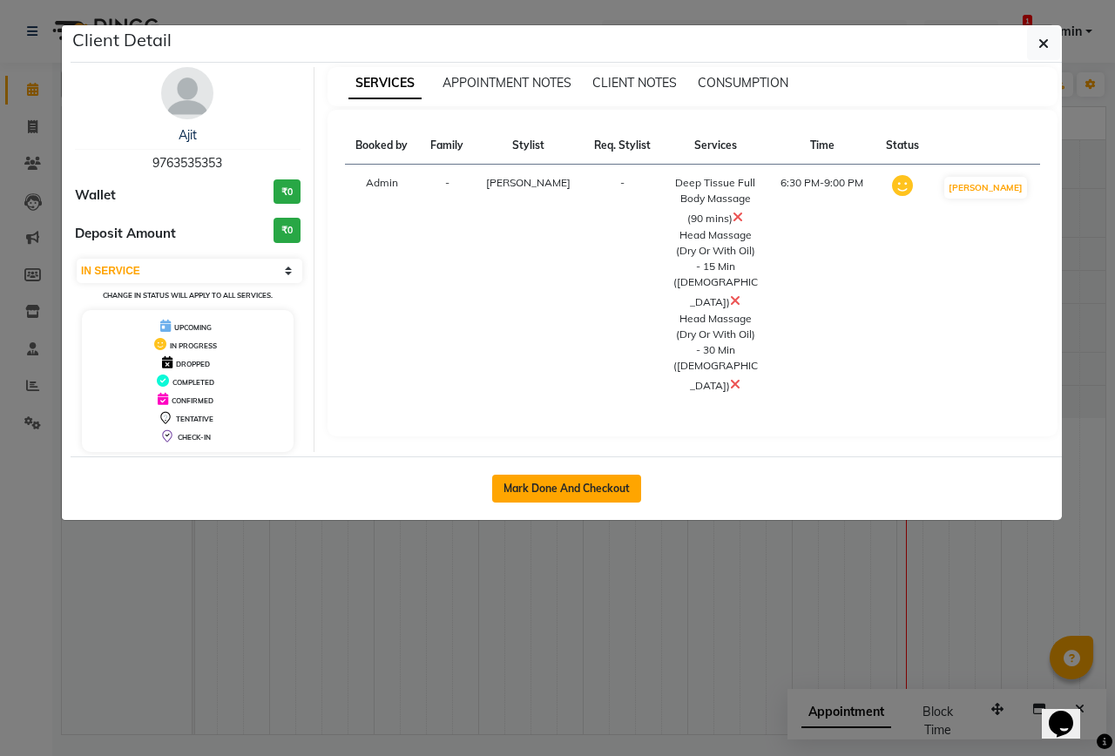
click at [596, 485] on button "Mark Done And Checkout" at bounding box center [566, 489] width 149 height 28
select select "service"
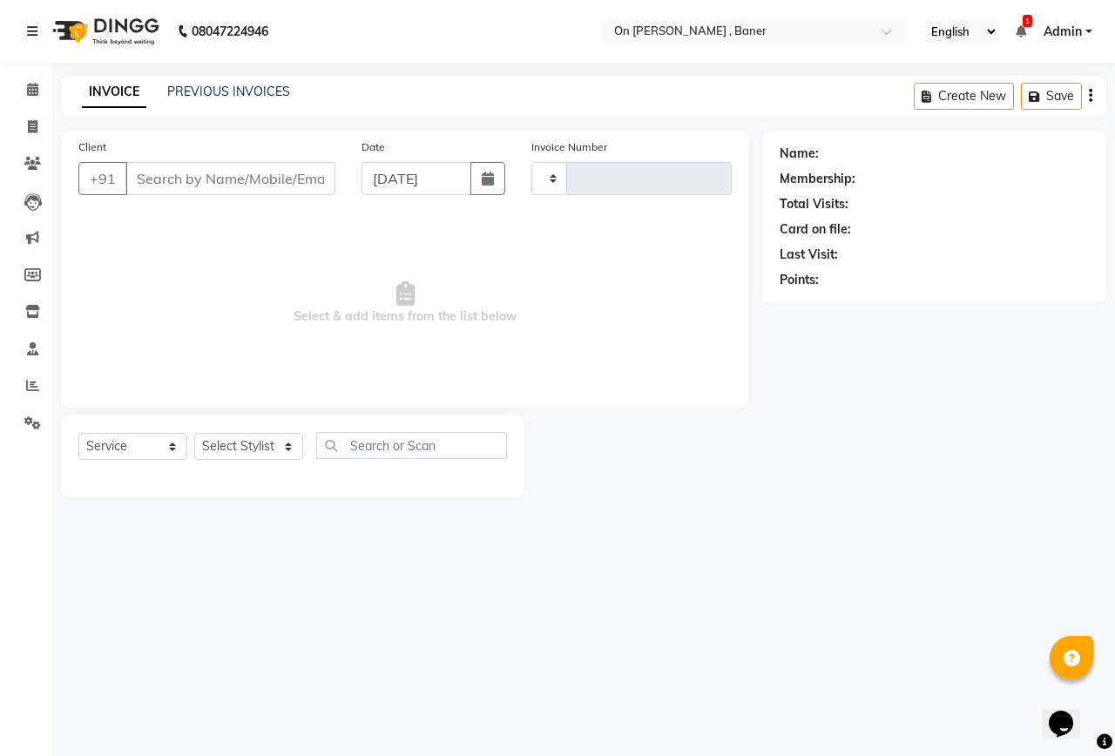
type input "0820"
select select "632"
type input "9763535353"
select select "84499"
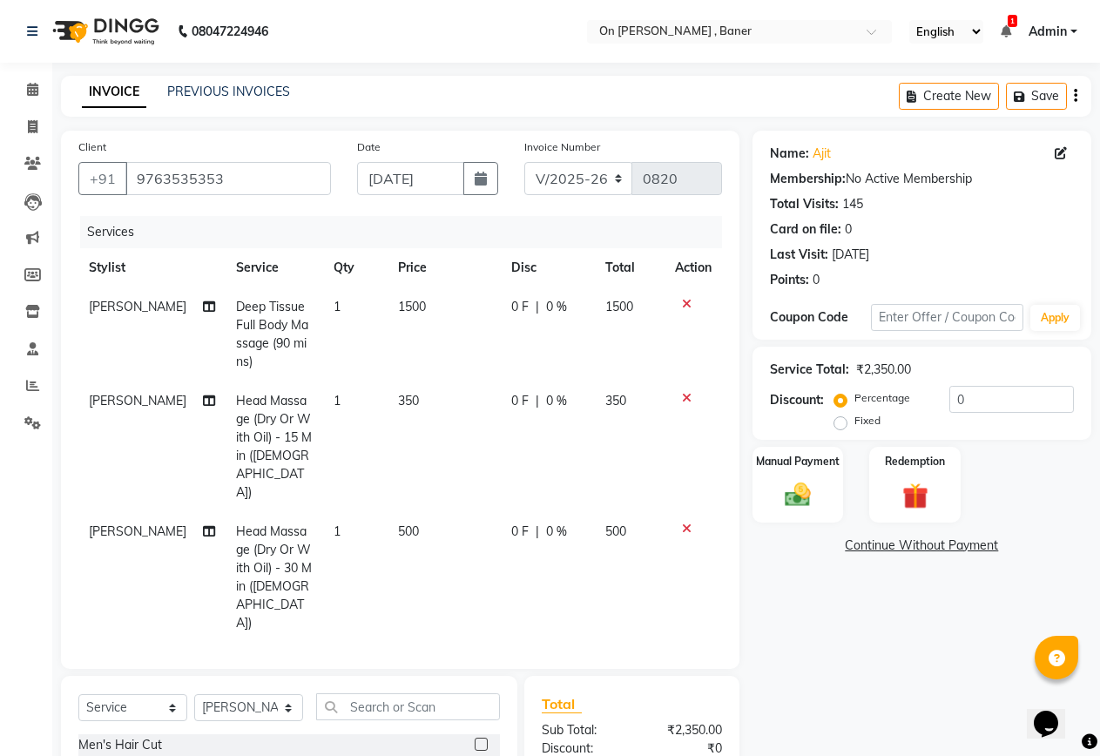
click at [397, 422] on td "350" at bounding box center [443, 446] width 113 height 131
select select "84499"
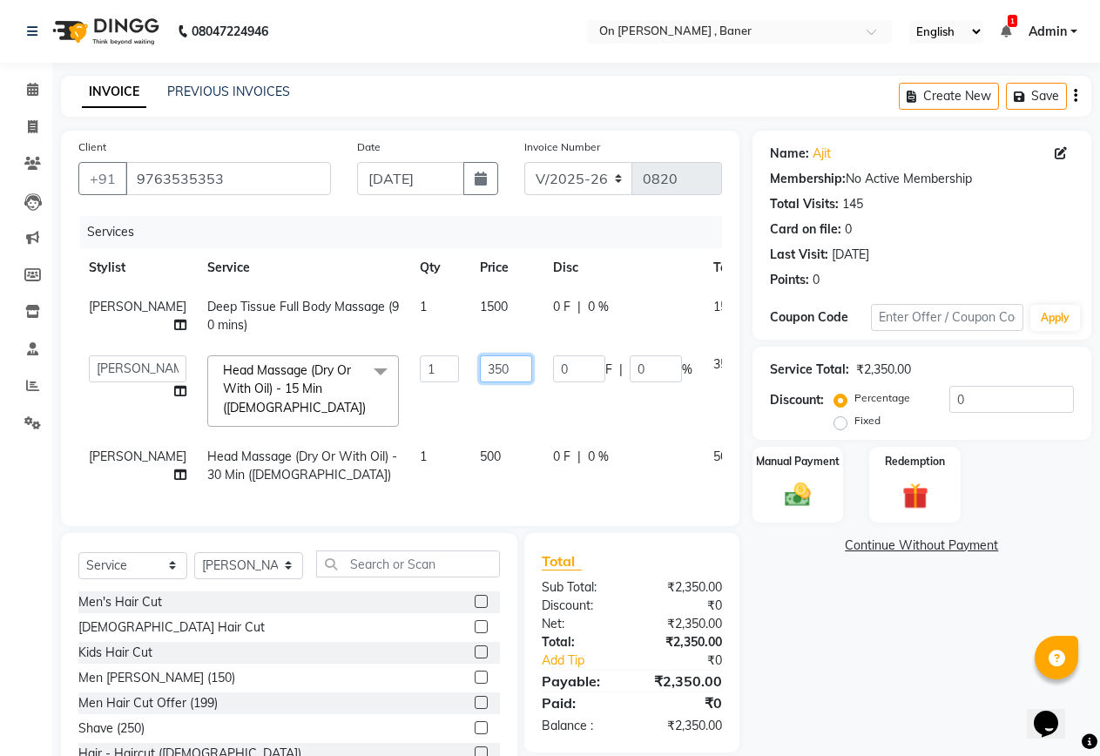
click at [480, 369] on input "350" at bounding box center [506, 368] width 52 height 27
type input "300"
click at [890, 672] on div "Name: Ajit Membership: No Active Membership Total Visits: 145 Card on file: 0 L…" at bounding box center [928, 460] width 352 height 659
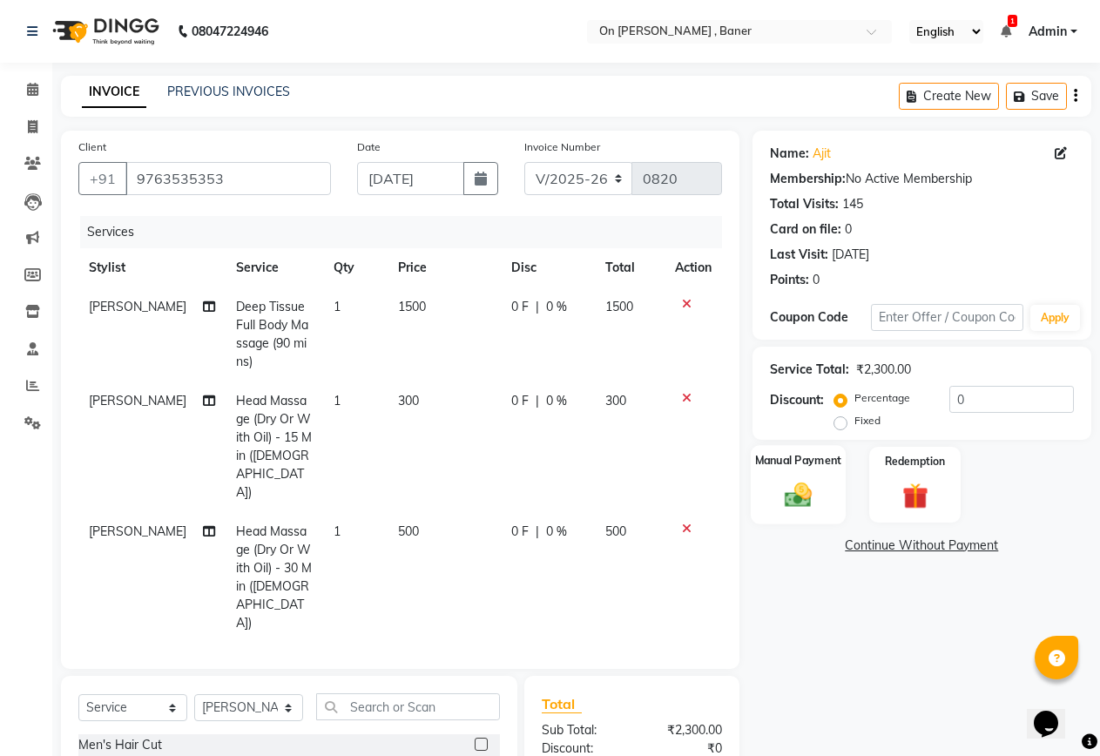
click at [810, 494] on img at bounding box center [798, 494] width 44 height 31
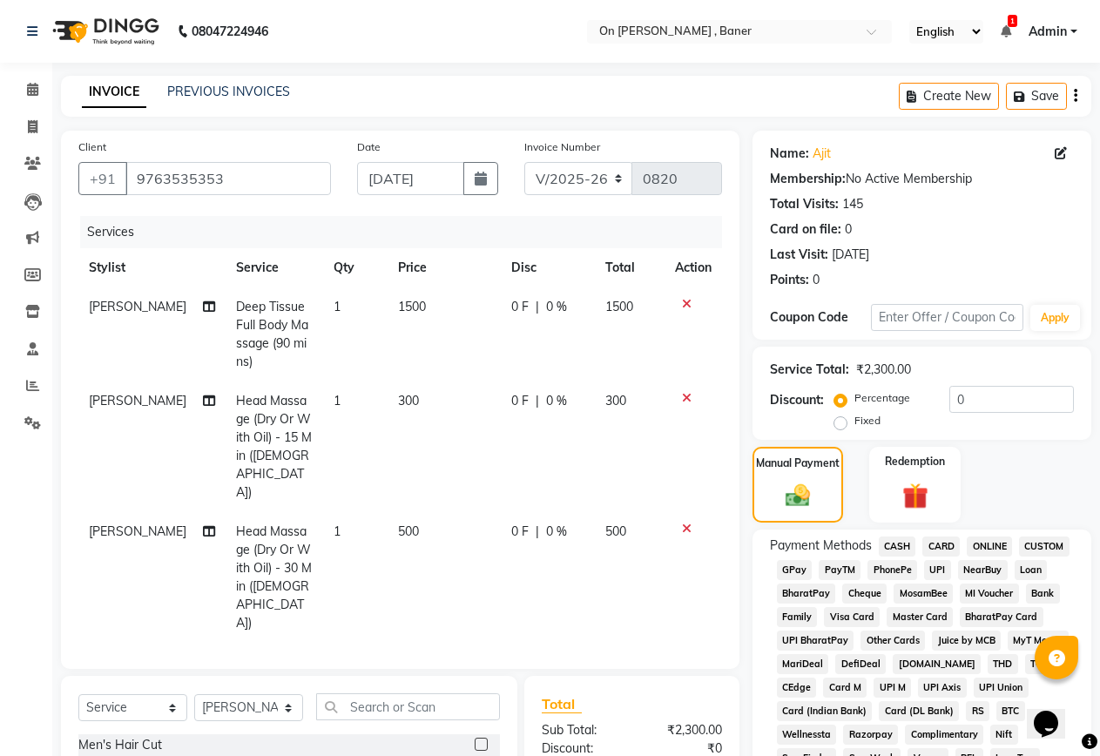
click at [788, 571] on span "GPay" at bounding box center [795, 570] width 36 height 20
click at [941, 542] on span "CARD" at bounding box center [940, 546] width 37 height 20
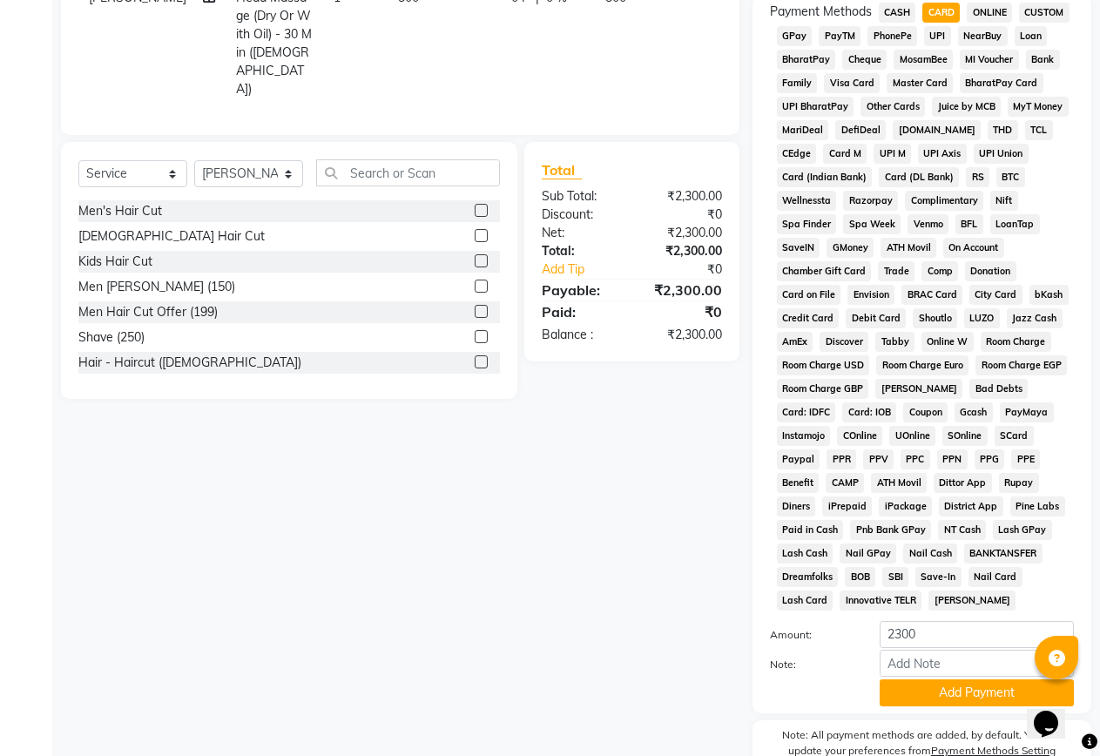
scroll to position [610, 0]
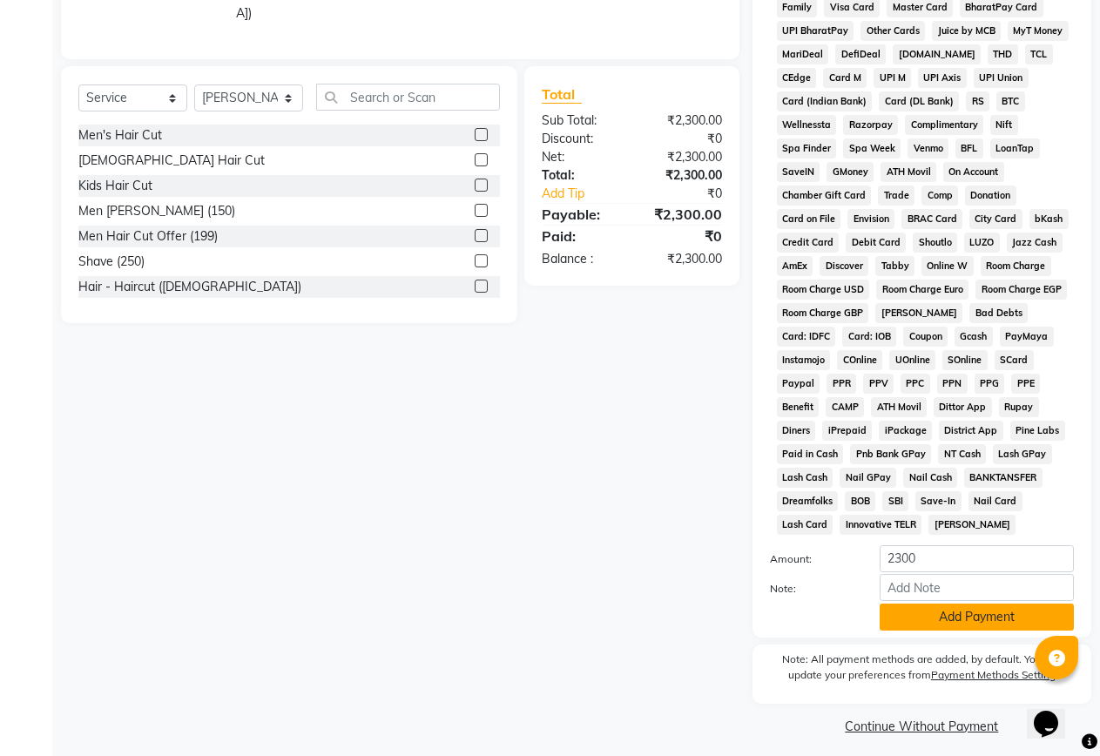
click at [926, 623] on button "Add Payment" at bounding box center [976, 616] width 194 height 27
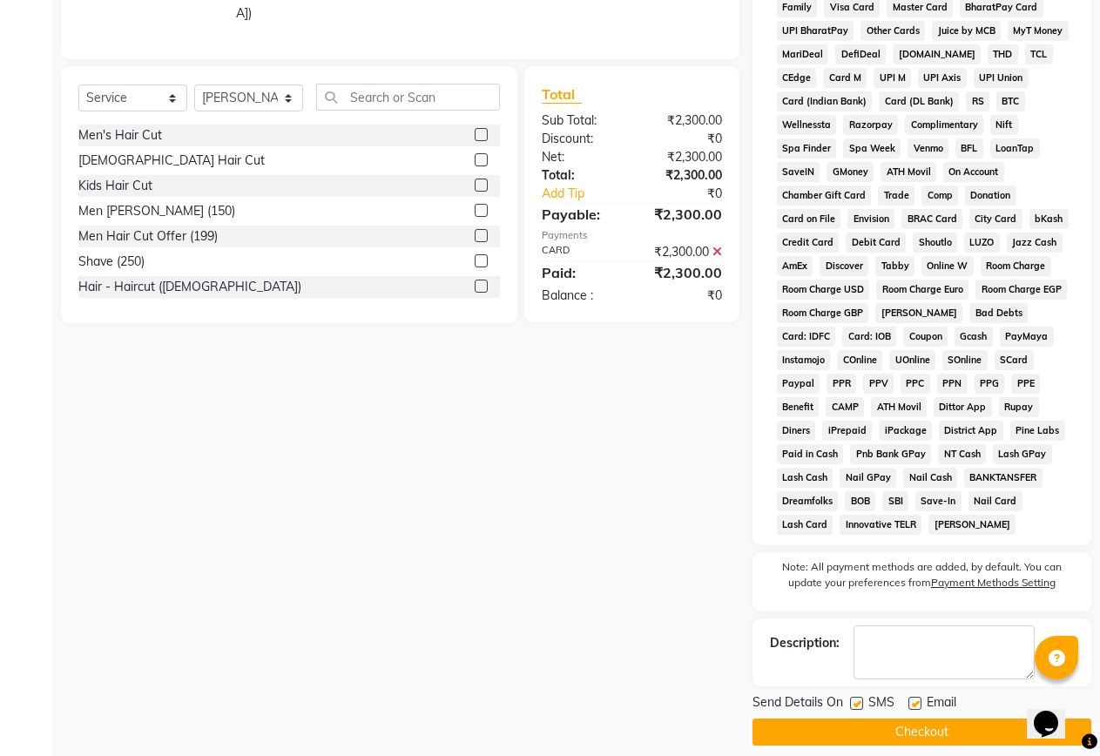
drag, startPoint x: 853, startPoint y: 698, endPoint x: 921, endPoint y: 734, distance: 76.7
click at [855, 705] on label at bounding box center [856, 703] width 13 height 13
click at [855, 705] on input "checkbox" at bounding box center [855, 703] width 11 height 11
checkbox input "false"
click at [921, 734] on button "Checkout" at bounding box center [921, 731] width 339 height 27
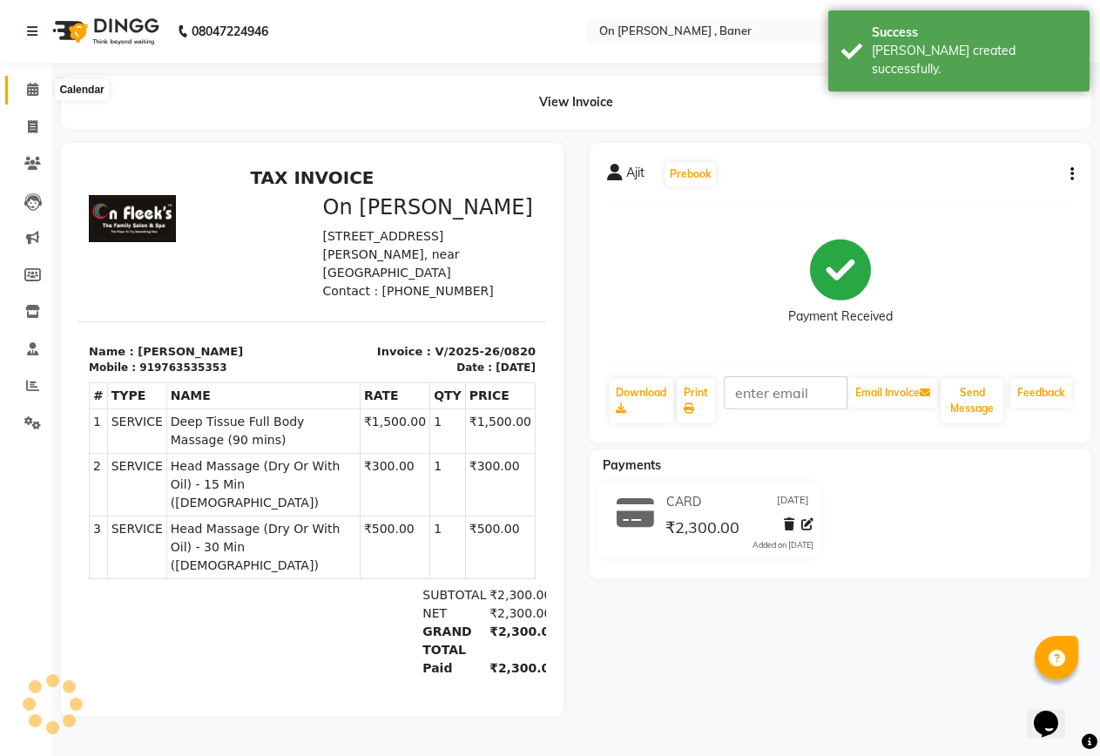
click at [28, 91] on icon at bounding box center [32, 89] width 11 height 13
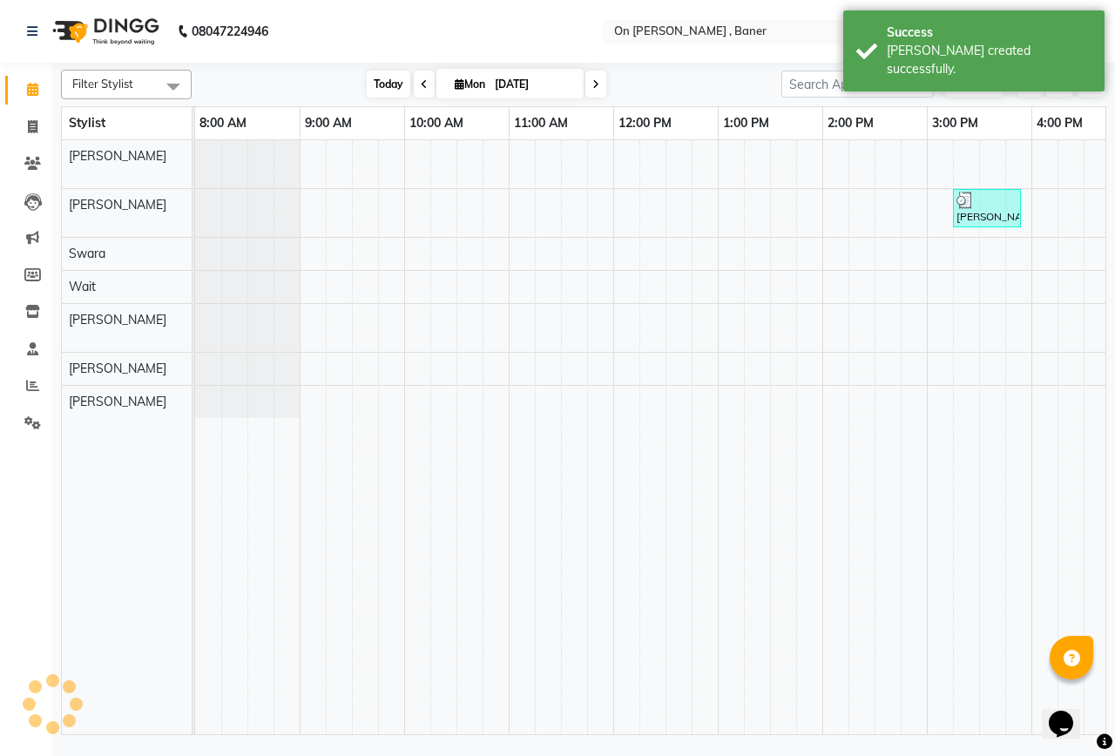
click at [367, 88] on span "Today" at bounding box center [389, 84] width 44 height 27
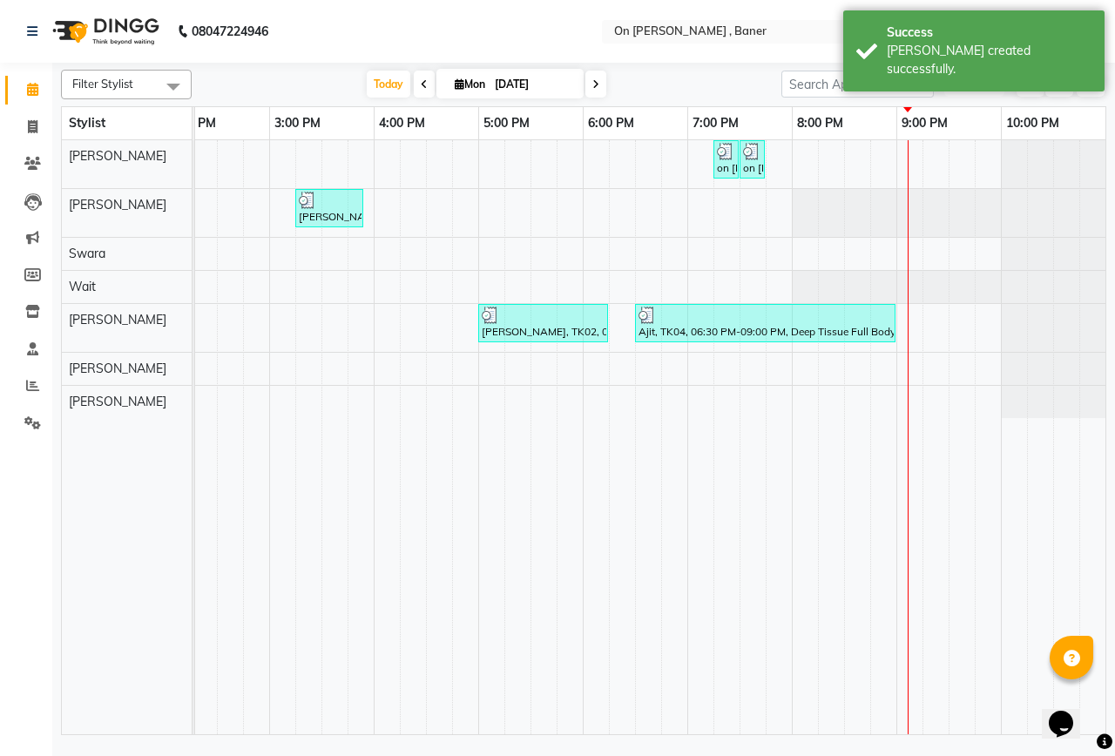
click at [1003, 80] on button "ADD NEW Toggle Dropdown" at bounding box center [974, 84] width 60 height 24
click at [922, 165] on link "Add Expense" at bounding box center [934, 163] width 138 height 23
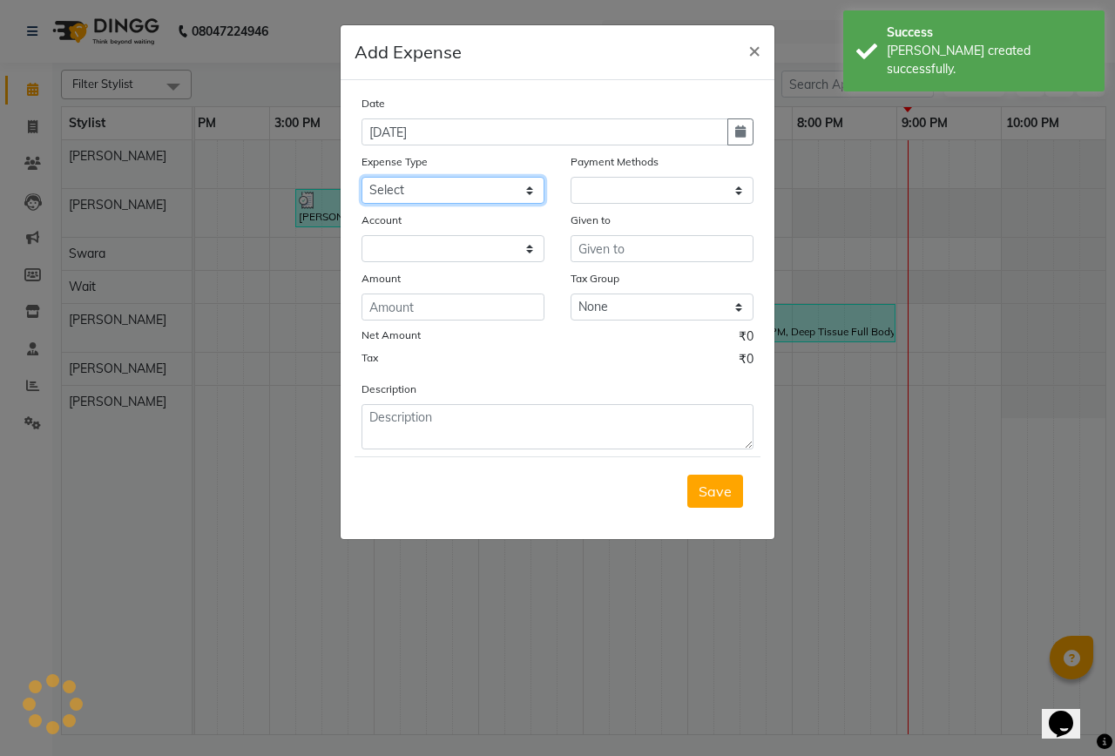
click at [503, 188] on select "Select Advance Salary Bank charges Car maintenance Cash transfer to bank Cash t…" at bounding box center [452, 190] width 183 height 27
select select "1"
select select "2451"
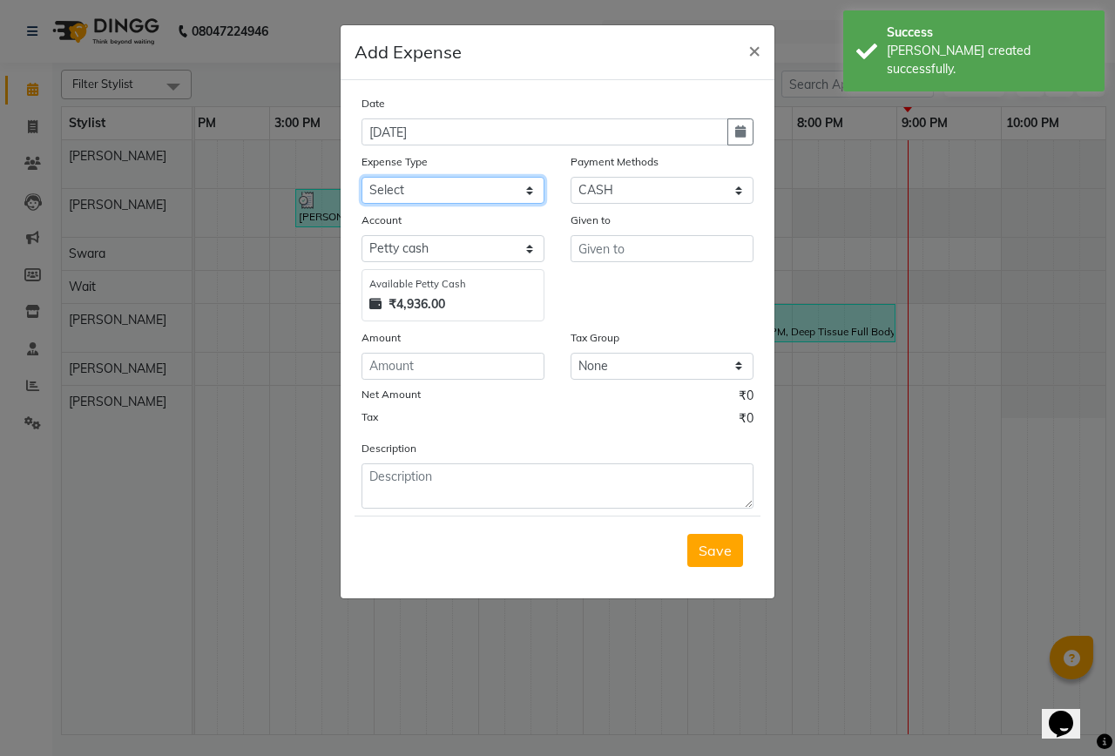
select select "10"
click at [361, 177] on select "Select Advance Salary Bank charges Car maintenance Cash transfer to bank Cash t…" at bounding box center [452, 190] width 183 height 27
click at [622, 259] on input "text" at bounding box center [661, 248] width 183 height 27
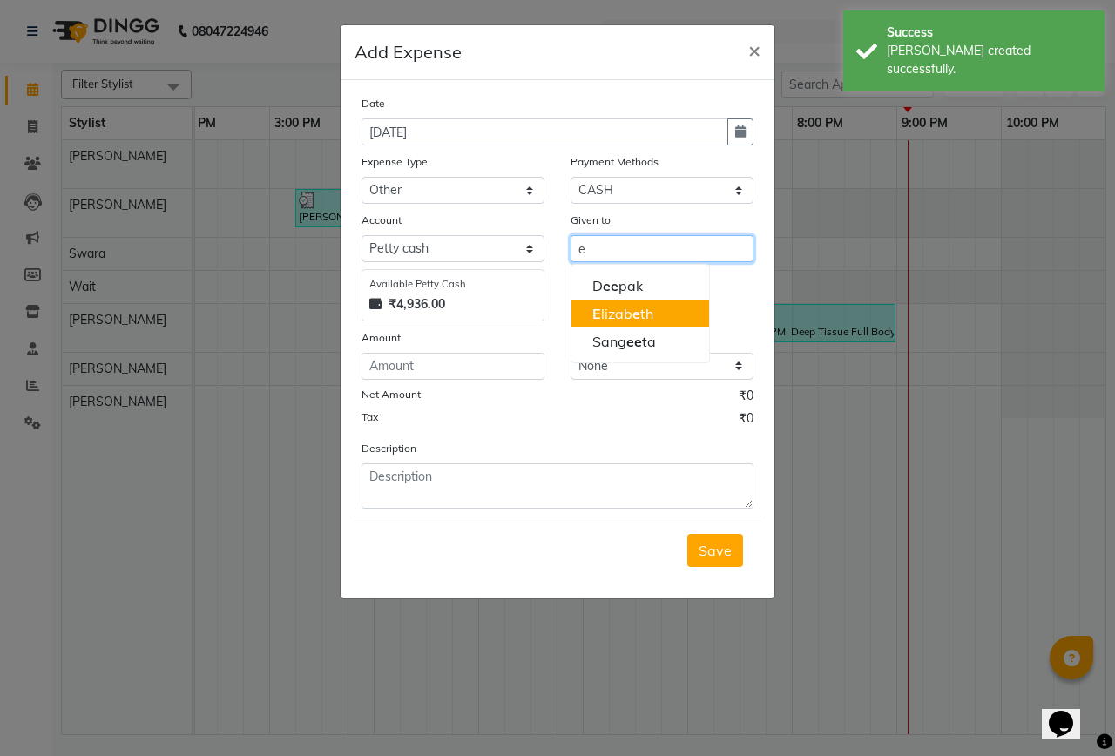
click at [653, 313] on button "E lizab e th" at bounding box center [640, 314] width 138 height 28
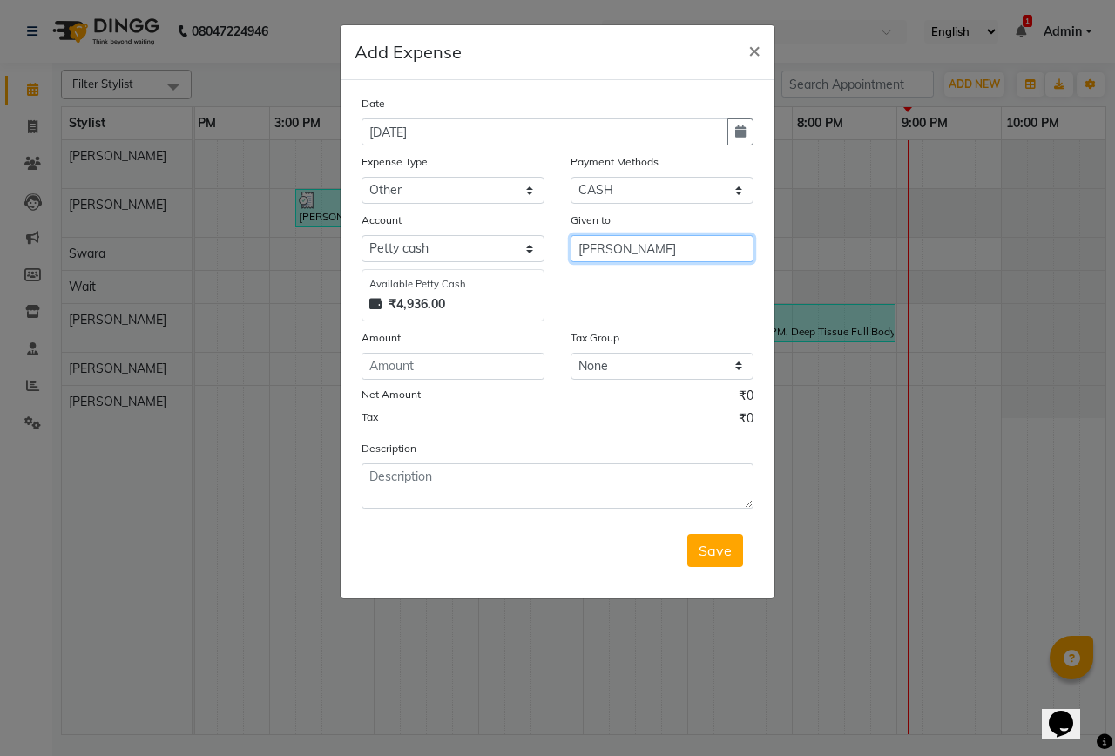
click at [616, 253] on input "[PERSON_NAME]" at bounding box center [661, 248] width 183 height 27
type input "[PERSON_NAME]"
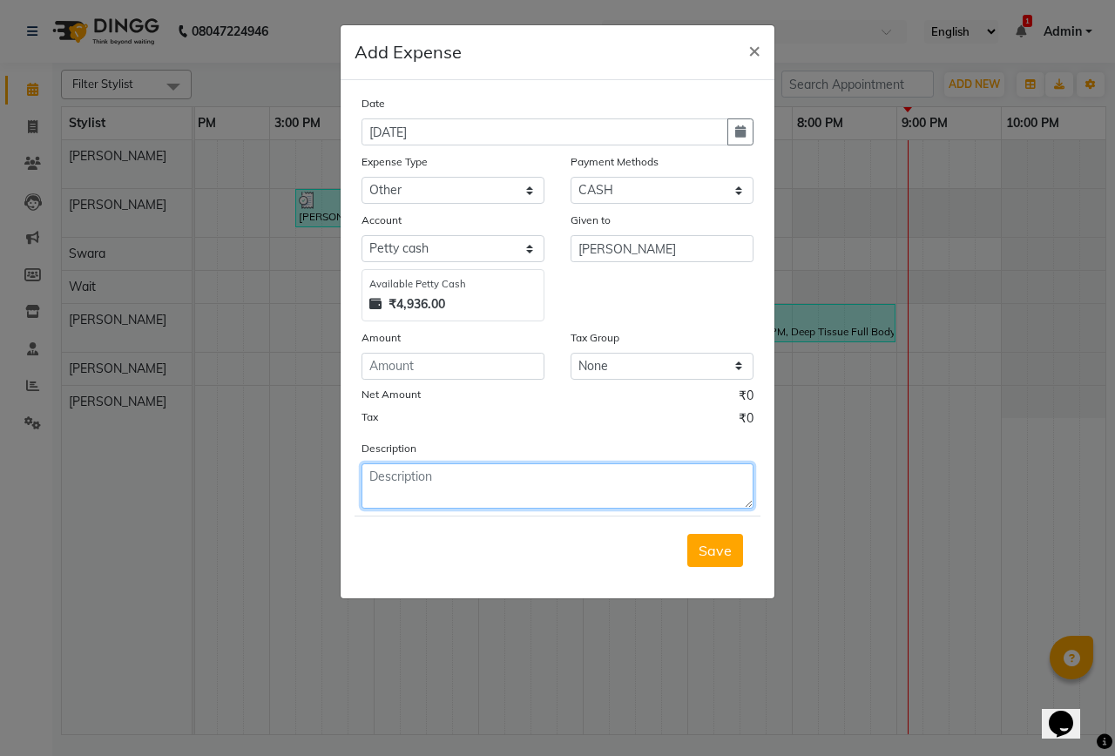
click at [416, 471] on textarea at bounding box center [557, 485] width 392 height 45
paste textarea "[PERSON_NAME]"
type textarea "[PERSON_NAME]"
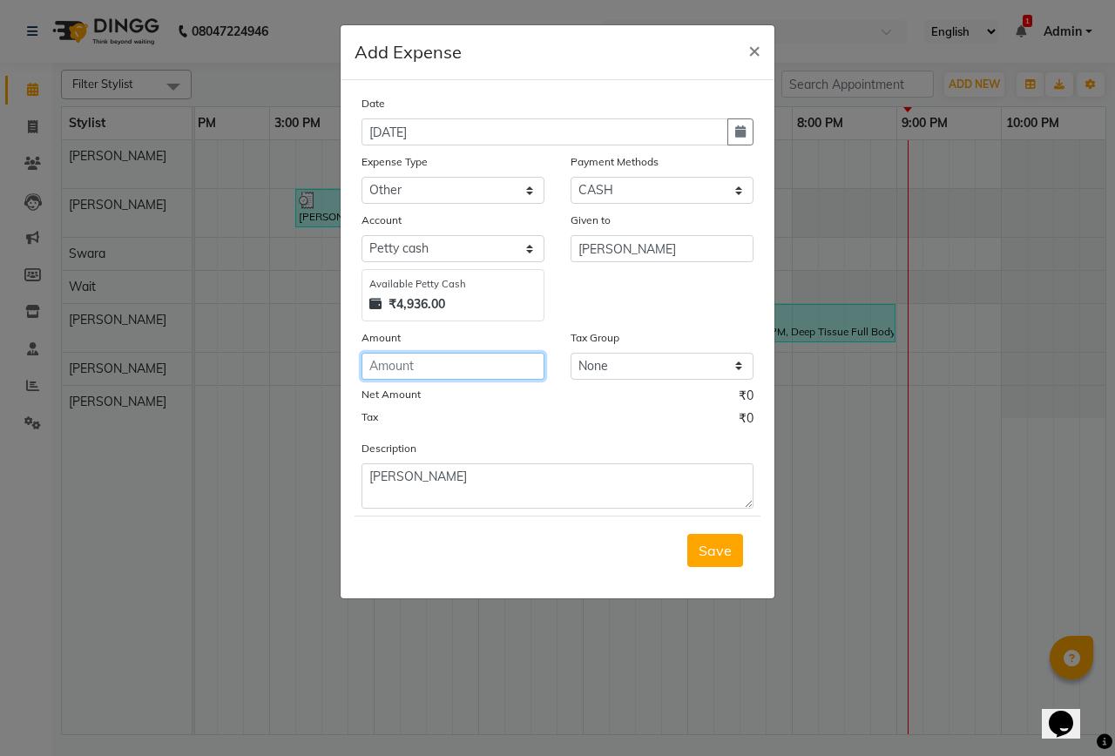
click at [428, 374] on input "number" at bounding box center [452, 366] width 183 height 27
type input "100"
click at [726, 554] on span "Save" at bounding box center [714, 550] width 33 height 17
